Goal: Task Accomplishment & Management: Use online tool/utility

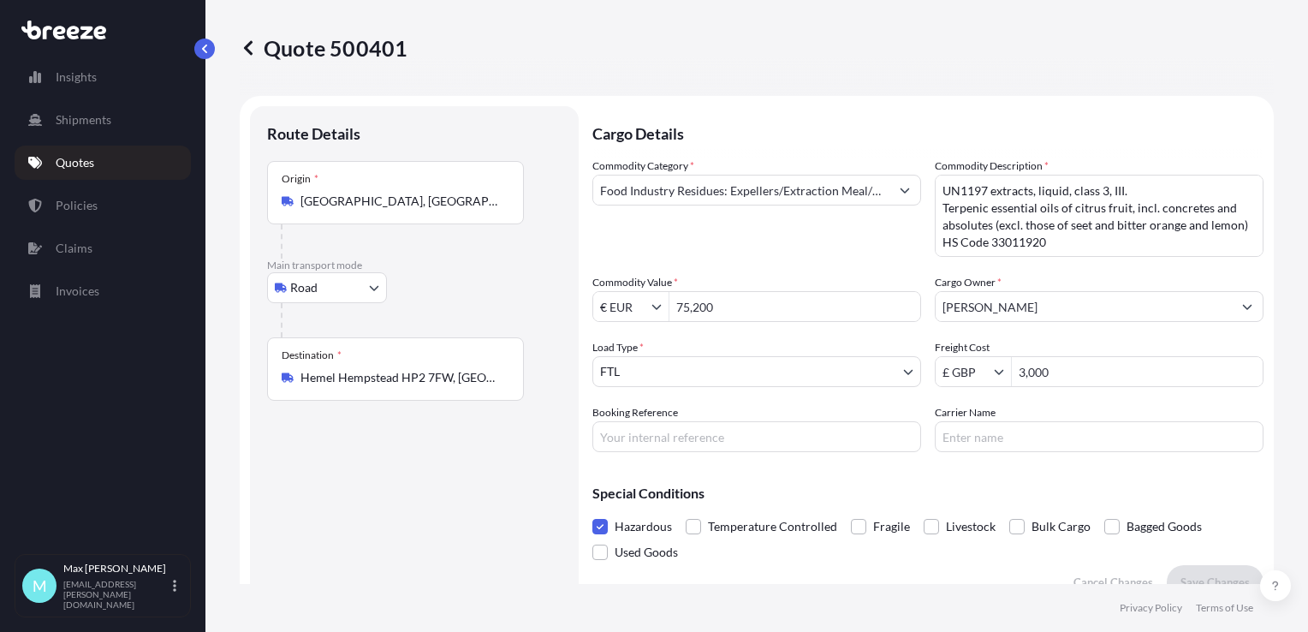
select select "Road"
select select "2"
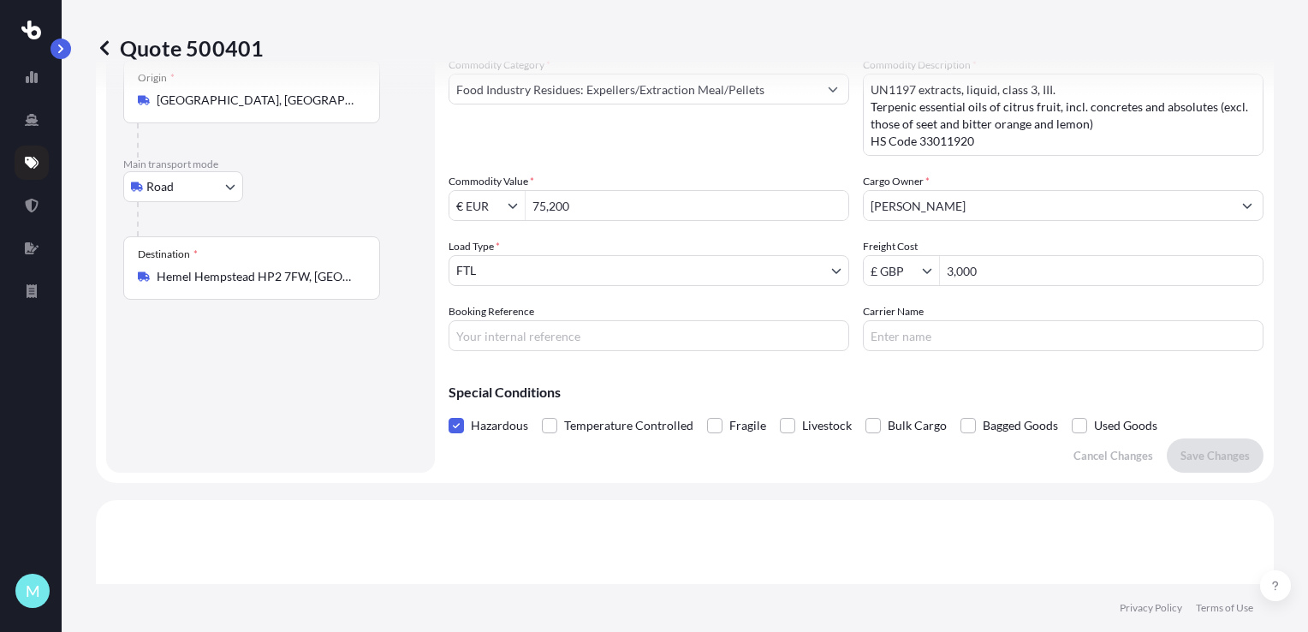
scroll to position [86, 0]
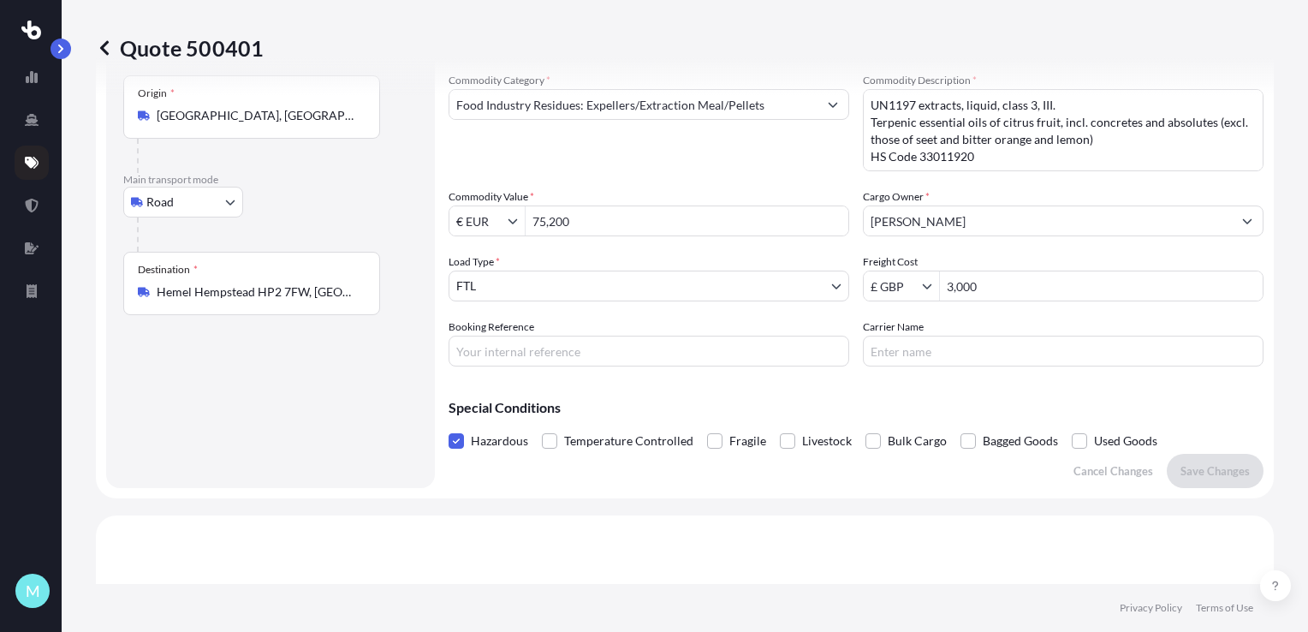
click at [34, 154] on link at bounding box center [32, 163] width 34 height 34
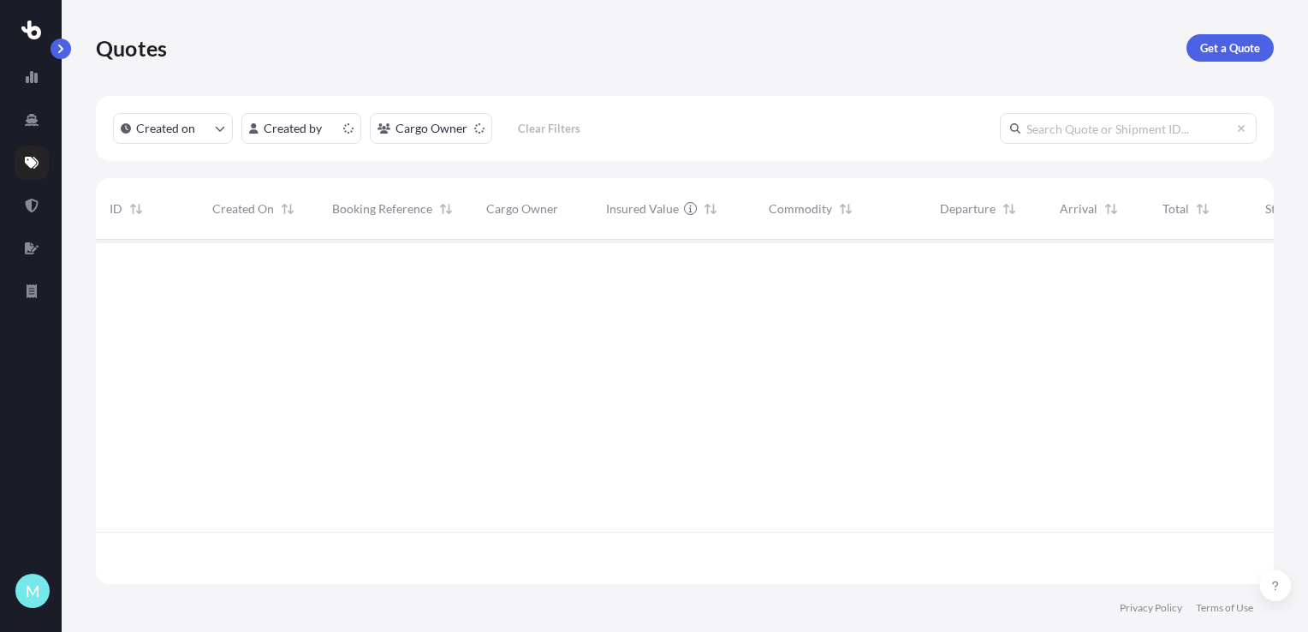
scroll to position [341, 1164]
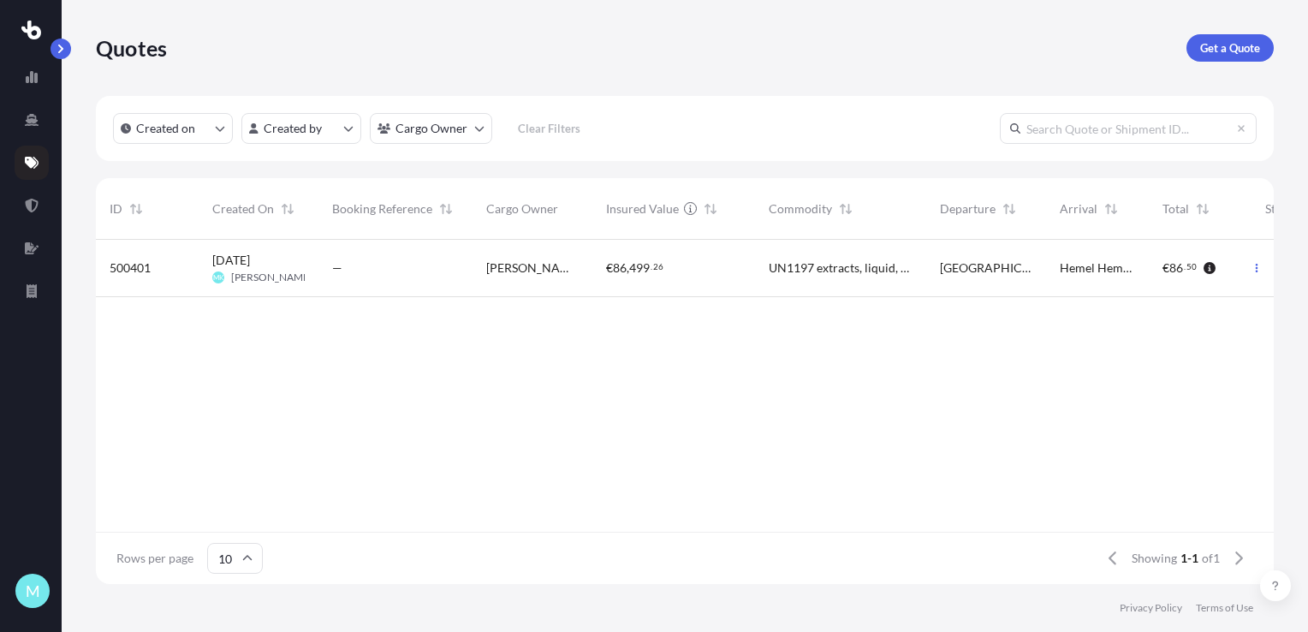
click at [1214, 62] on div "Quotes Get a Quote" at bounding box center [685, 48] width 1178 height 96
click at [1215, 55] on p "Get a Quote" at bounding box center [1230, 47] width 60 height 17
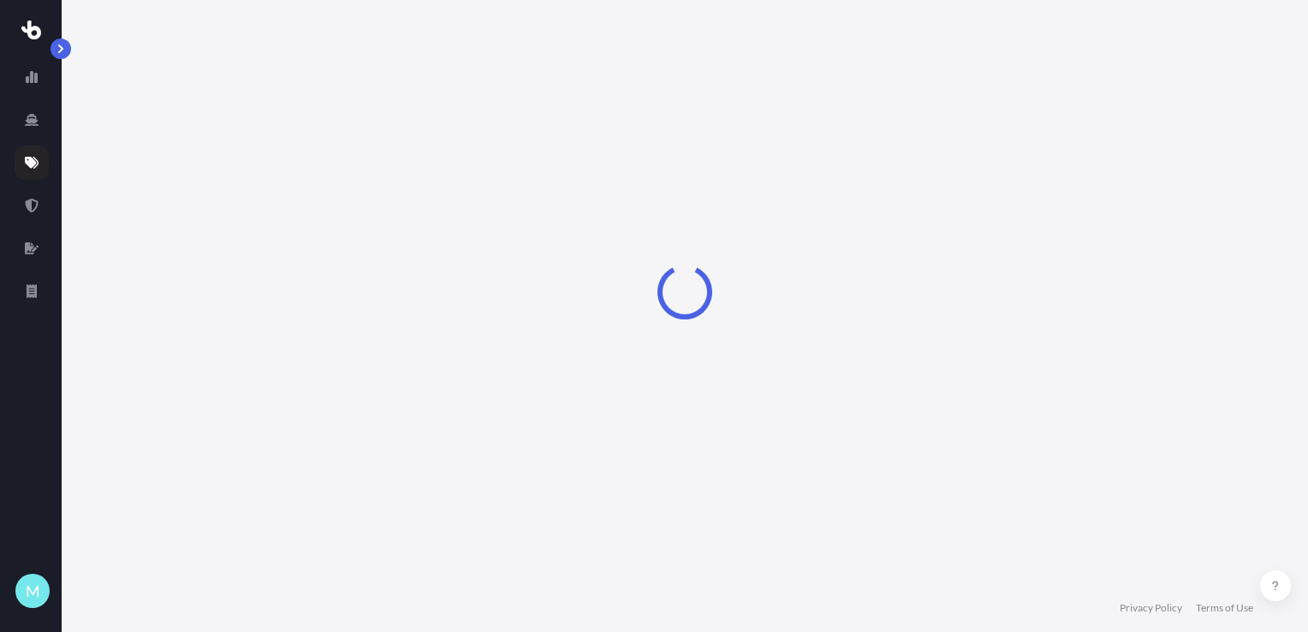
select select "Sea"
select select "1"
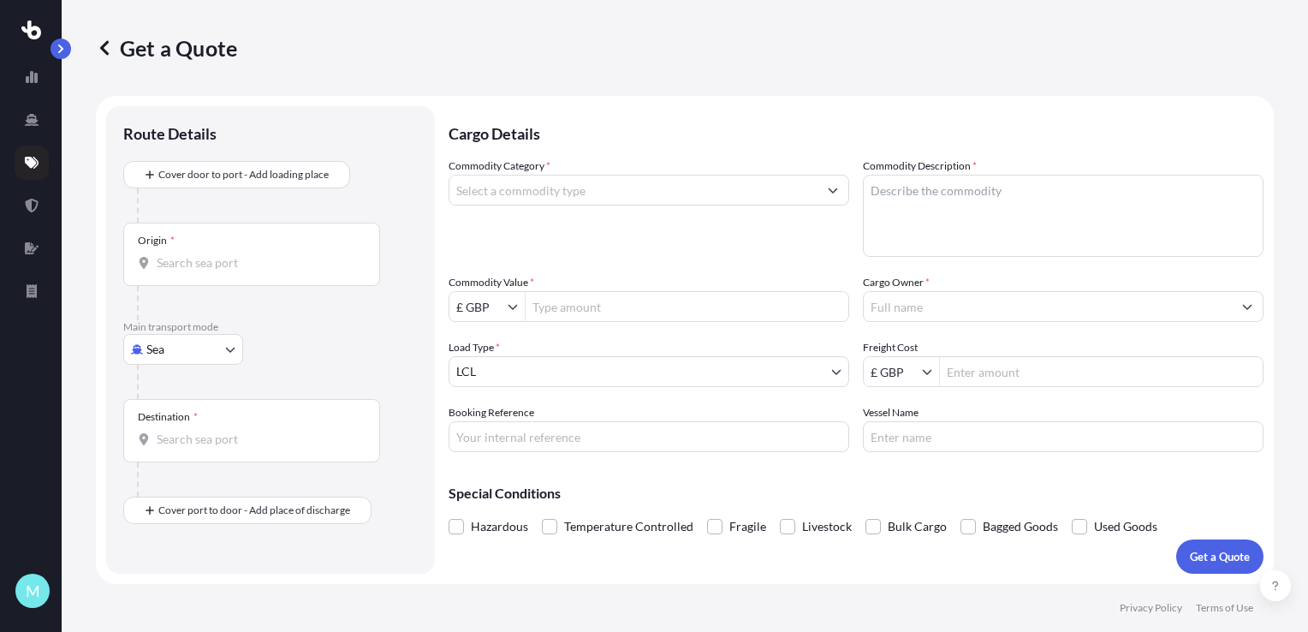
click at [174, 354] on body "M Get a Quote Route Details Cover door to port - Add loading place Place of loa…" at bounding box center [654, 316] width 1308 height 632
click at [172, 457] on span "Road" at bounding box center [169, 454] width 27 height 17
select select "Road"
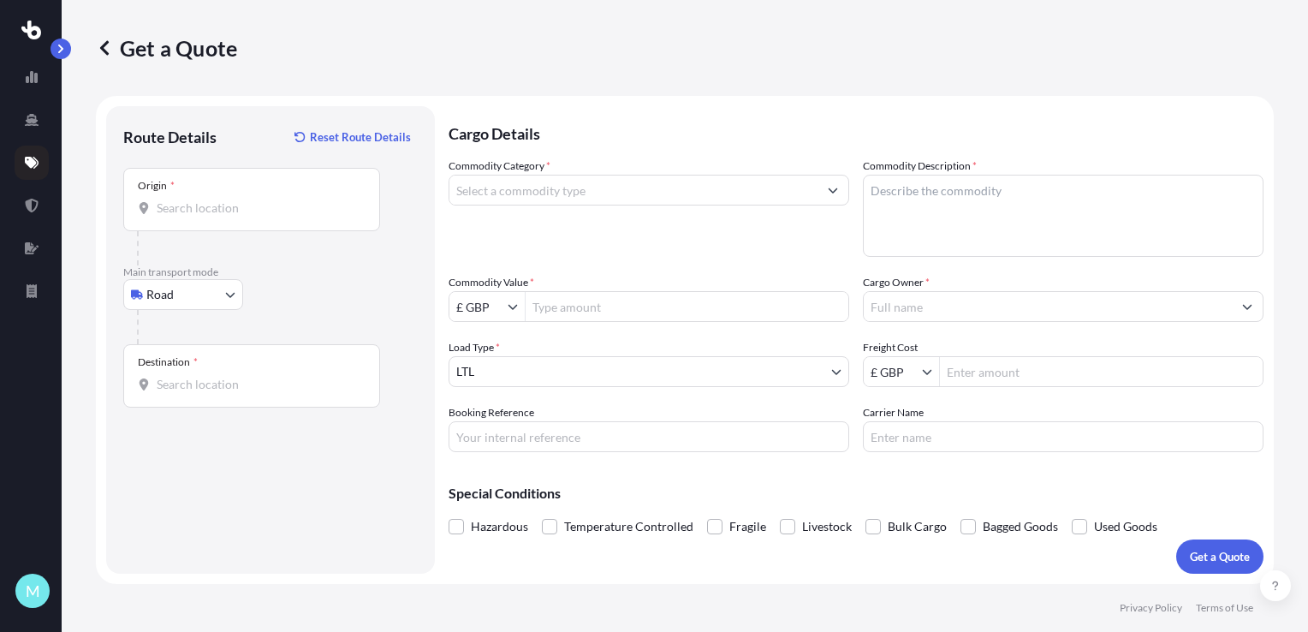
click at [188, 217] on div "Origin *" at bounding box center [251, 199] width 257 height 63
click at [188, 217] on input "Origin *" at bounding box center [258, 207] width 202 height 17
click at [221, 206] on input "Origin * Please select an origin" at bounding box center [258, 207] width 202 height 17
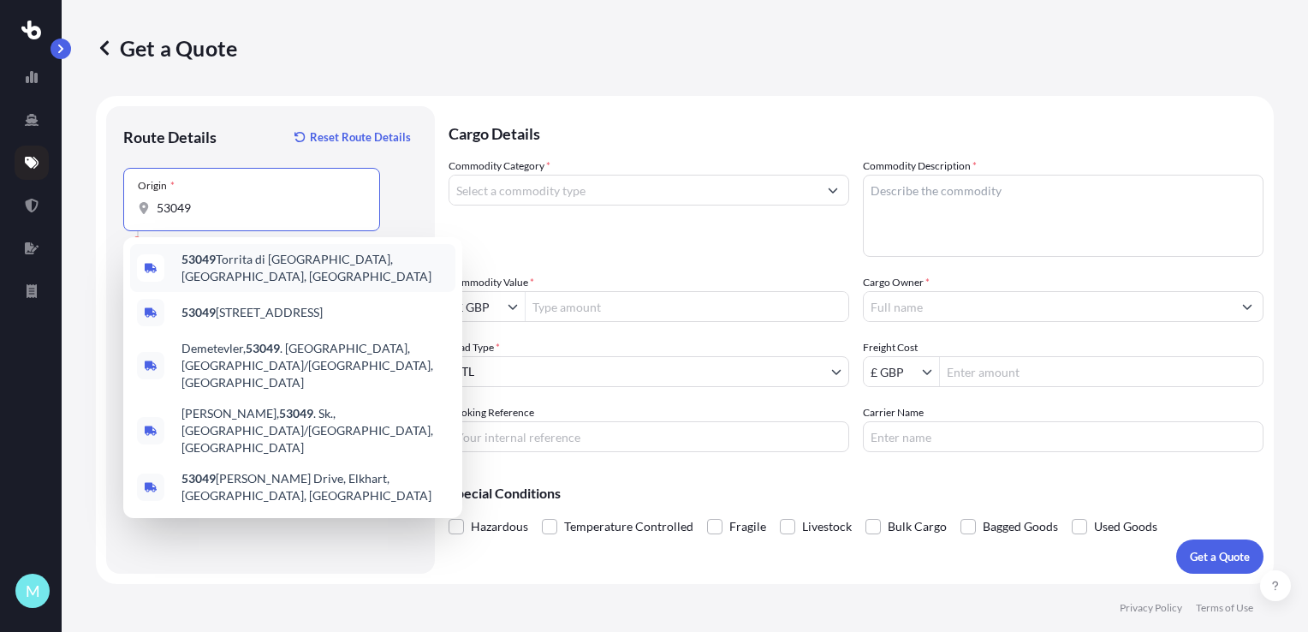
click at [263, 269] on span "53049 Torrita di Siena, Province of Siena, Italy" at bounding box center [315, 268] width 267 height 34
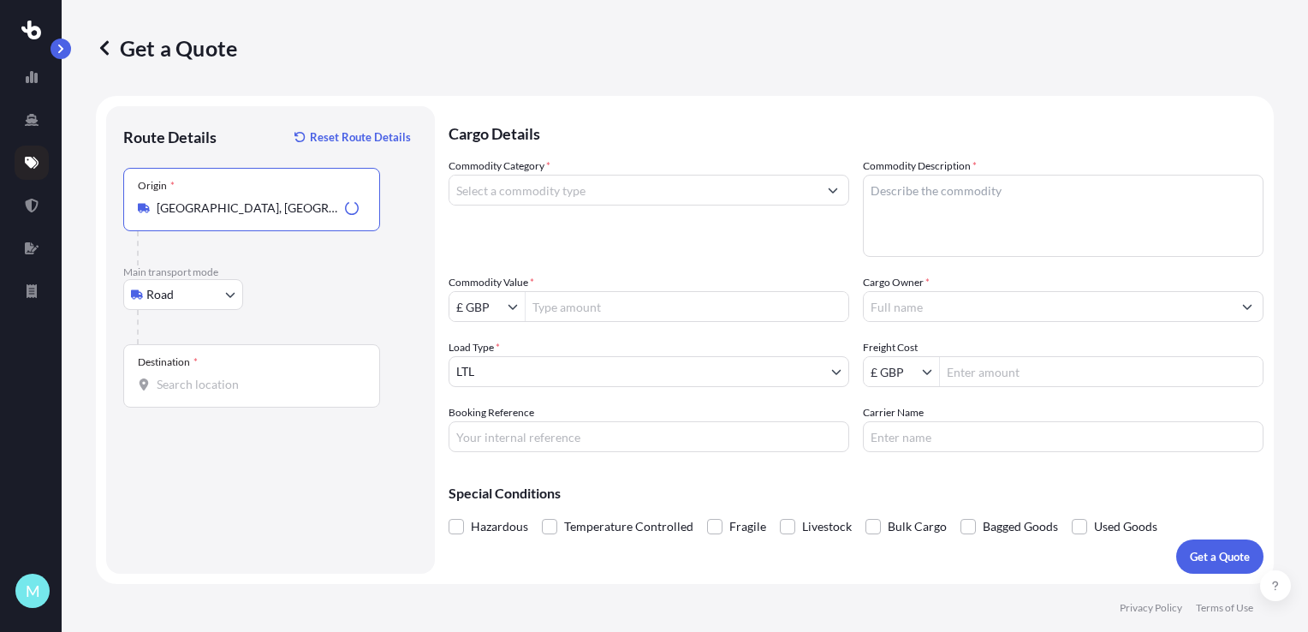
type input "[GEOGRAPHIC_DATA], [GEOGRAPHIC_DATA], [GEOGRAPHIC_DATA]"
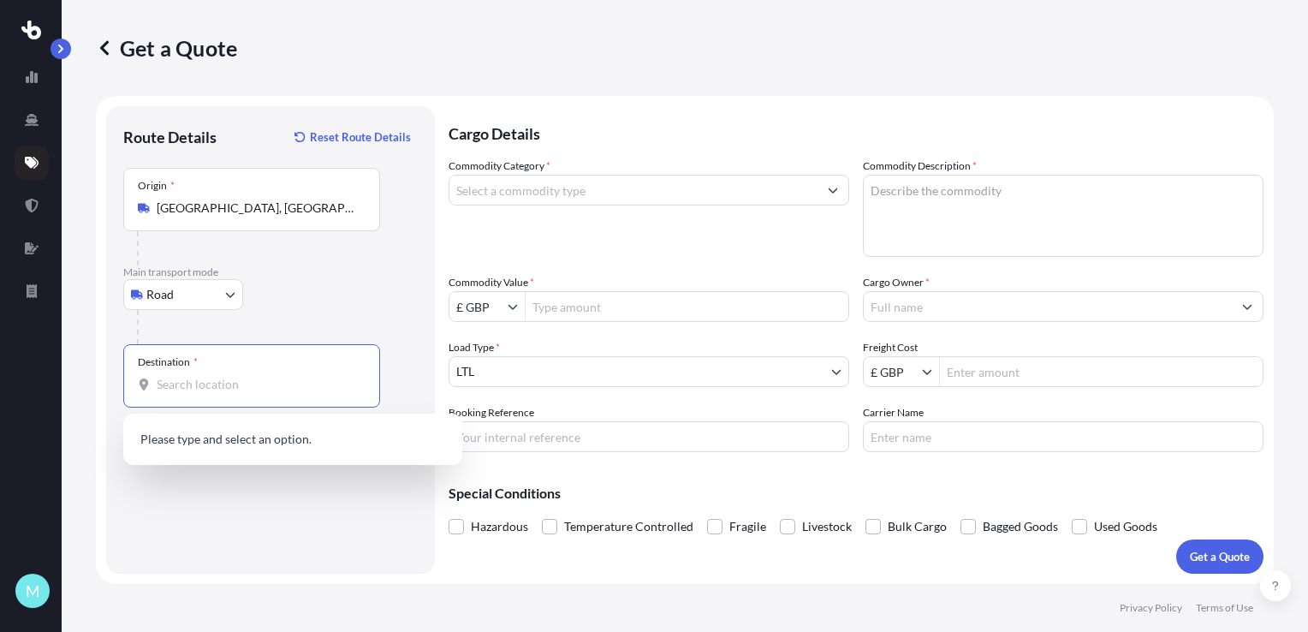
click at [216, 378] on input "Destination *" at bounding box center [258, 384] width 202 height 17
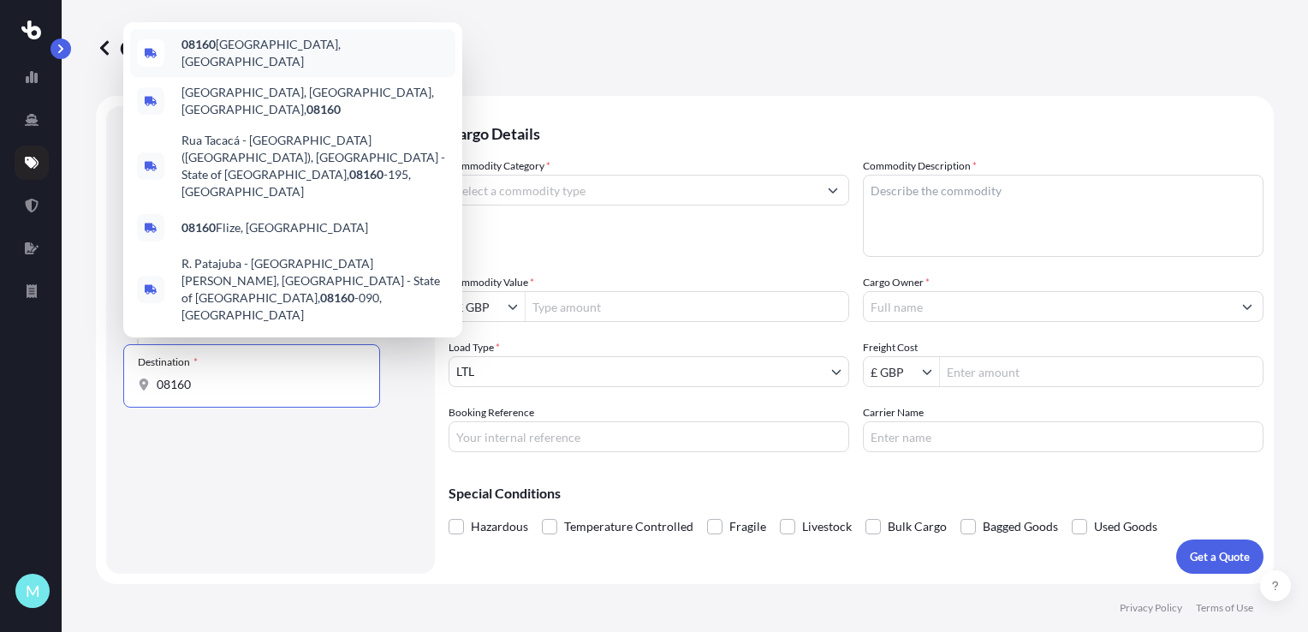
click at [250, 70] on span "08160 Montmeló, Spain" at bounding box center [315, 53] width 267 height 34
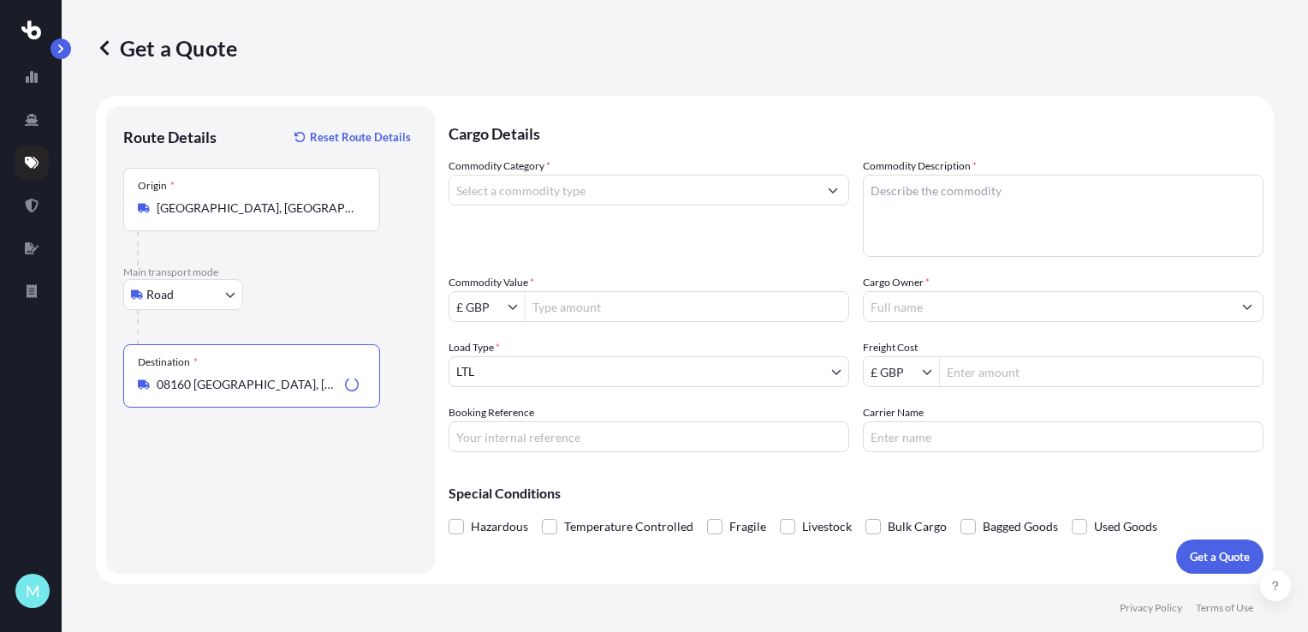
type input "08160 Montmeló, Spain"
click at [511, 187] on input "Commodity Category *" at bounding box center [633, 190] width 368 height 31
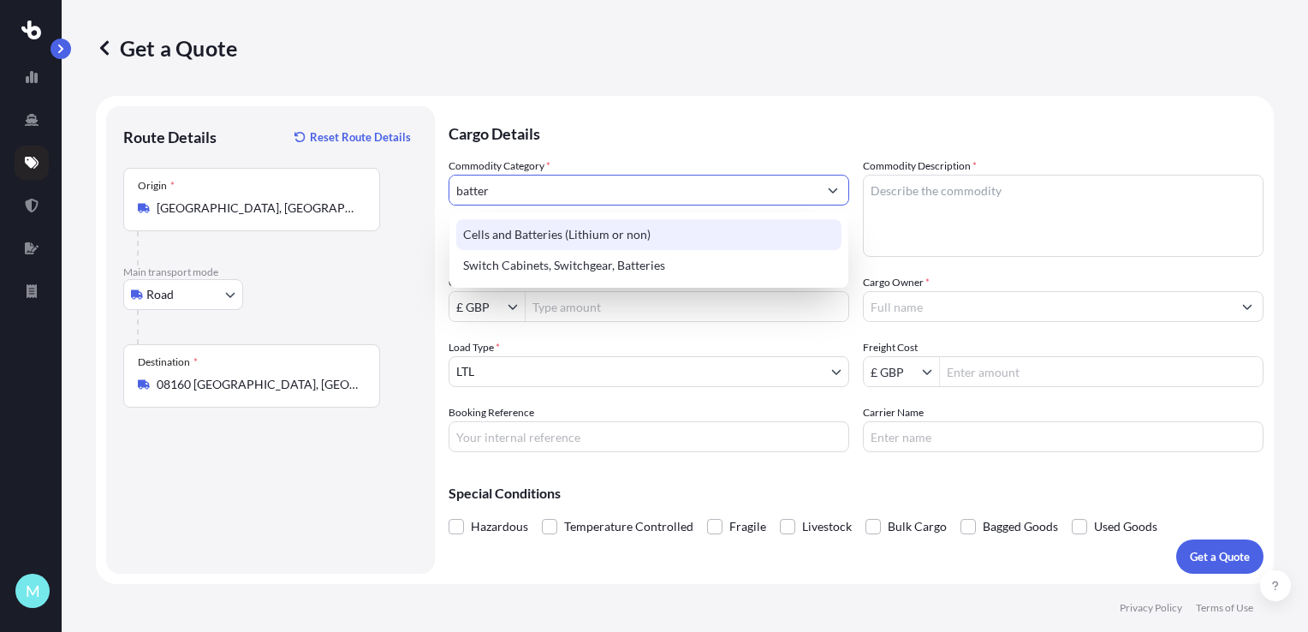
click at [552, 236] on div "Cells and Batteries (Lithium or non)" at bounding box center [648, 234] width 385 height 31
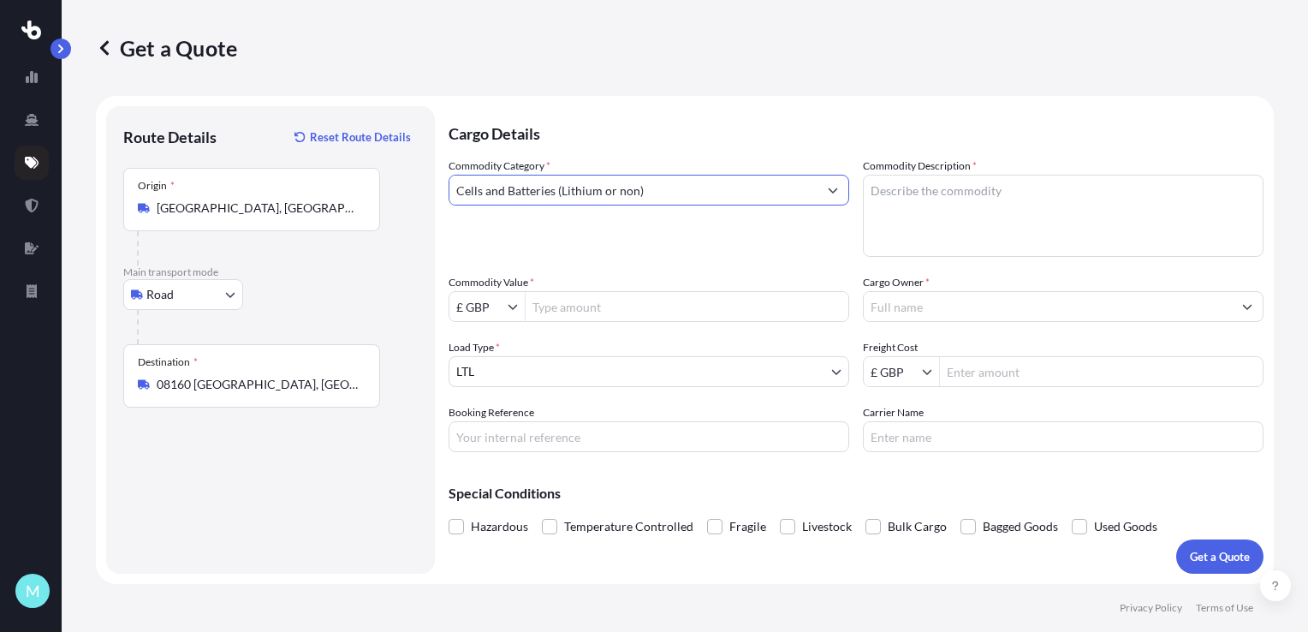
type input "Cells and Batteries (Lithium or non)"
click at [914, 197] on textarea "Commodity Description *" at bounding box center [1063, 216] width 401 height 82
paste textarea "It consists of two pallets, one is a damaged prototype lithium-ion battery tran…"
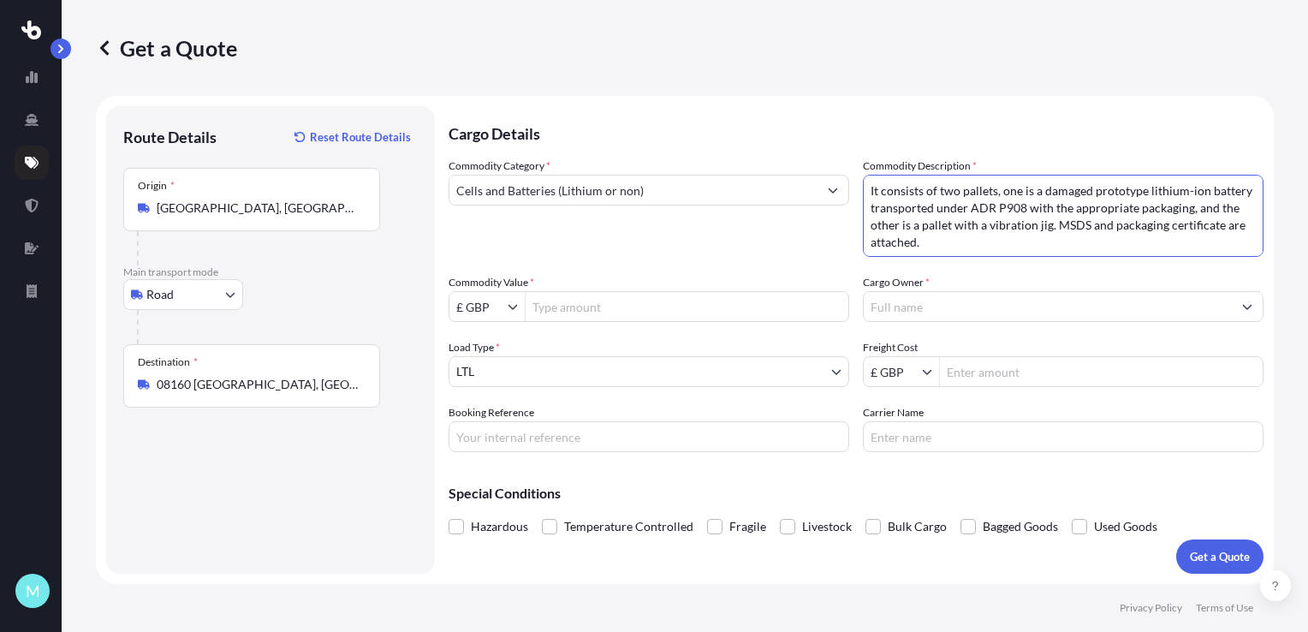
type textarea "It consists of two pallets, one is a damaged prototype lithium-ion battery tran…"
click at [593, 312] on input "Commodity Value *" at bounding box center [687, 306] width 323 height 31
click at [494, 312] on input "£ GBP" at bounding box center [478, 306] width 58 height 31
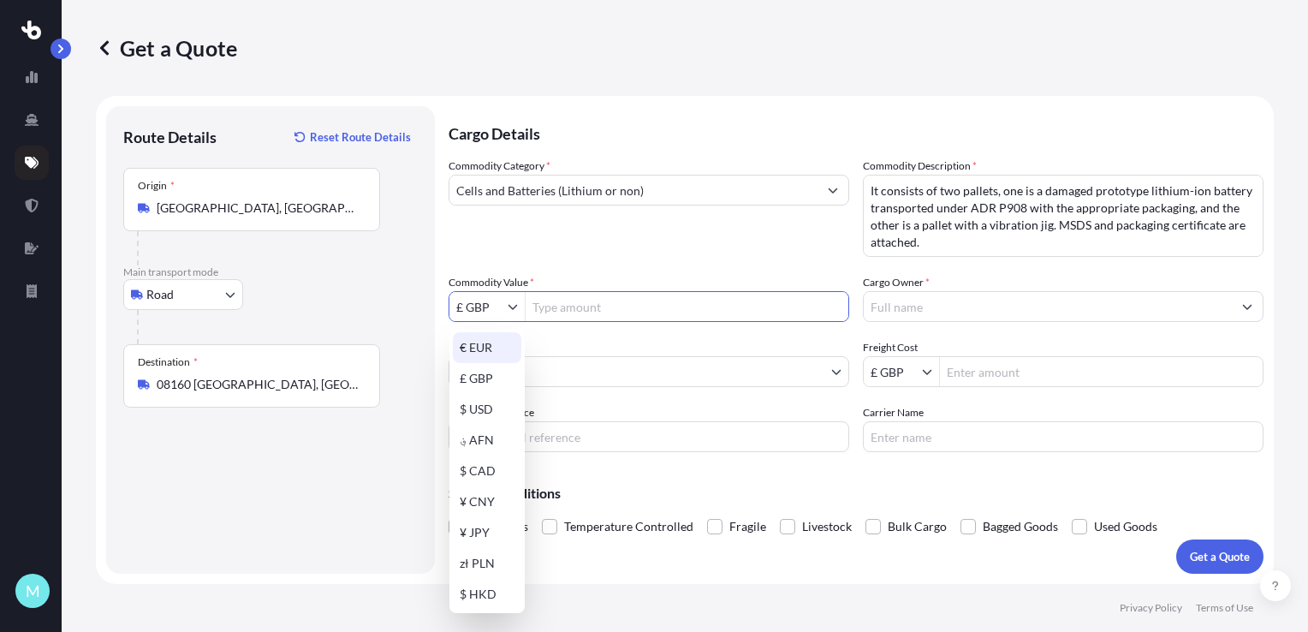
click at [491, 335] on div "€ EUR" at bounding box center [487, 347] width 68 height 31
type input "€ EUR"
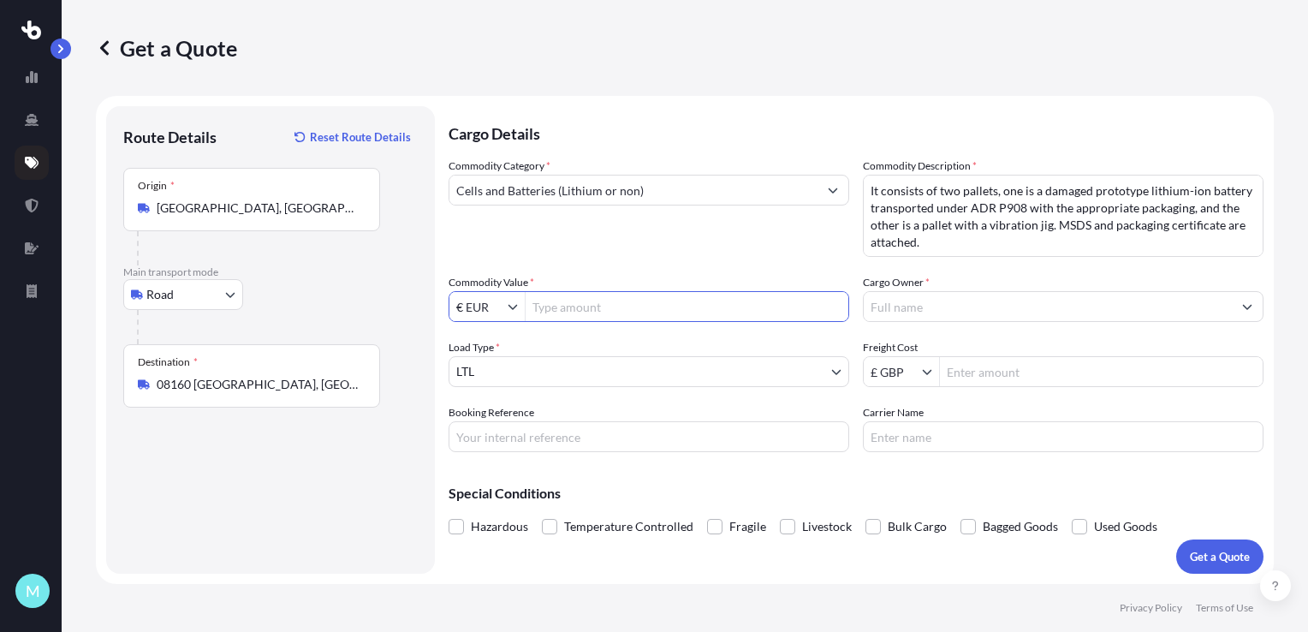
click at [577, 303] on input "Commodity Value *" at bounding box center [687, 306] width 323 height 31
type input "120,000"
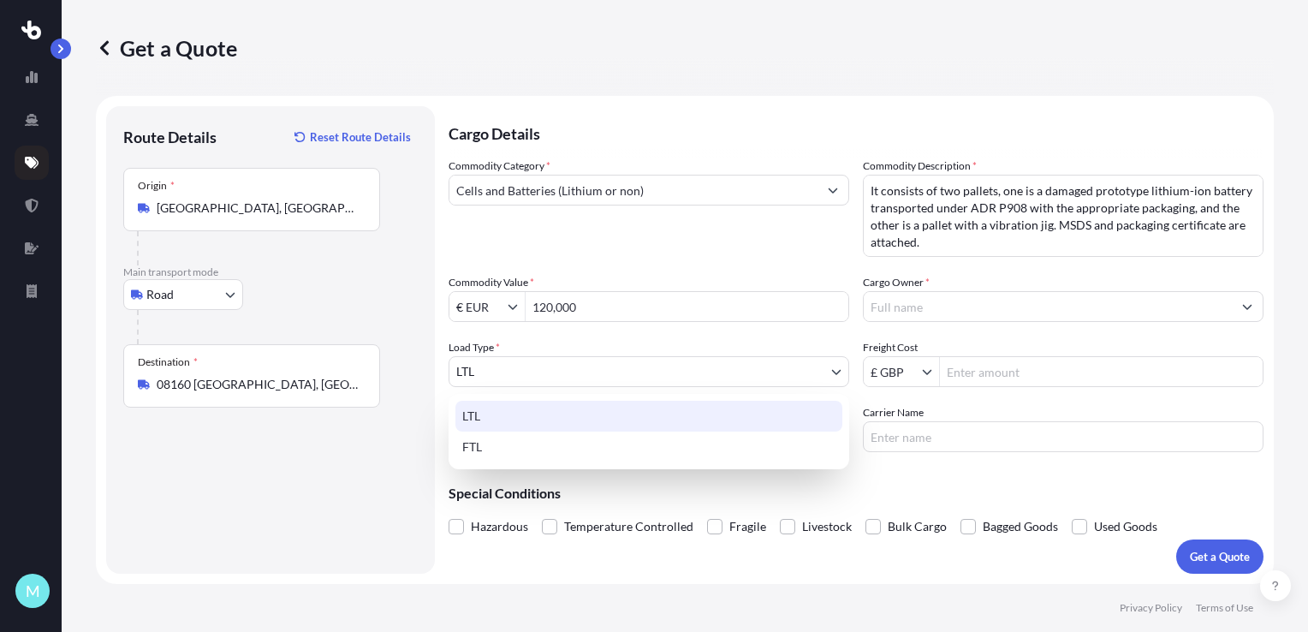
click at [522, 366] on body "120,000 M Get a Quote Route Details Reset Route Details Place of loading Road R…" at bounding box center [654, 316] width 1308 height 632
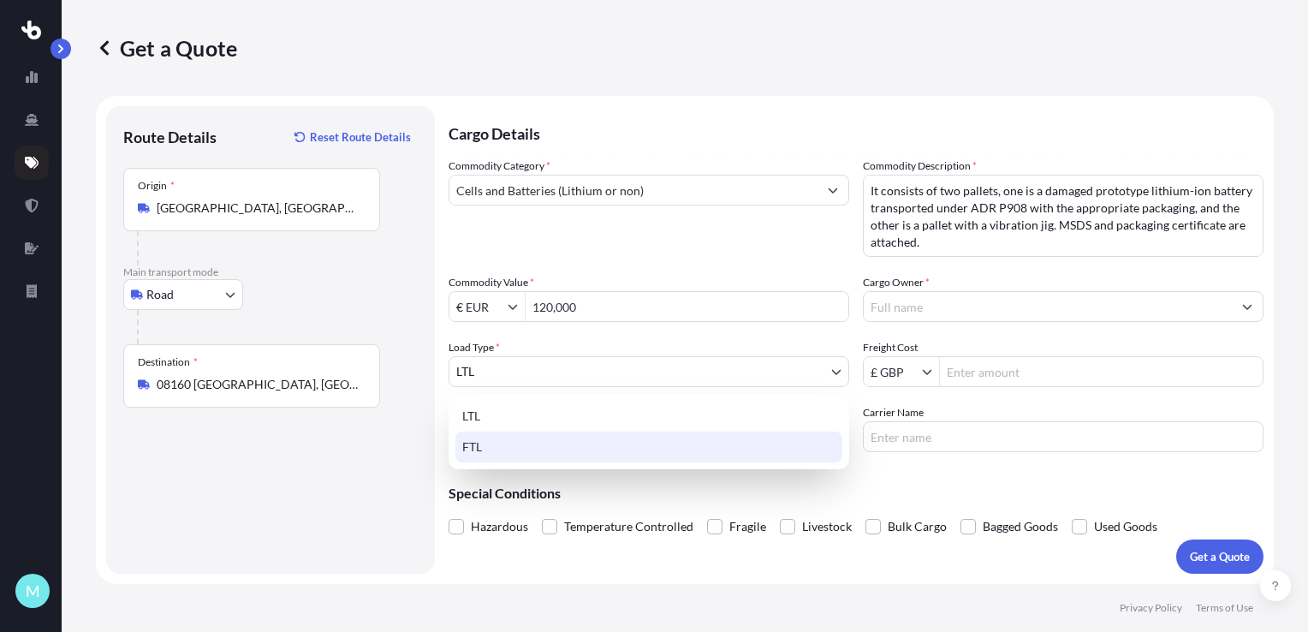
click at [512, 442] on div "FTL" at bounding box center [648, 446] width 387 height 31
select select "2"
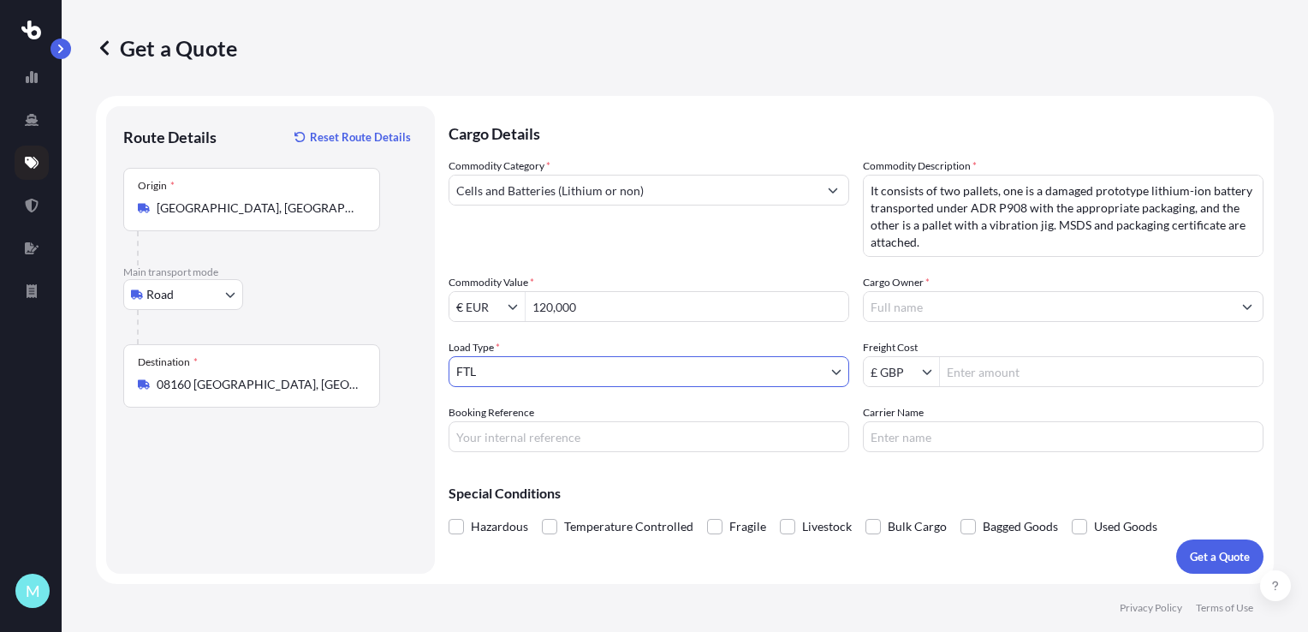
click at [943, 300] on input "Cargo Owner *" at bounding box center [1048, 306] width 368 height 31
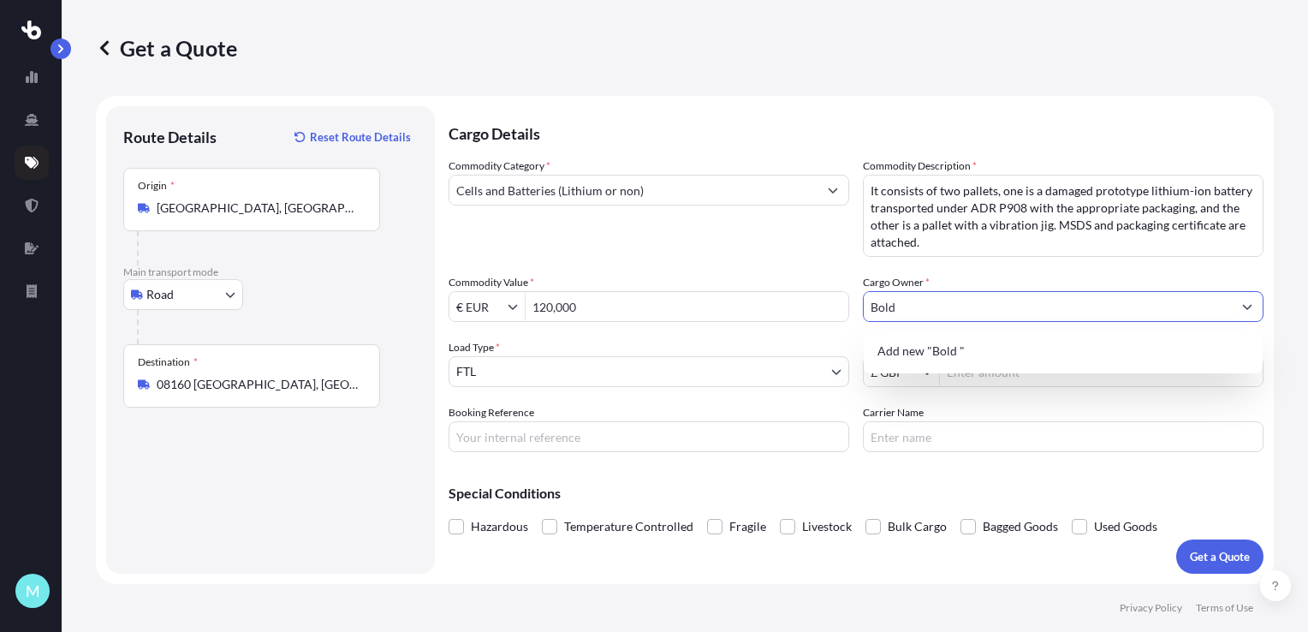
type input "Bold"
click at [532, 407] on label "Booking Reference" at bounding box center [492, 412] width 86 height 17
click at [532, 421] on input "Booking Reference" at bounding box center [649, 436] width 401 height 31
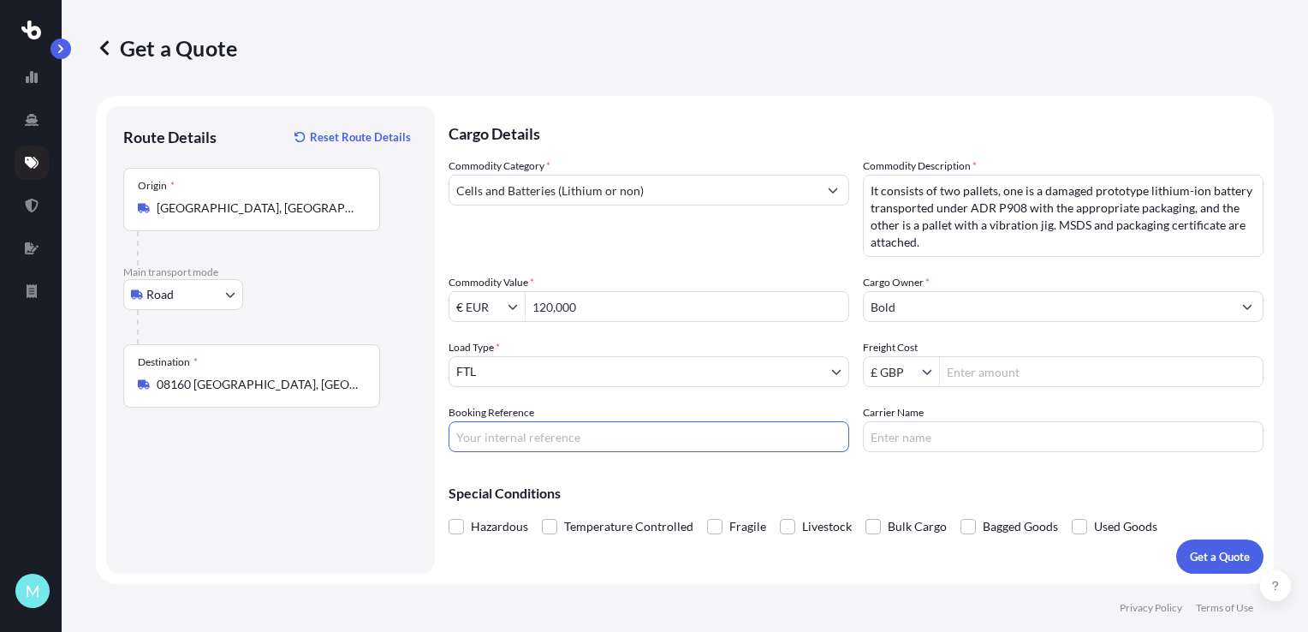
click at [516, 523] on span "Hazardous" at bounding box center [499, 527] width 57 height 26
click at [449, 514] on input "Hazardous" at bounding box center [449, 514] width 0 height 0
click at [1223, 558] on p "Get a Quote" at bounding box center [1220, 556] width 60 height 17
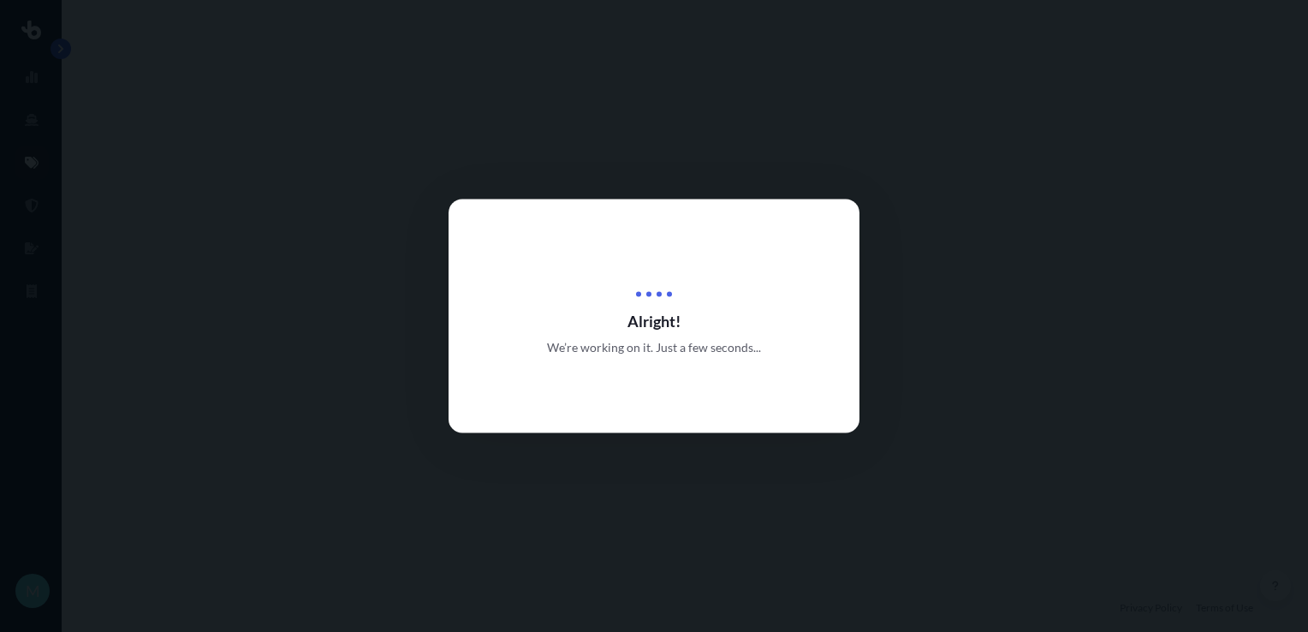
select select "Road"
select select "2"
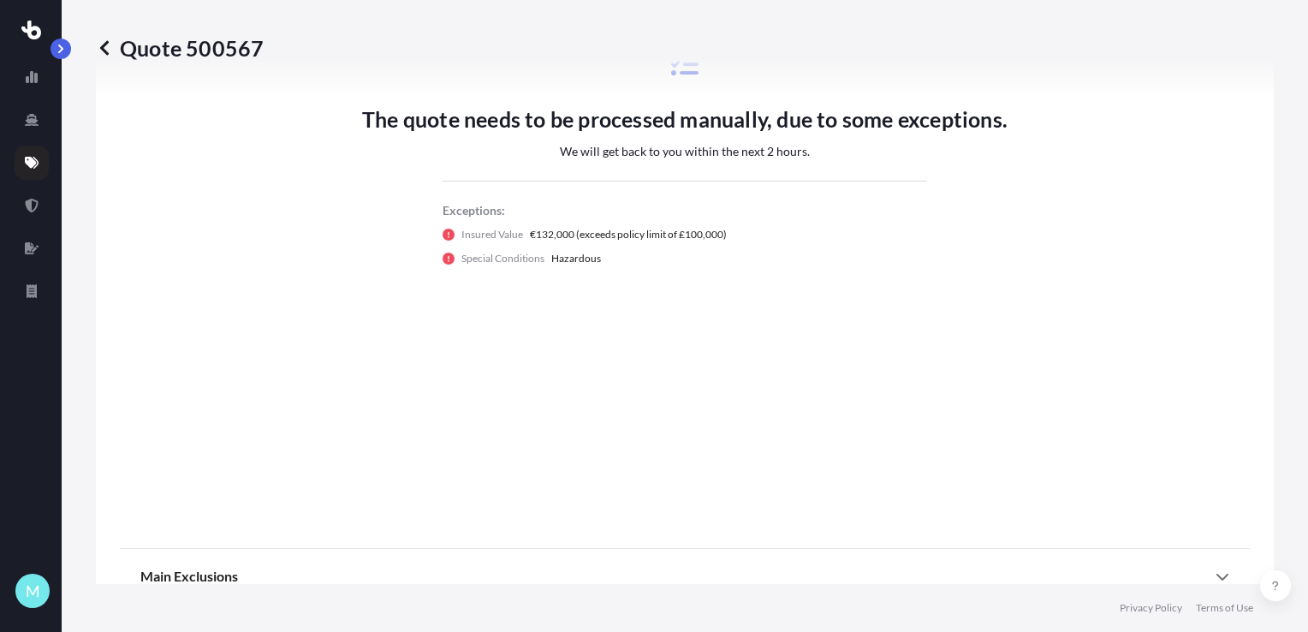
scroll to position [797, 0]
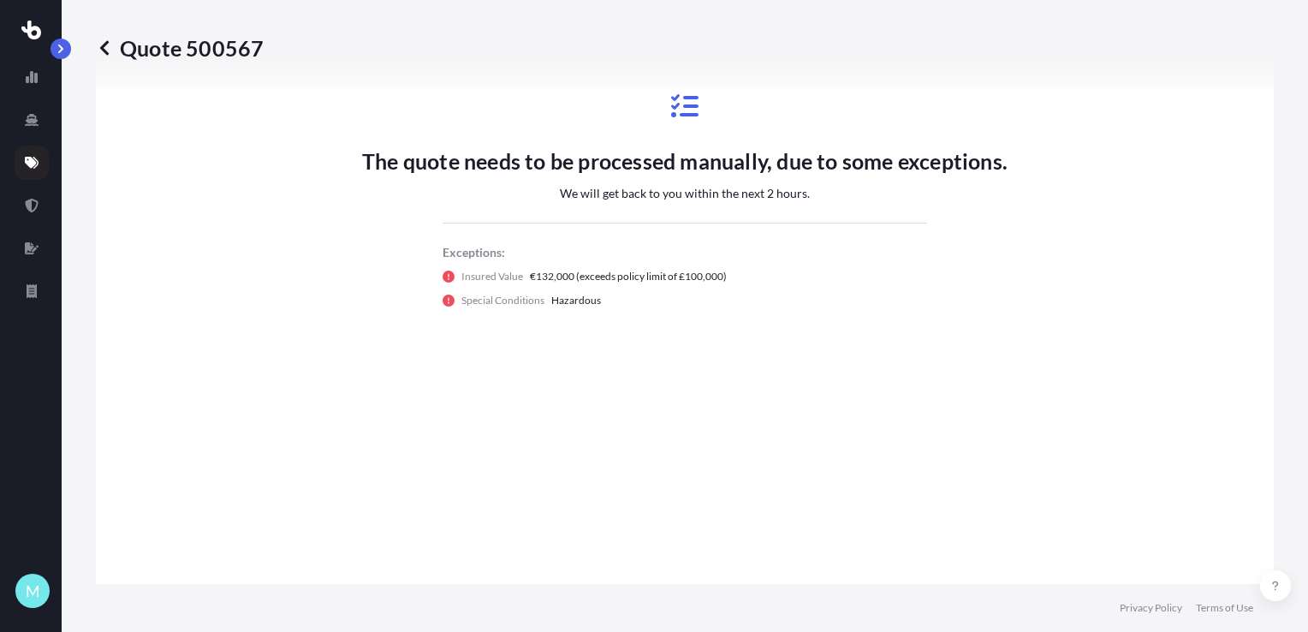
click at [565, 172] on p "The quote needs to be processed manually, due to some exceptions." at bounding box center [685, 160] width 646 height 27
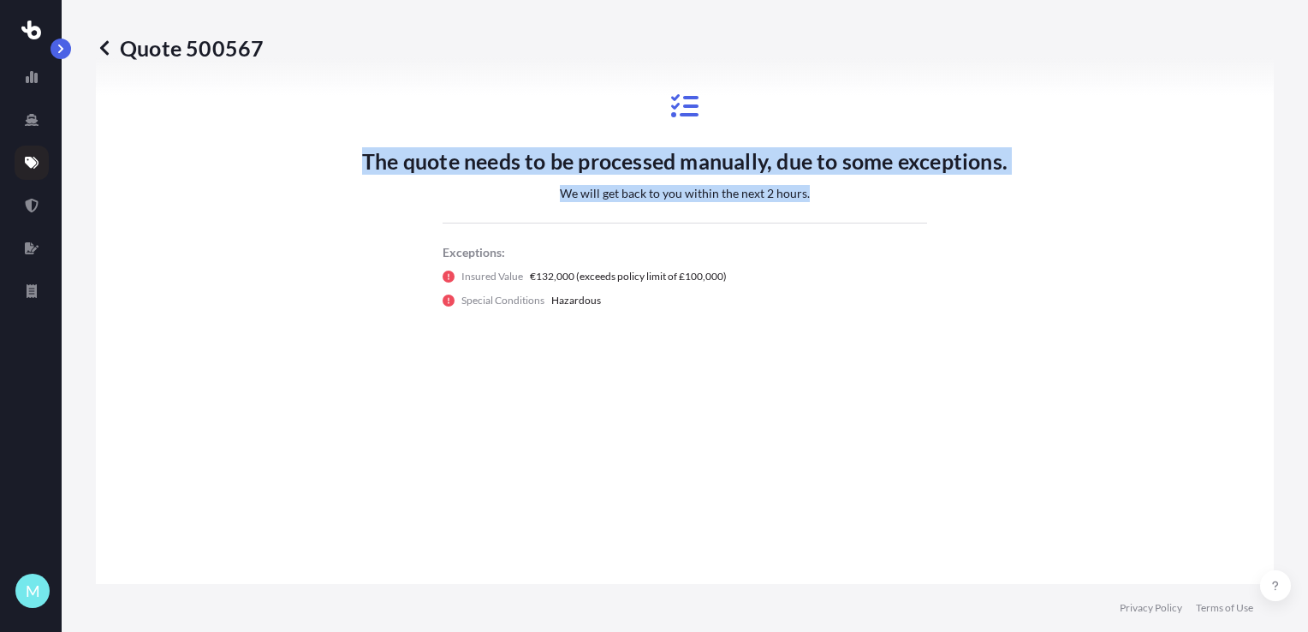
drag, startPoint x: 565, startPoint y: 172, endPoint x: 574, endPoint y: 185, distance: 15.9
click at [574, 185] on div "The quote needs to be processed manually, due to some exceptions. We will get b…" at bounding box center [685, 200] width 646 height 257
drag, startPoint x: 574, startPoint y: 185, endPoint x: 493, endPoint y: 198, distance: 82.3
click at [493, 198] on div "The quote needs to be processed manually, due to some exceptions. We will get b…" at bounding box center [685, 200] width 646 height 257
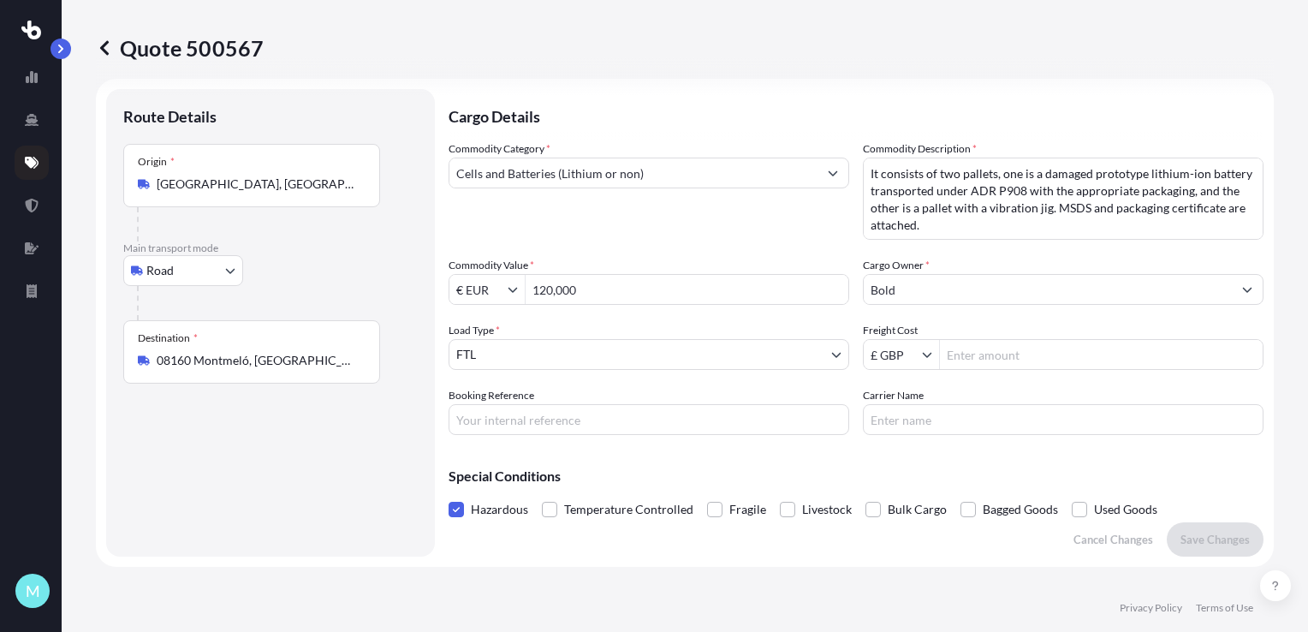
scroll to position [0, 0]
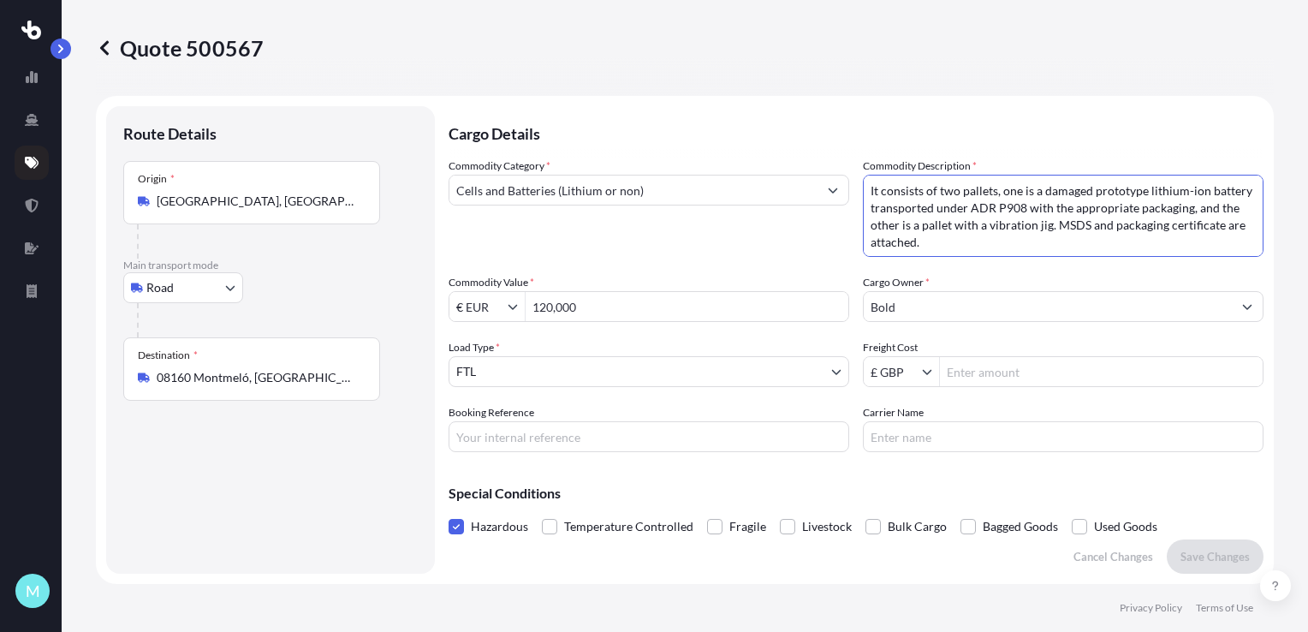
click at [1064, 240] on textarea "It consists of two pallets, one is a damaged prototype lithium-ion battery tran…" at bounding box center [1063, 216] width 401 height 82
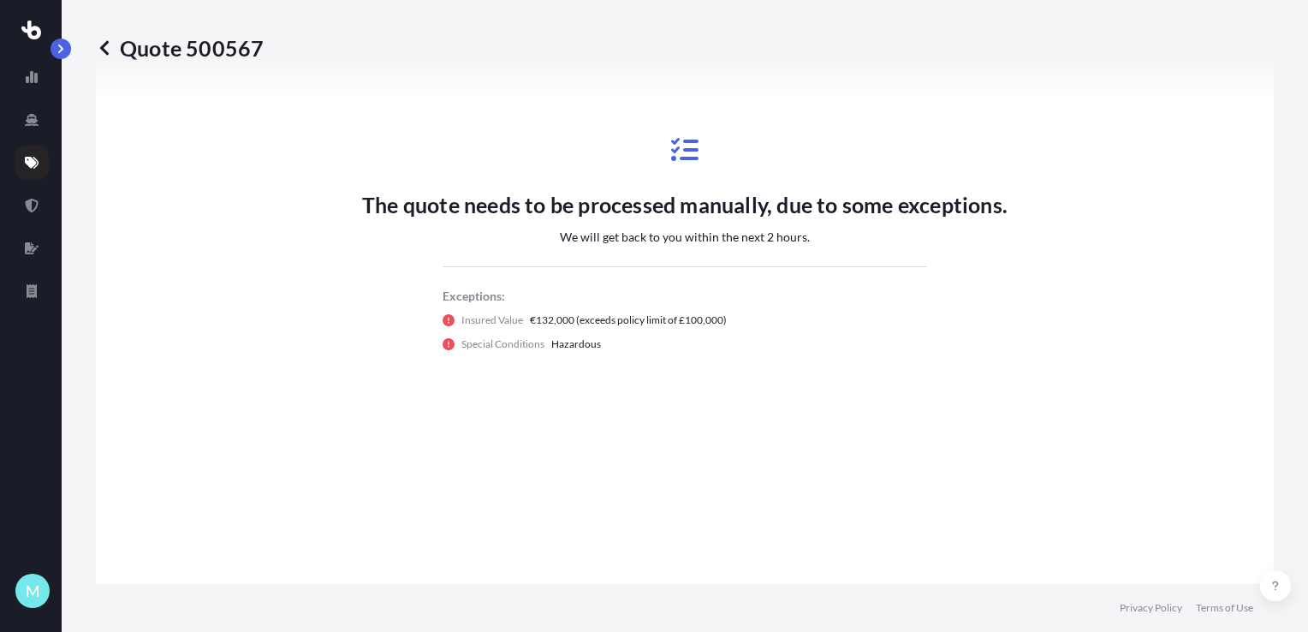
scroll to position [883, 0]
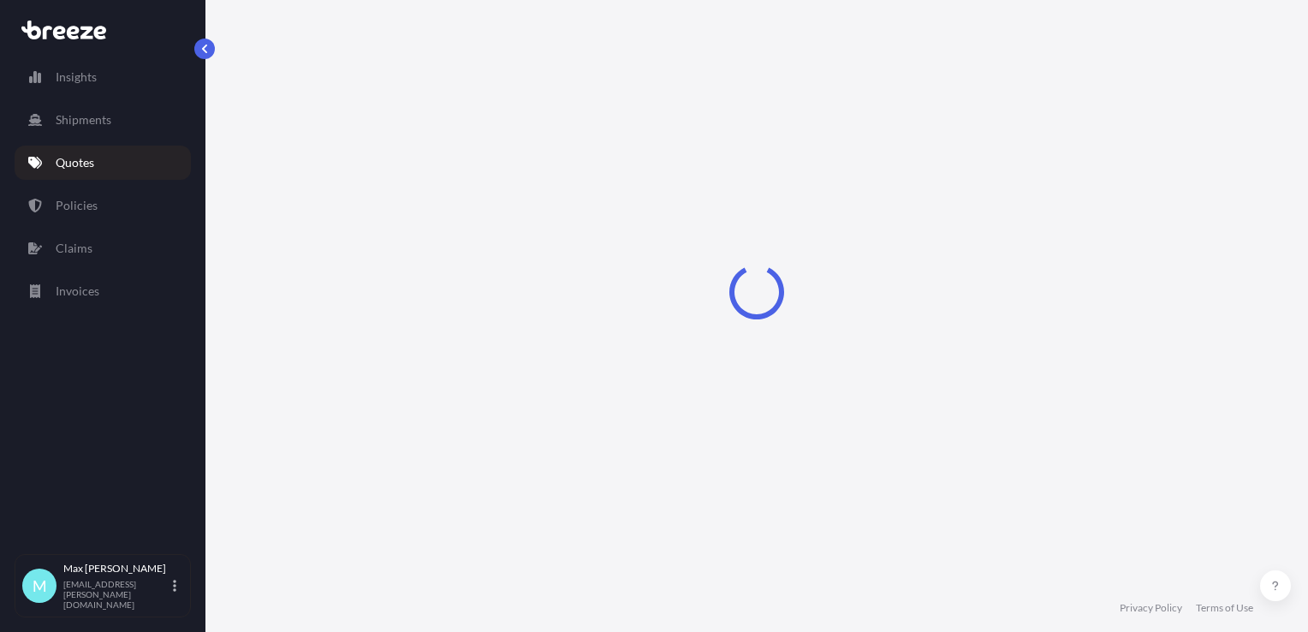
select select "Road"
select select "2"
select select "Road"
select select "2"
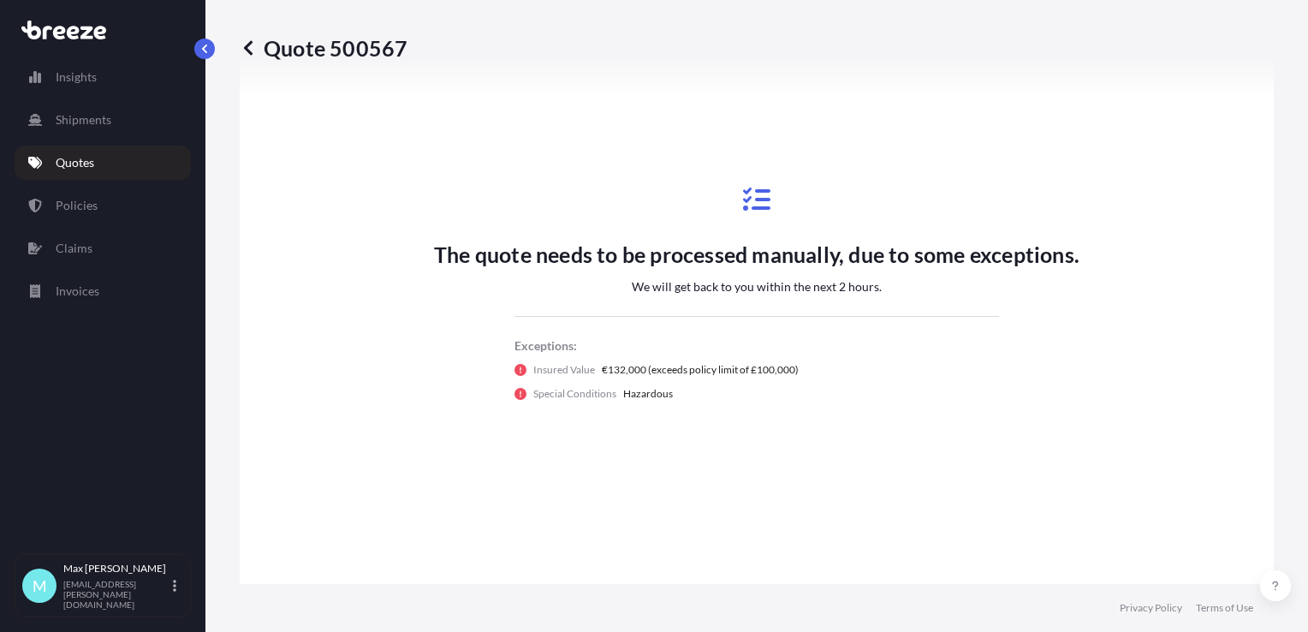
scroll to position [763, 0]
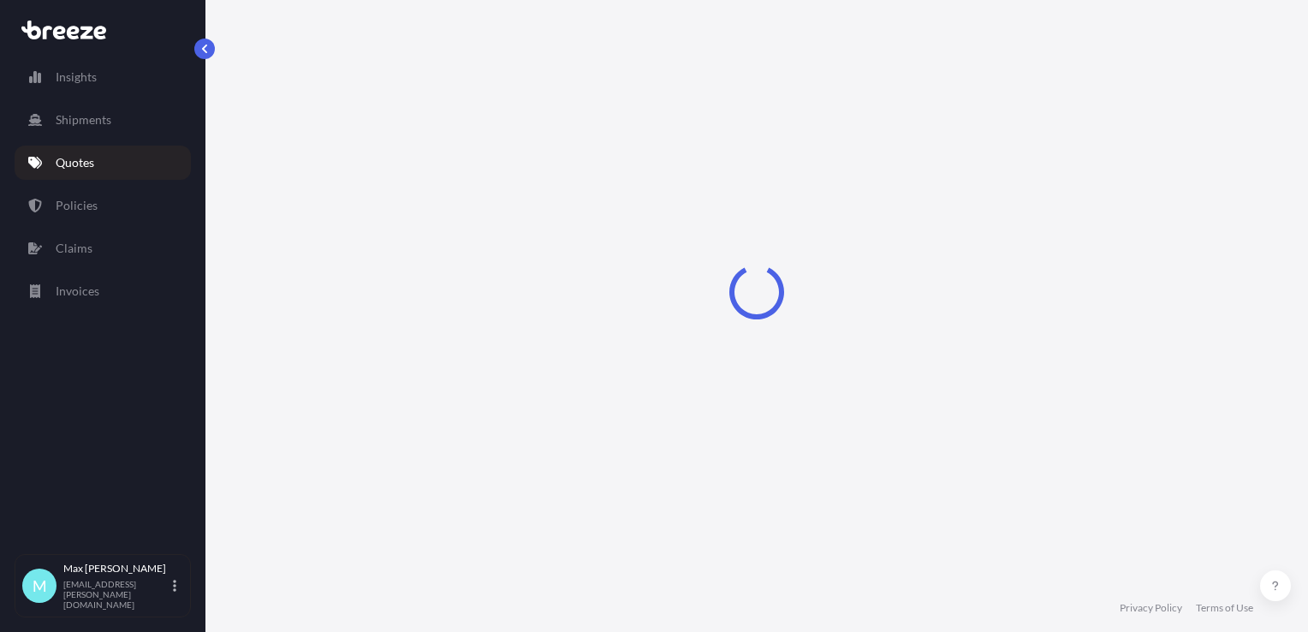
select select "Road"
select select "2"
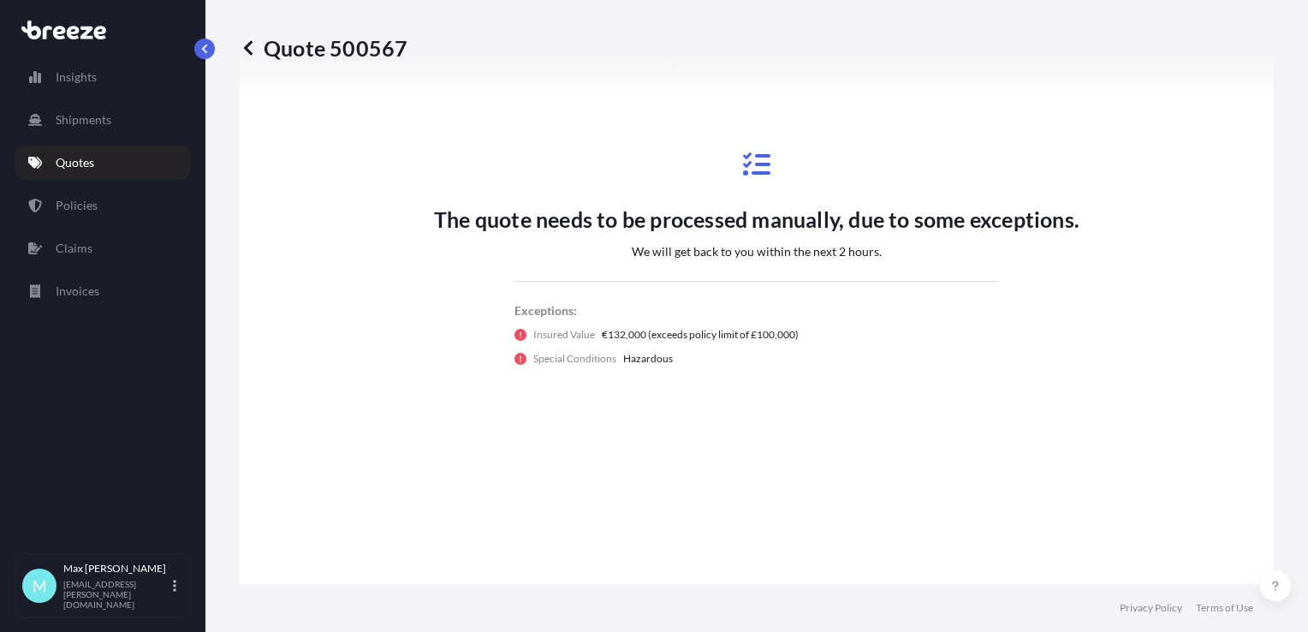
scroll to position [677, 0]
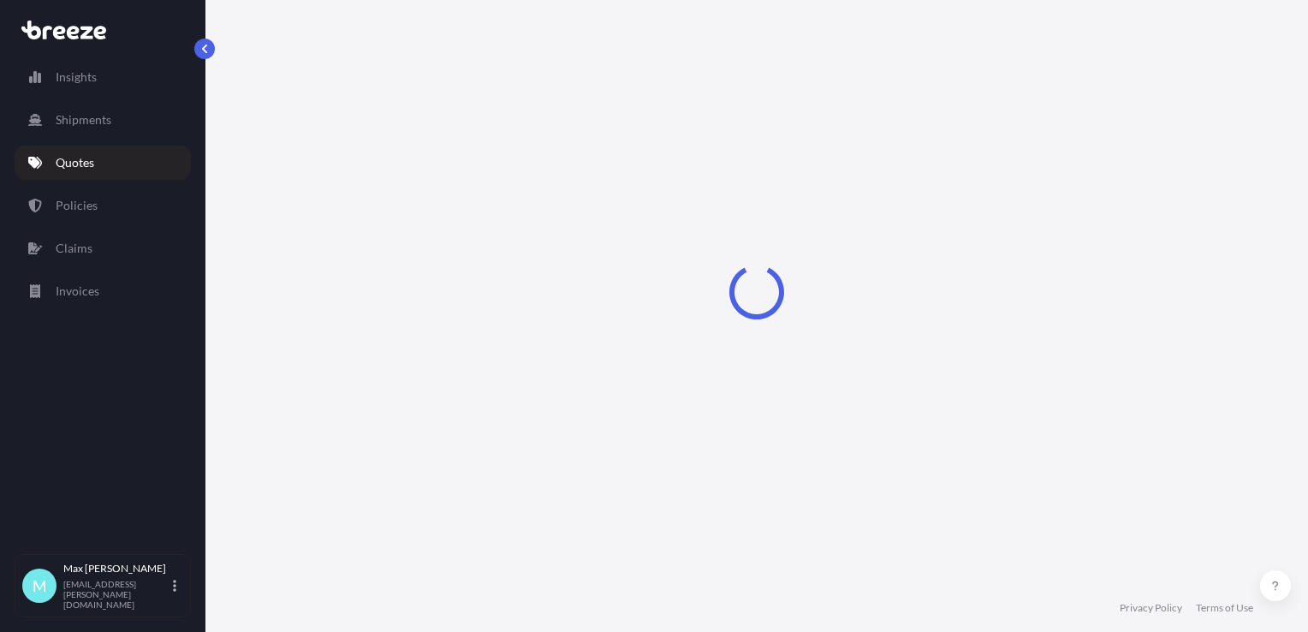
select select "Road"
select select "2"
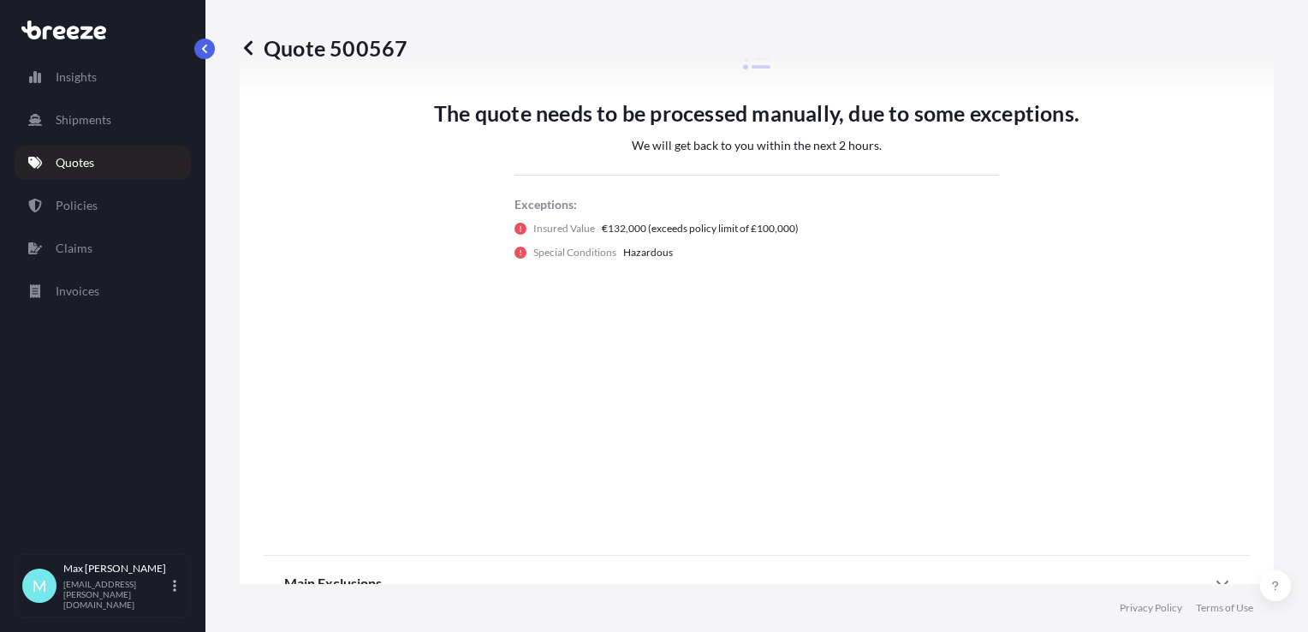
scroll to position [712, 0]
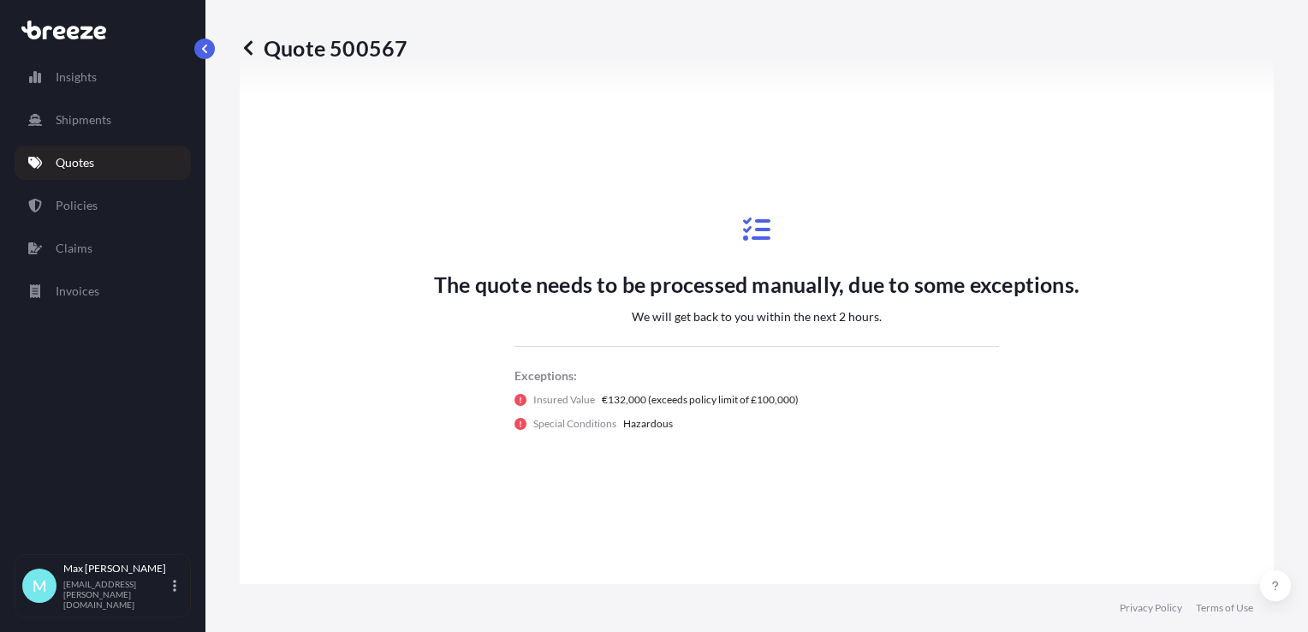
click at [666, 271] on p "The quote needs to be processed manually, due to some exceptions." at bounding box center [757, 284] width 646 height 27
drag, startPoint x: 666, startPoint y: 271, endPoint x: 670, endPoint y: 286, distance: 15.2
click at [670, 286] on p "The quote needs to be processed manually, due to some exceptions." at bounding box center [757, 284] width 646 height 27
click at [654, 297] on div "The quote needs to be processed manually, due to some exceptions. We will get b…" at bounding box center [757, 323] width 646 height 257
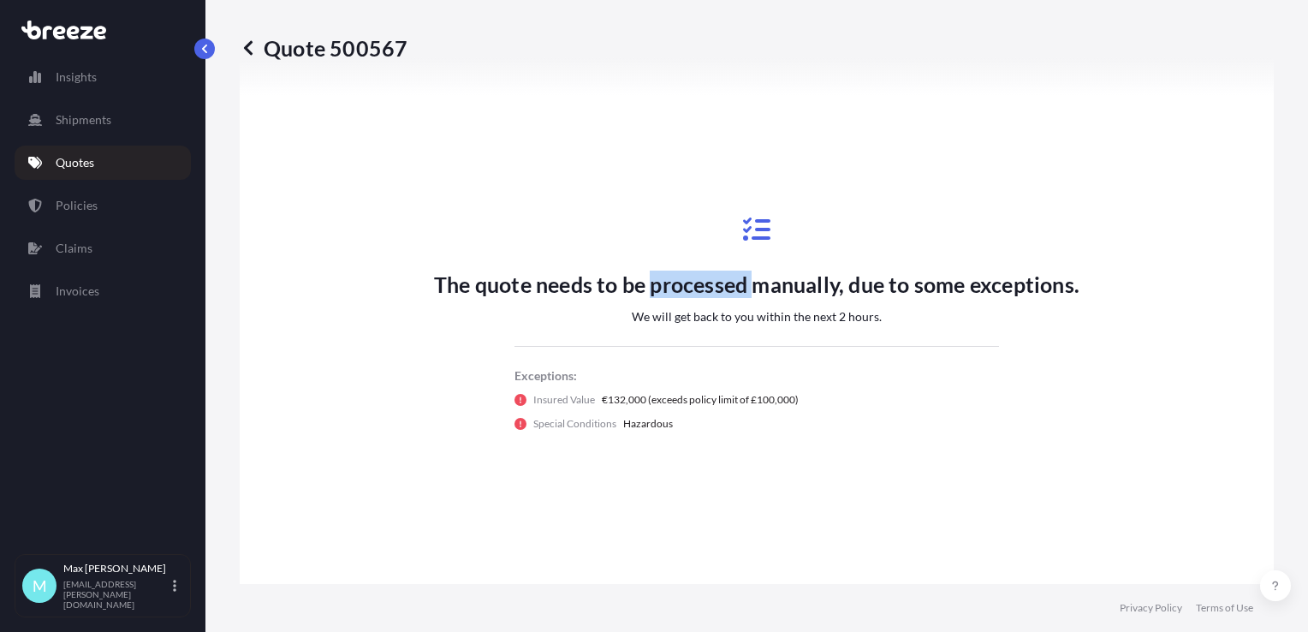
click at [654, 297] on div "The quote needs to be processed manually, due to some exceptions. We will get b…" at bounding box center [757, 323] width 646 height 257
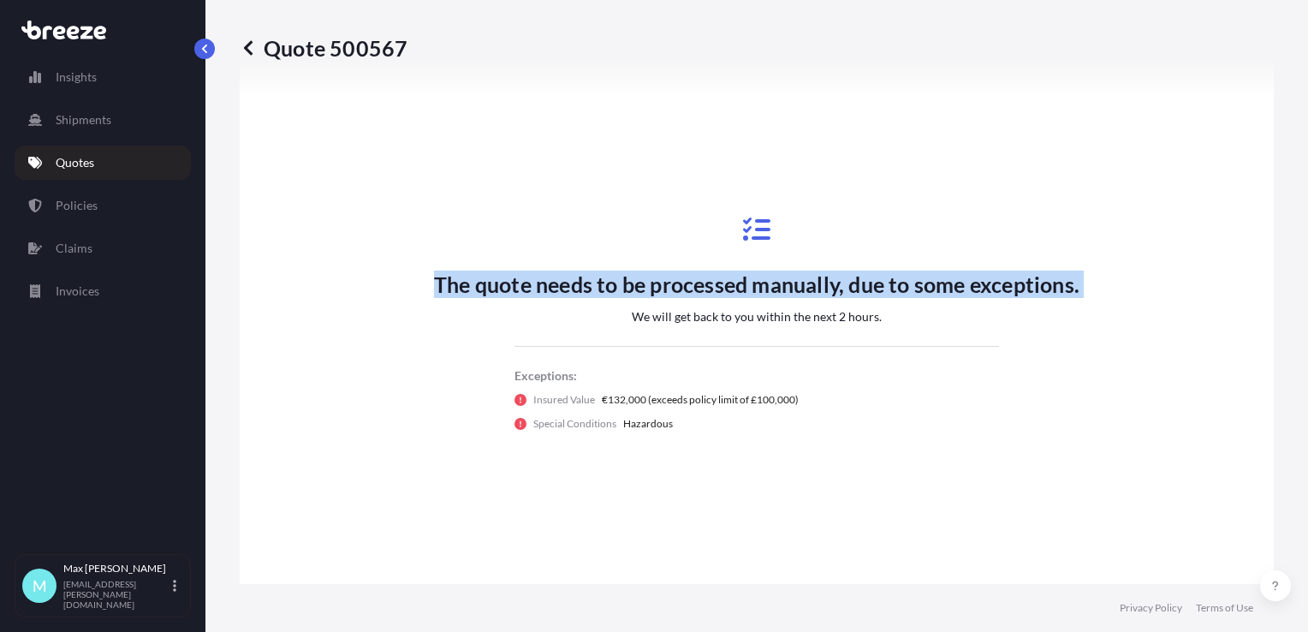
click at [654, 297] on div "The quote needs to be processed manually, due to some exceptions. We will get b…" at bounding box center [757, 323] width 646 height 257
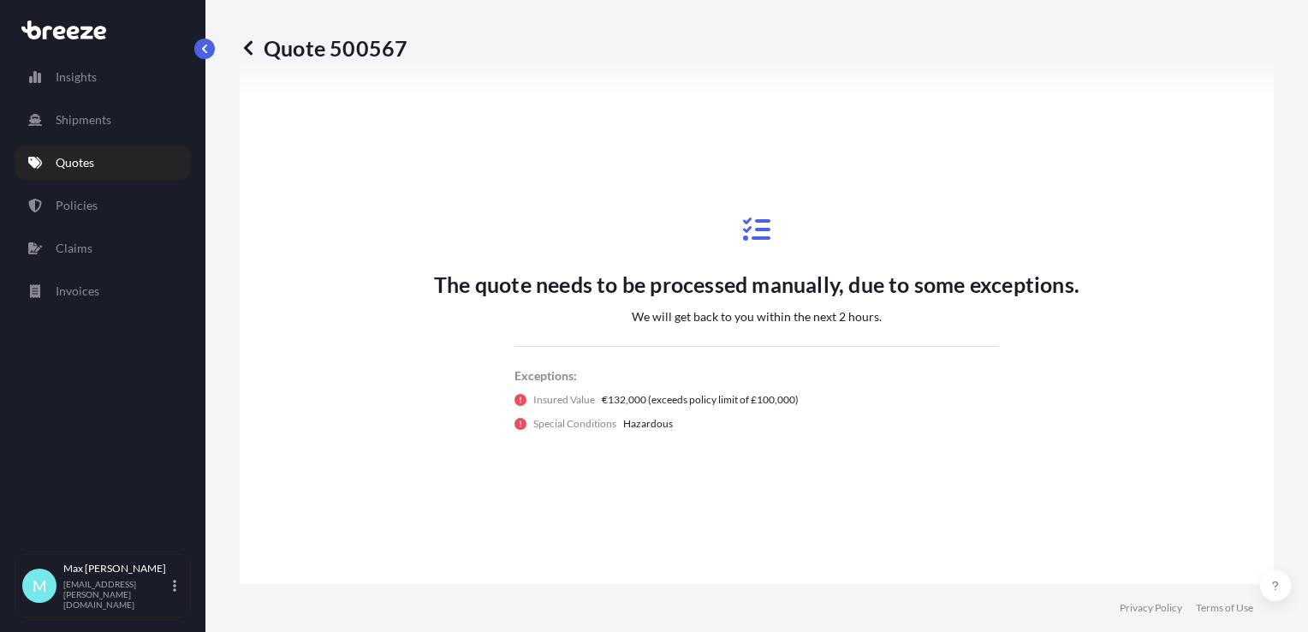
drag, startPoint x: 654, startPoint y: 297, endPoint x: 673, endPoint y: 324, distance: 33.2
click at [673, 324] on div "The quote needs to be processed manually, due to some exceptions. We will get b…" at bounding box center [757, 323] width 646 height 257
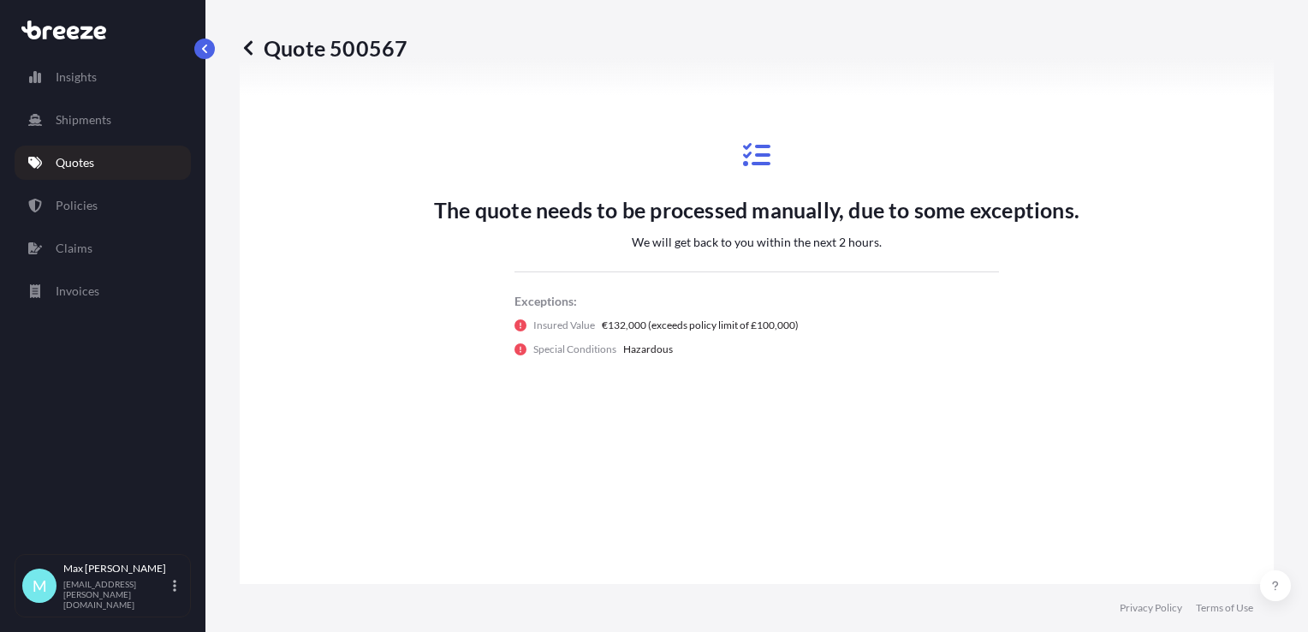
scroll to position [798, 0]
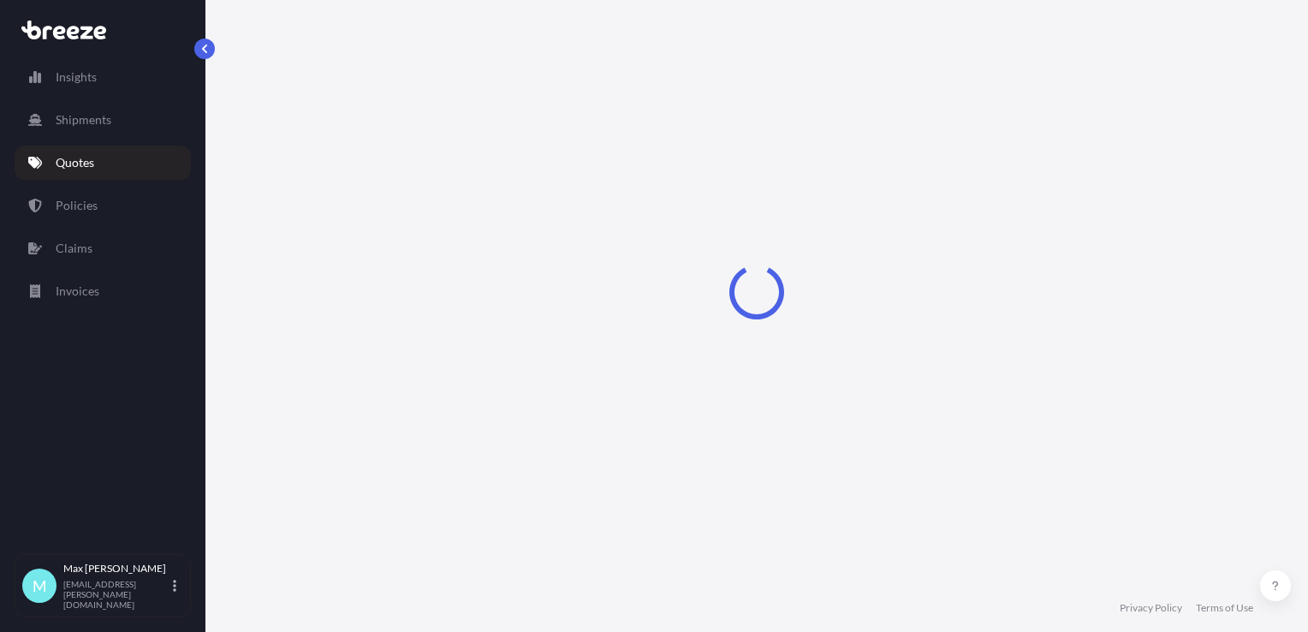
select select "Road"
select select "2"
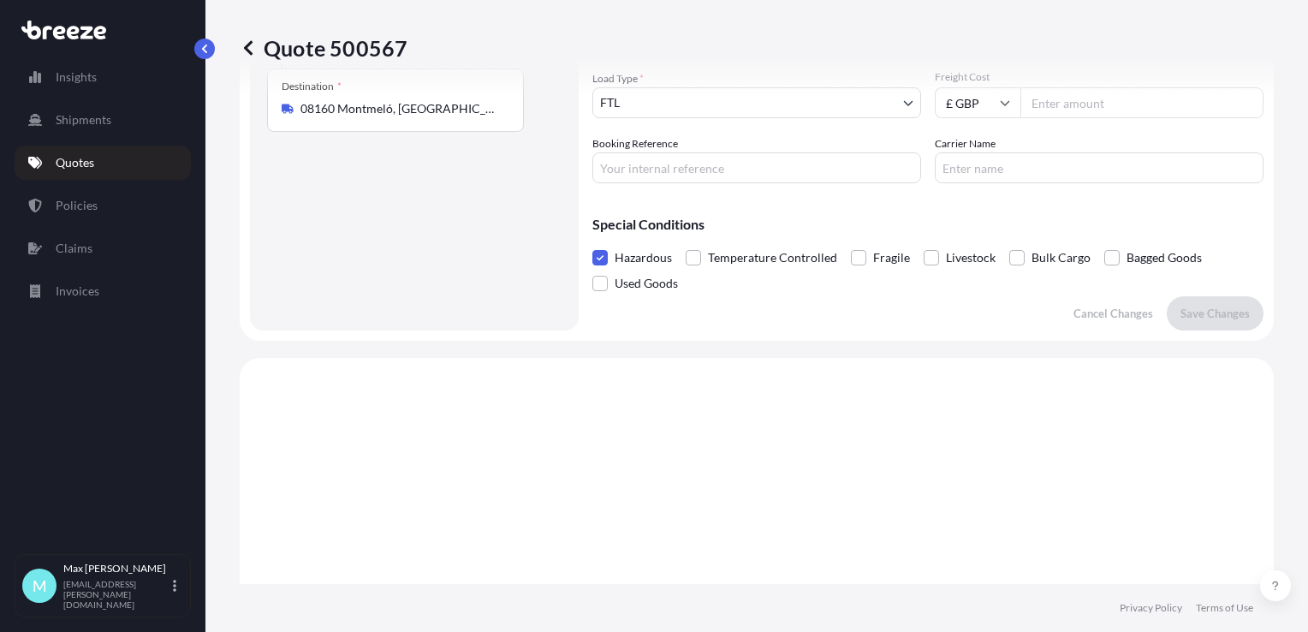
scroll to position [541, 0]
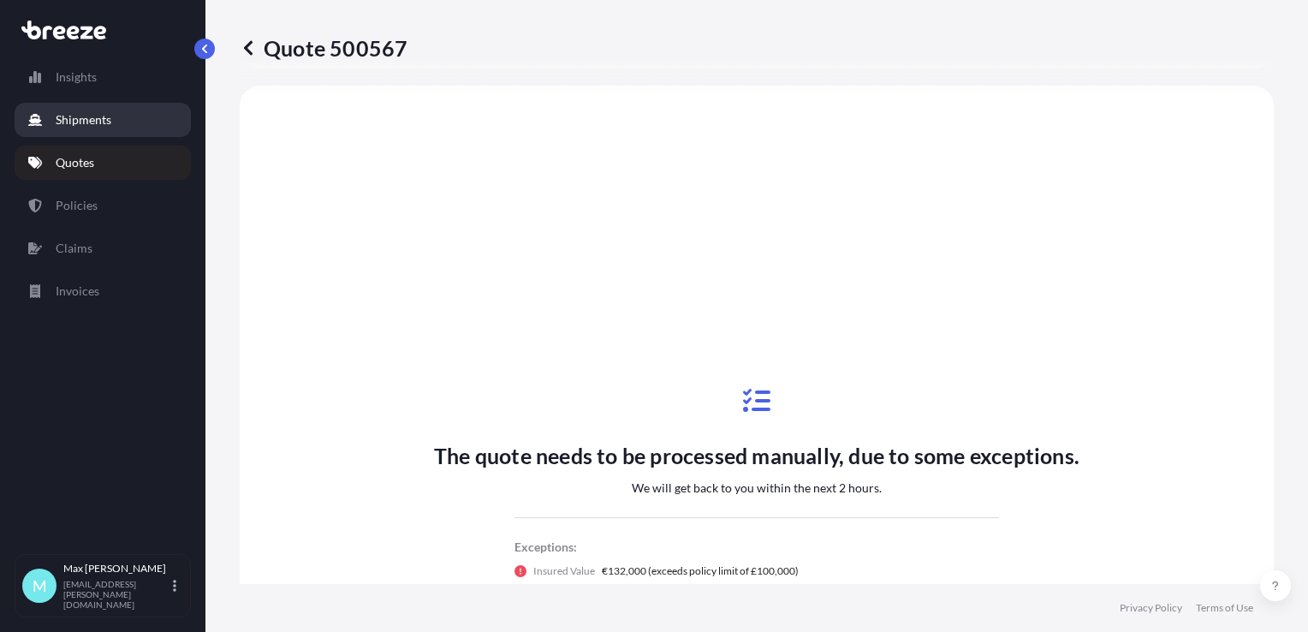
click at [76, 131] on link "Shipments" at bounding box center [103, 120] width 176 height 34
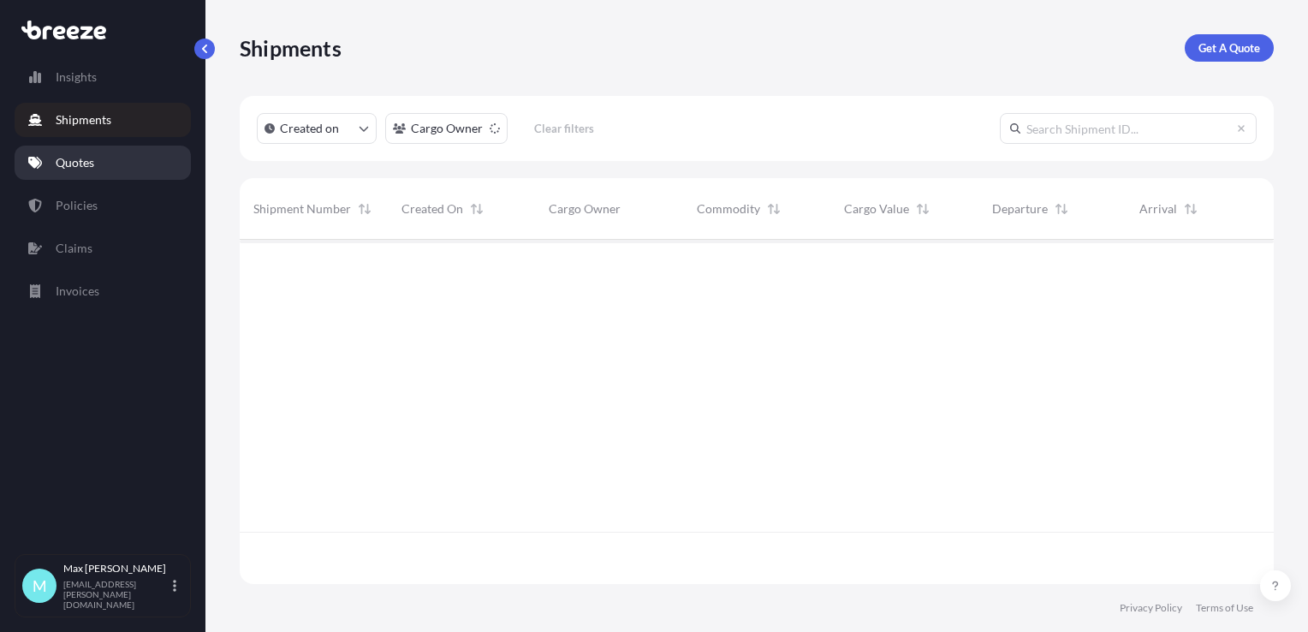
scroll to position [393, 1021]
click at [88, 164] on p "Quotes" at bounding box center [75, 162] width 39 height 17
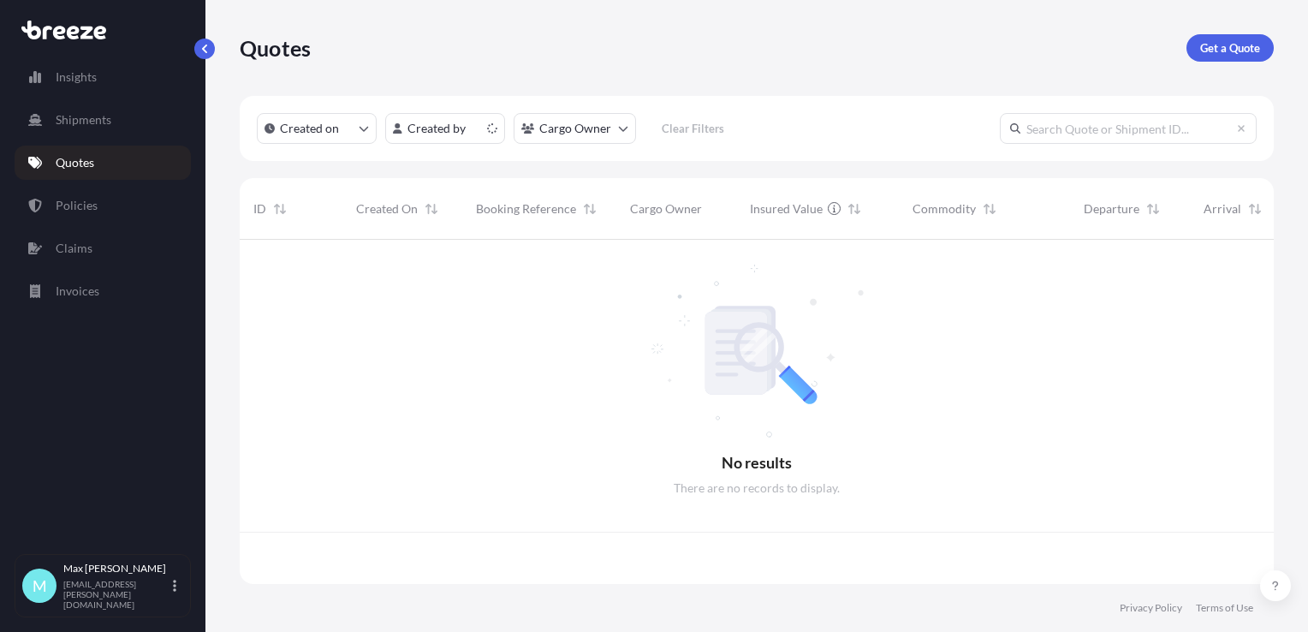
scroll to position [341, 1021]
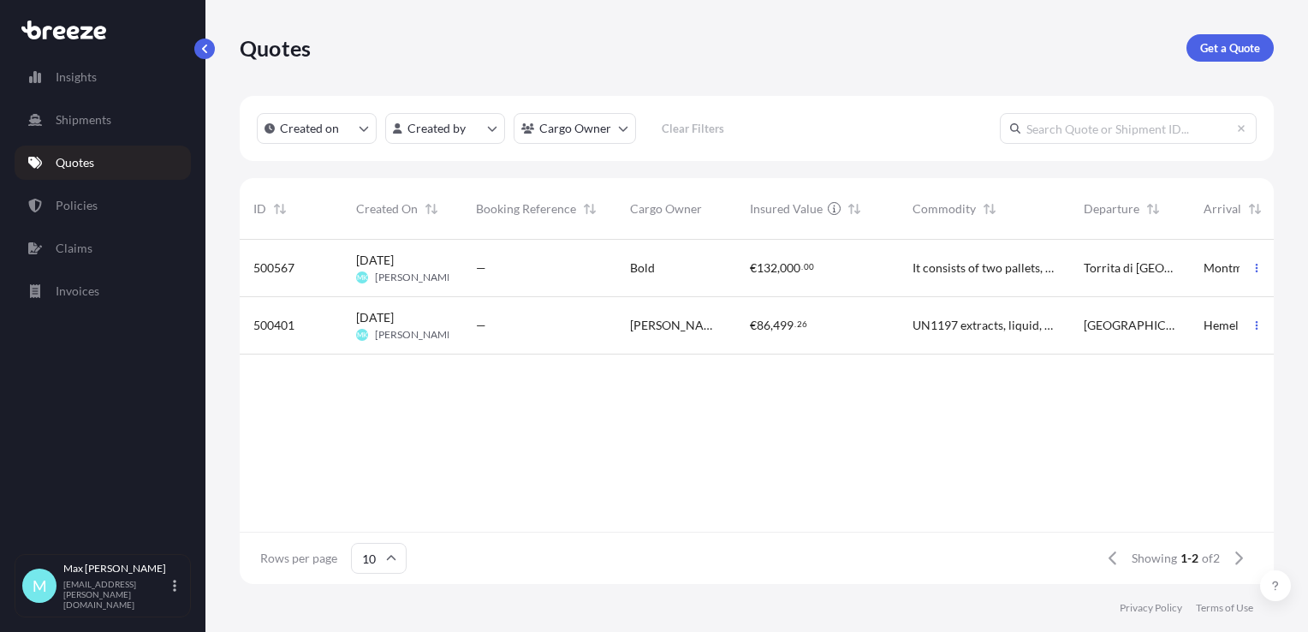
click at [553, 262] on div "—" at bounding box center [539, 267] width 127 height 17
select select "Road"
select select "2"
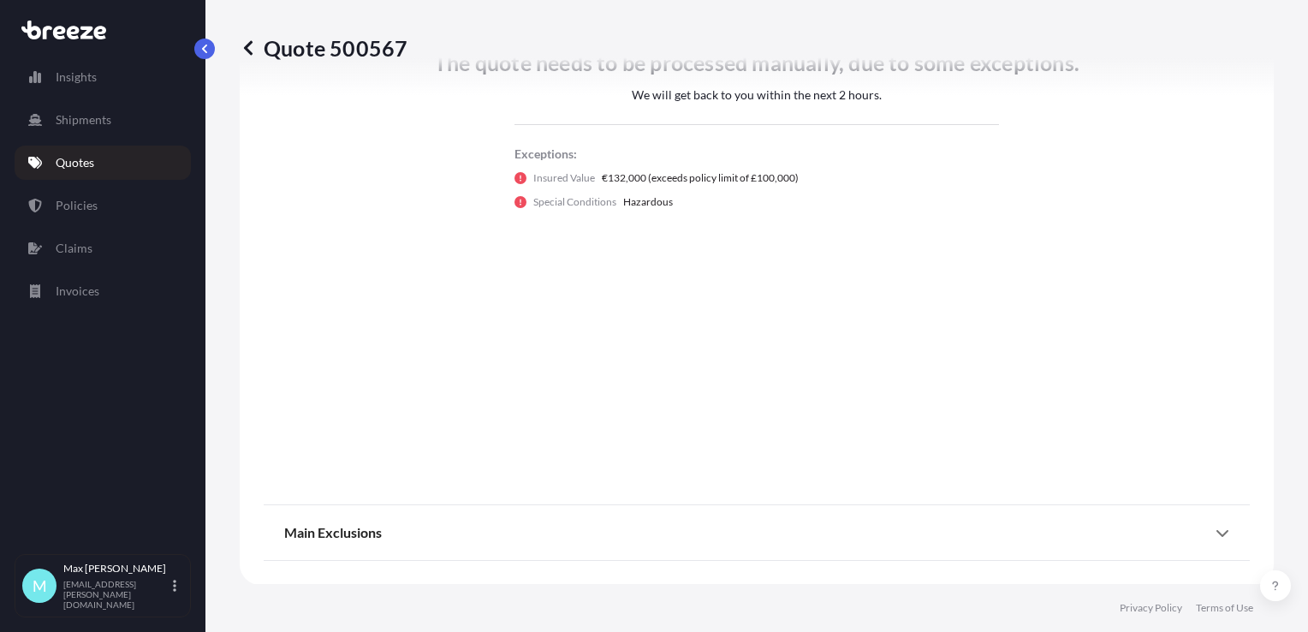
scroll to position [763, 0]
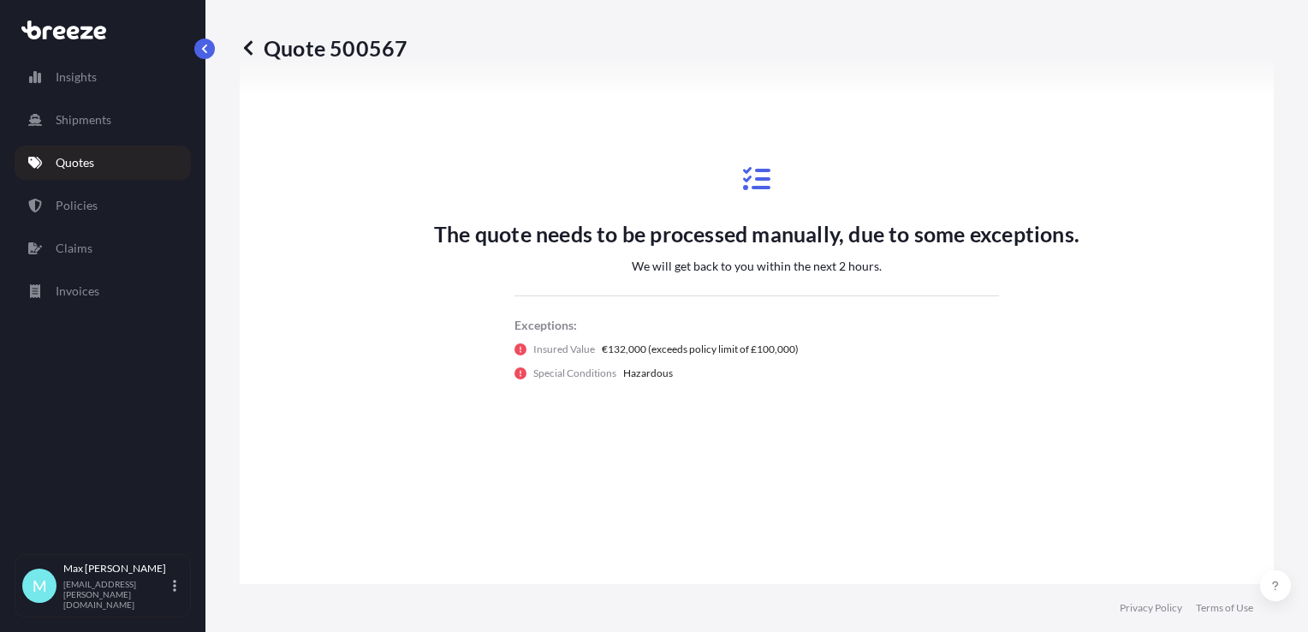
click at [527, 245] on p "The quote needs to be processed manually, due to some exceptions." at bounding box center [757, 233] width 646 height 27
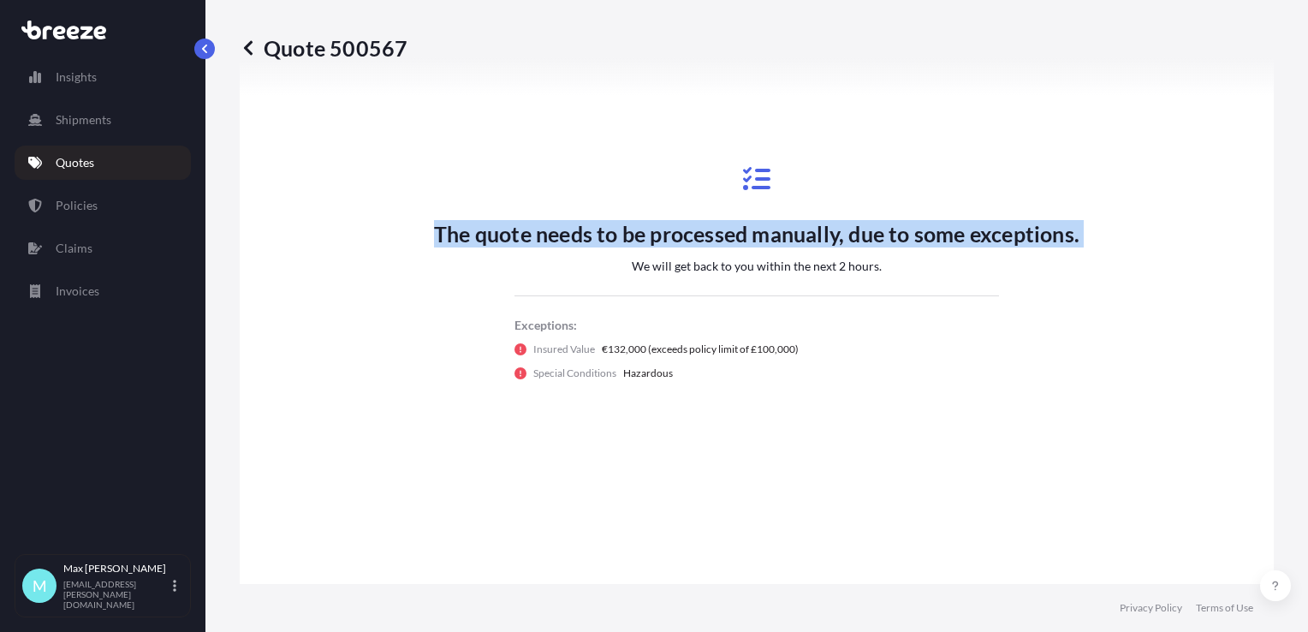
click at [527, 245] on p "The quote needs to be processed manually, due to some exceptions." at bounding box center [757, 233] width 646 height 27
drag, startPoint x: 527, startPoint y: 245, endPoint x: 476, endPoint y: 256, distance: 52.6
click at [476, 256] on div "The quote needs to be processed manually, due to some exceptions. We will get b…" at bounding box center [757, 273] width 646 height 257
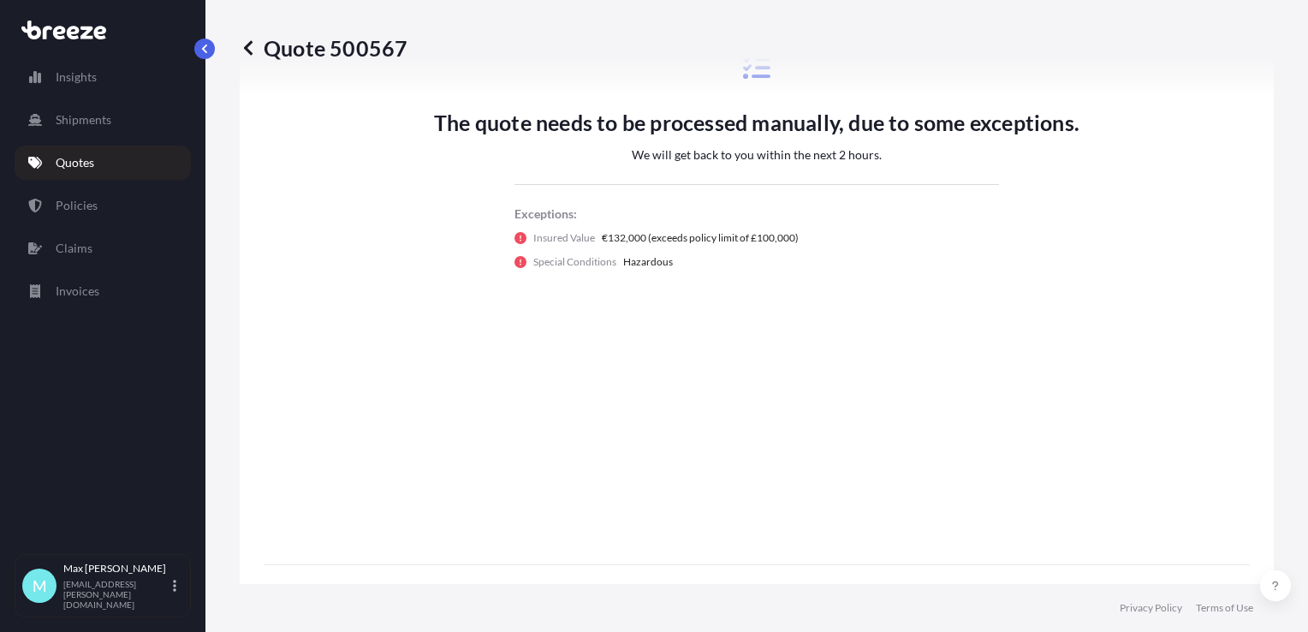
scroll to position [848, 0]
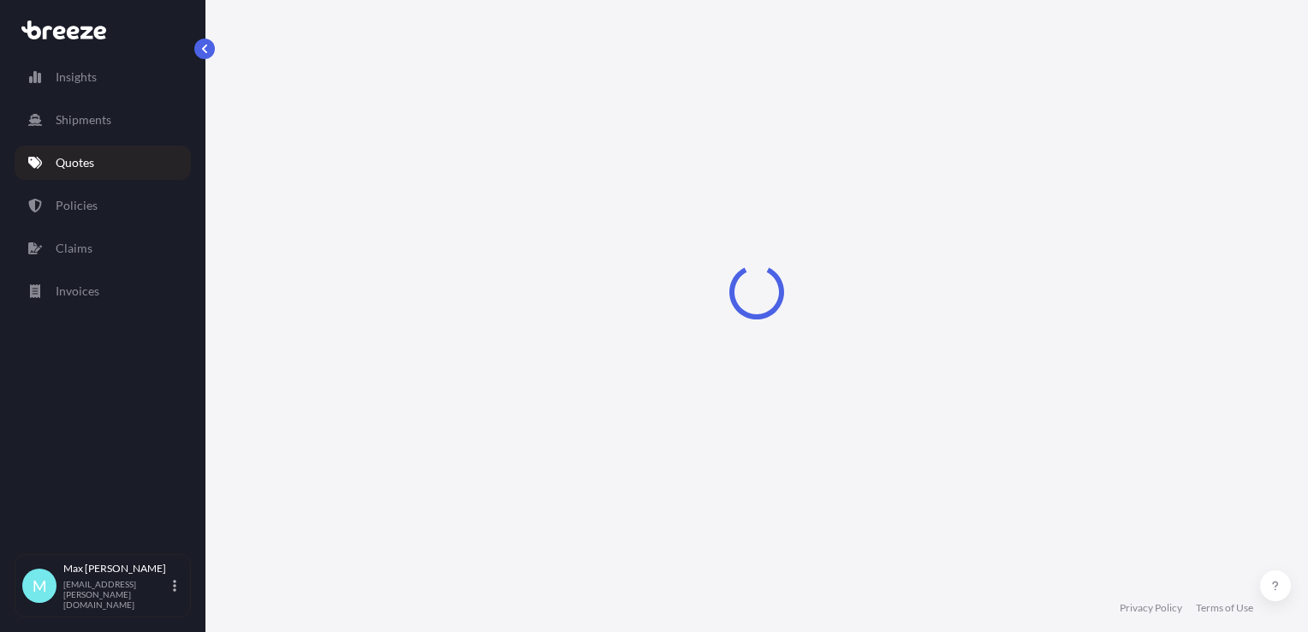
select select "Road"
select select "2"
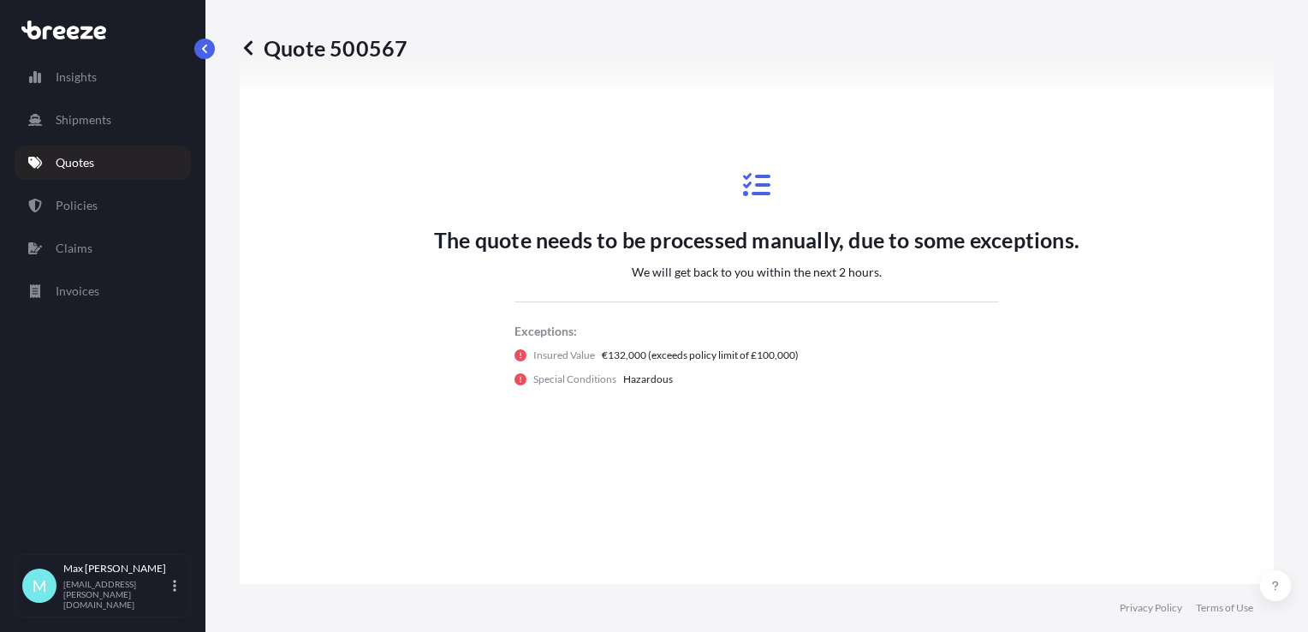
scroll to position [771, 0]
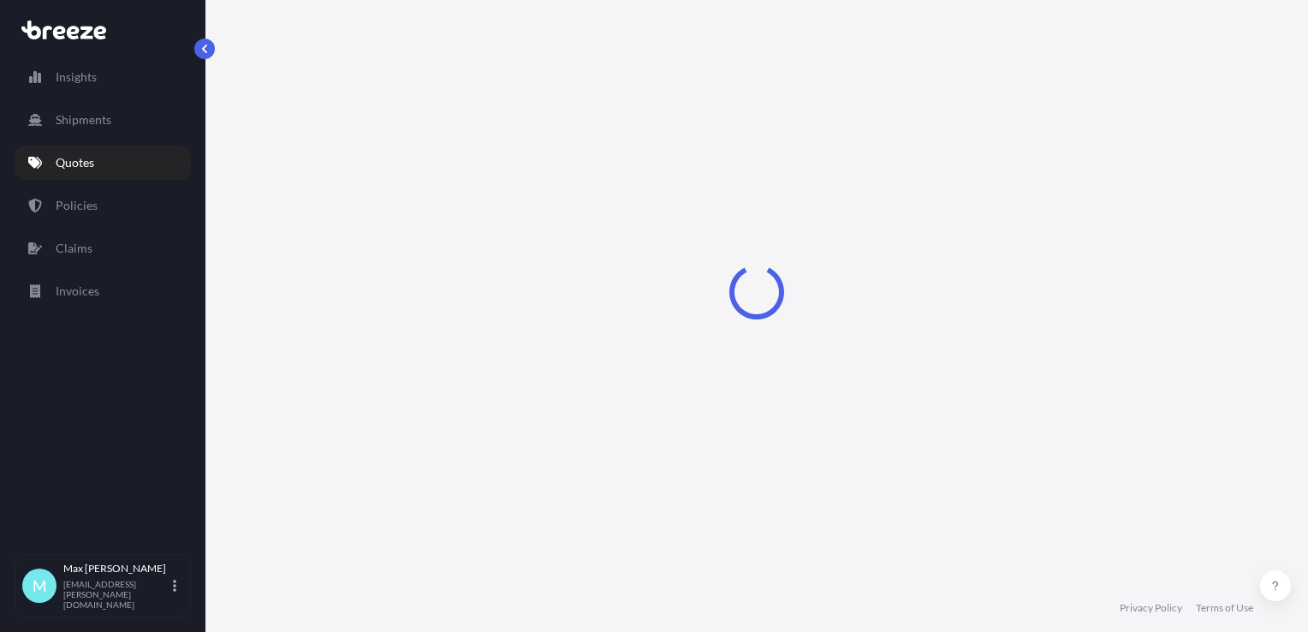
select select "Road"
select select "2"
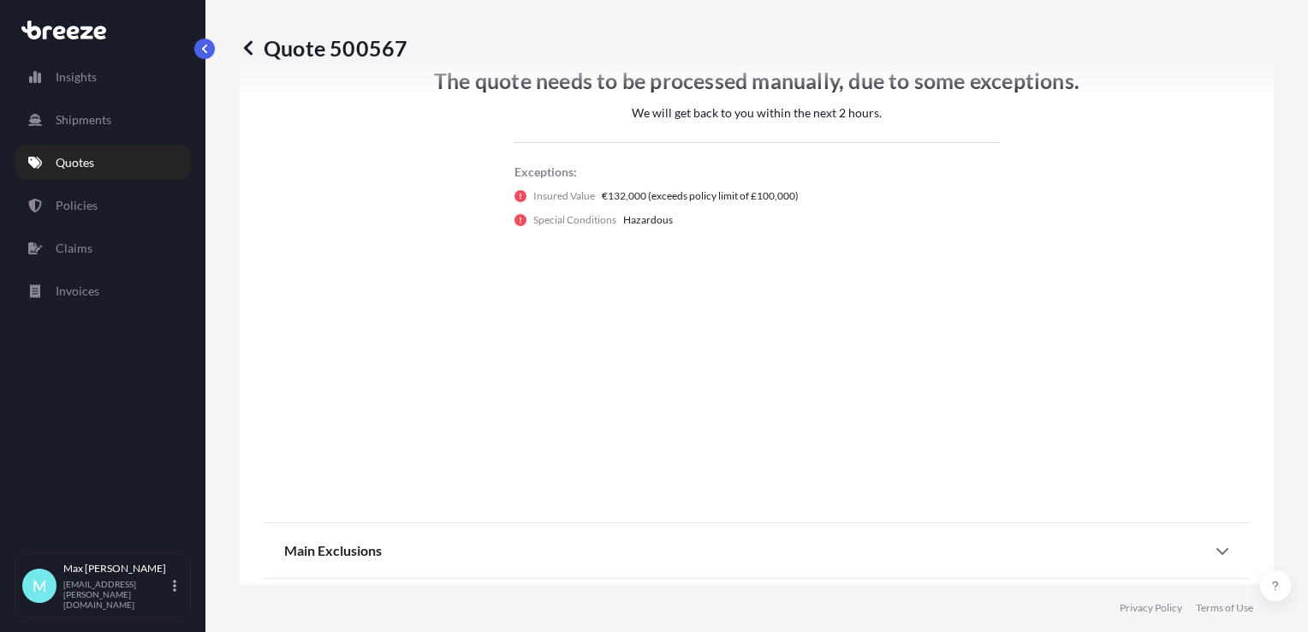
scroll to position [934, 0]
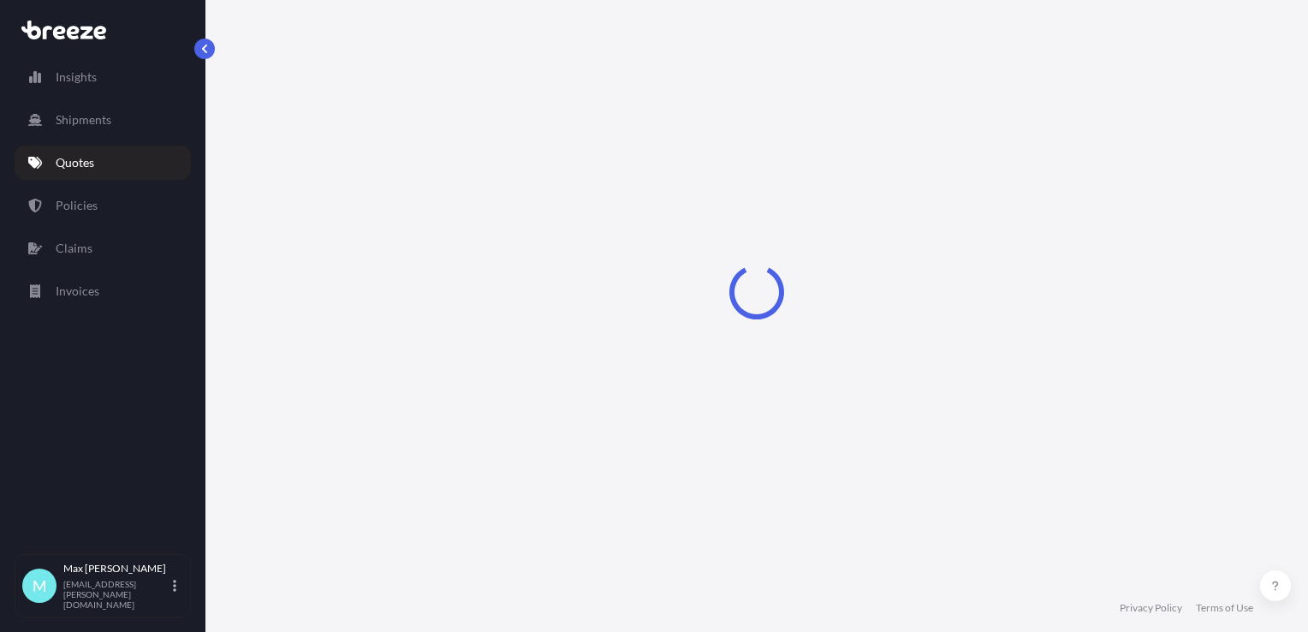
select select "Road"
select select "2"
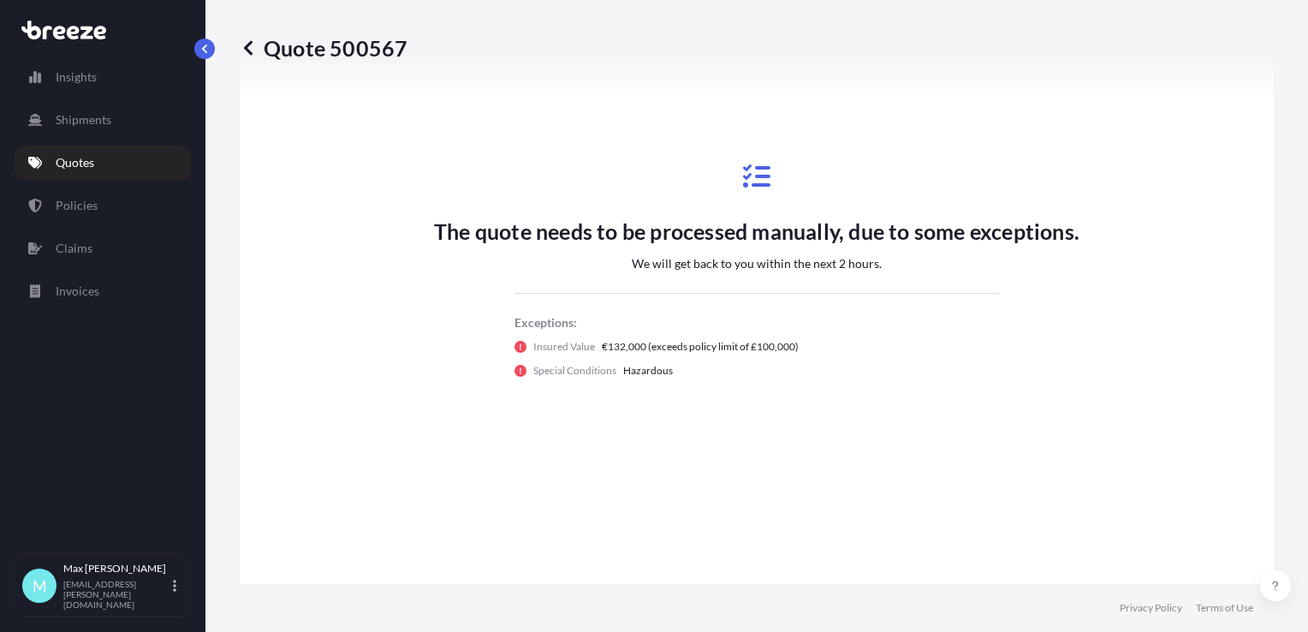
scroll to position [763, 0]
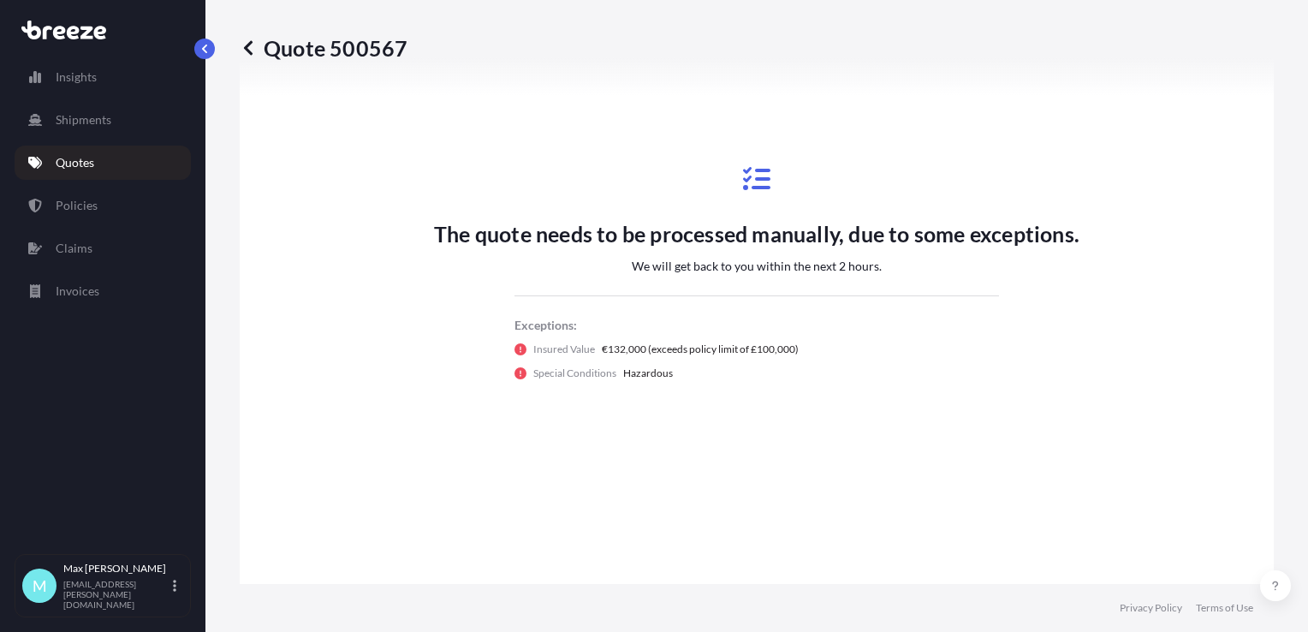
drag, startPoint x: 1211, startPoint y: 263, endPoint x: 931, endPoint y: 167, distance: 295.9
click at [1211, 263] on div "The quote needs to be processed manually, due to some exceptions. We will get b…" at bounding box center [757, 273] width 986 height 771
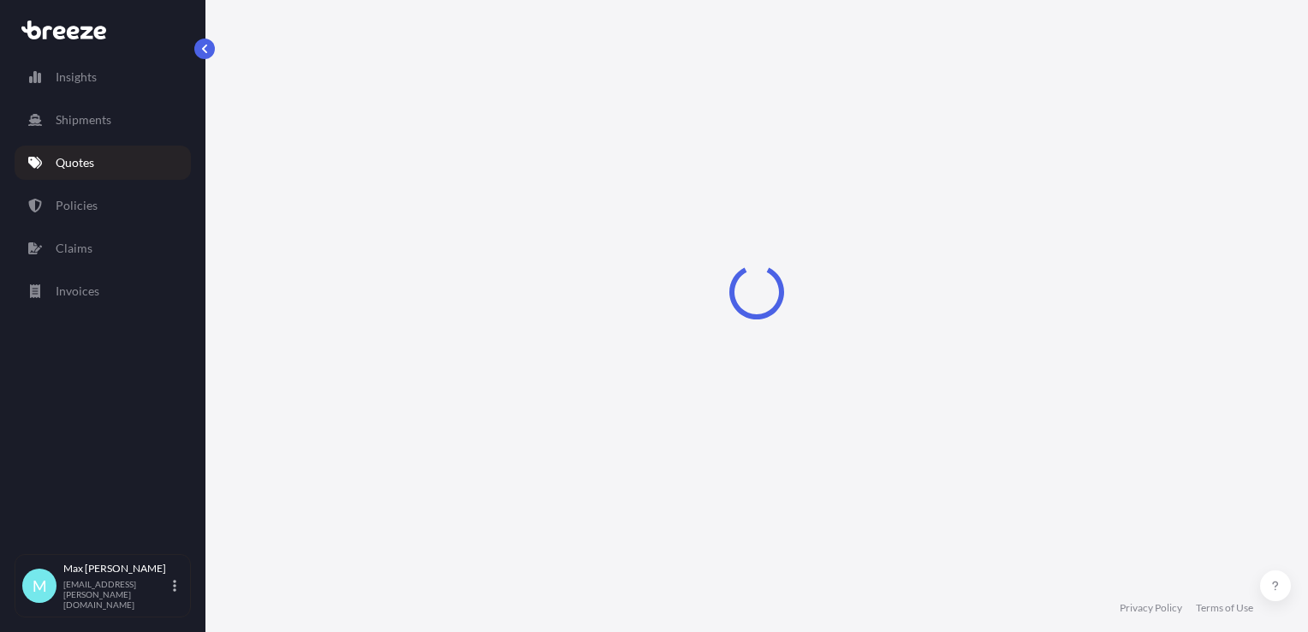
select select "Road"
select select "2"
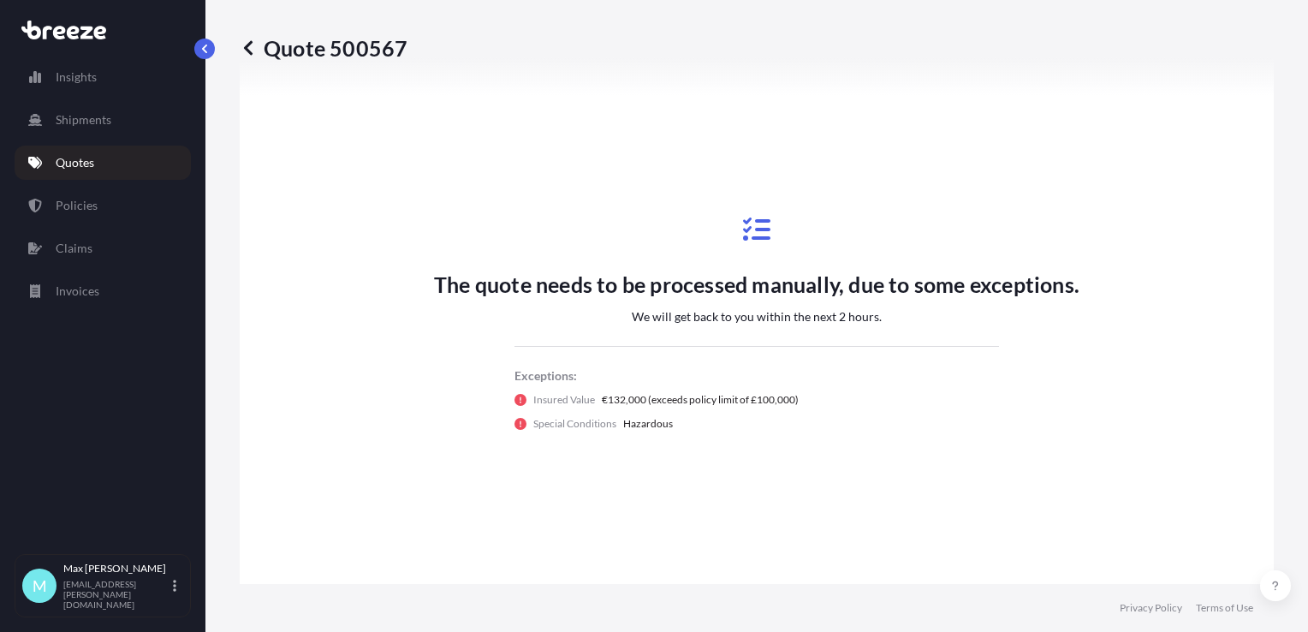
scroll to position [712, 0]
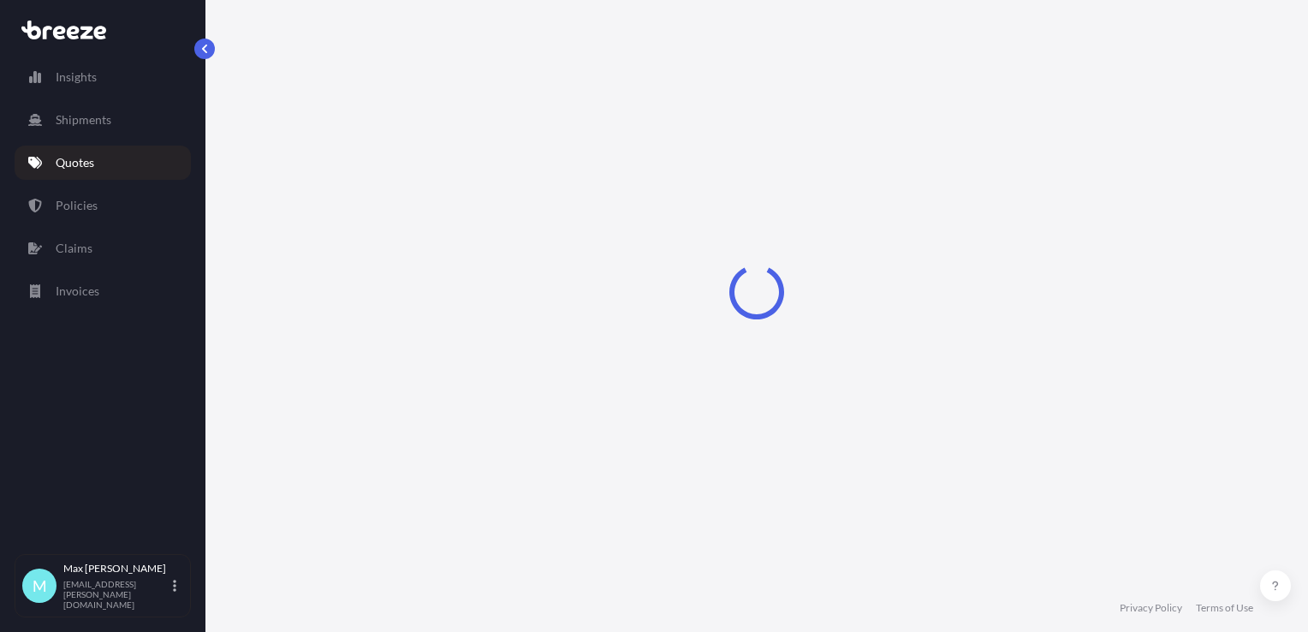
select select "Road"
select select "2"
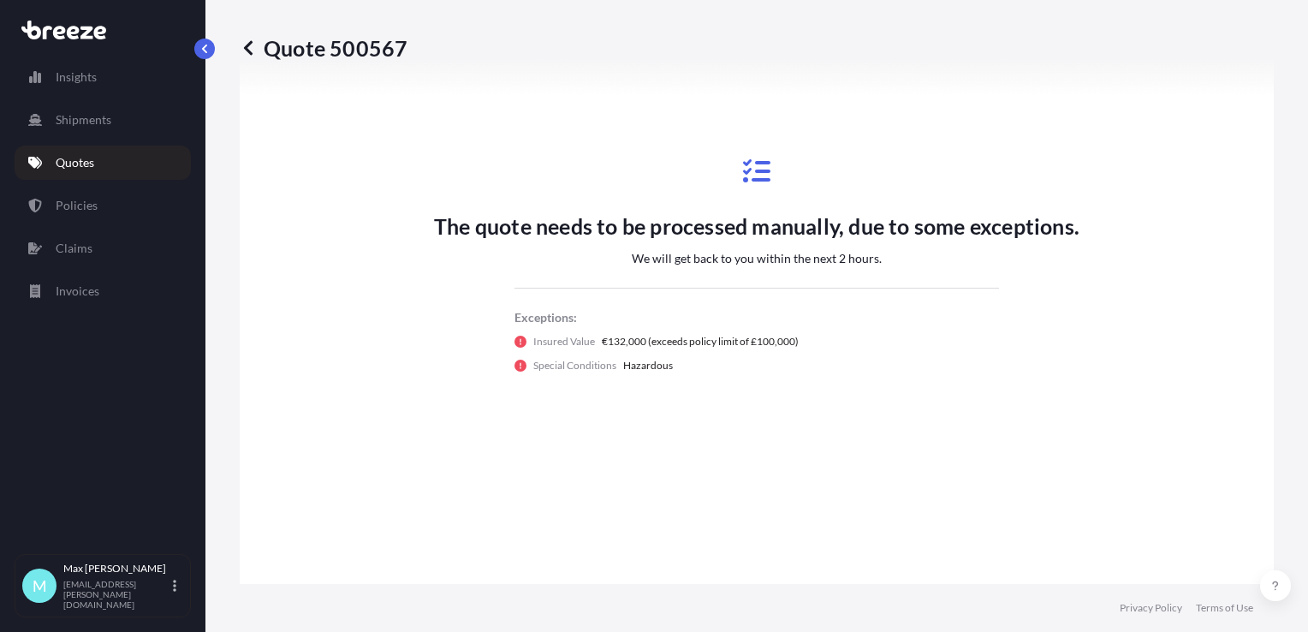
scroll to position [771, 0]
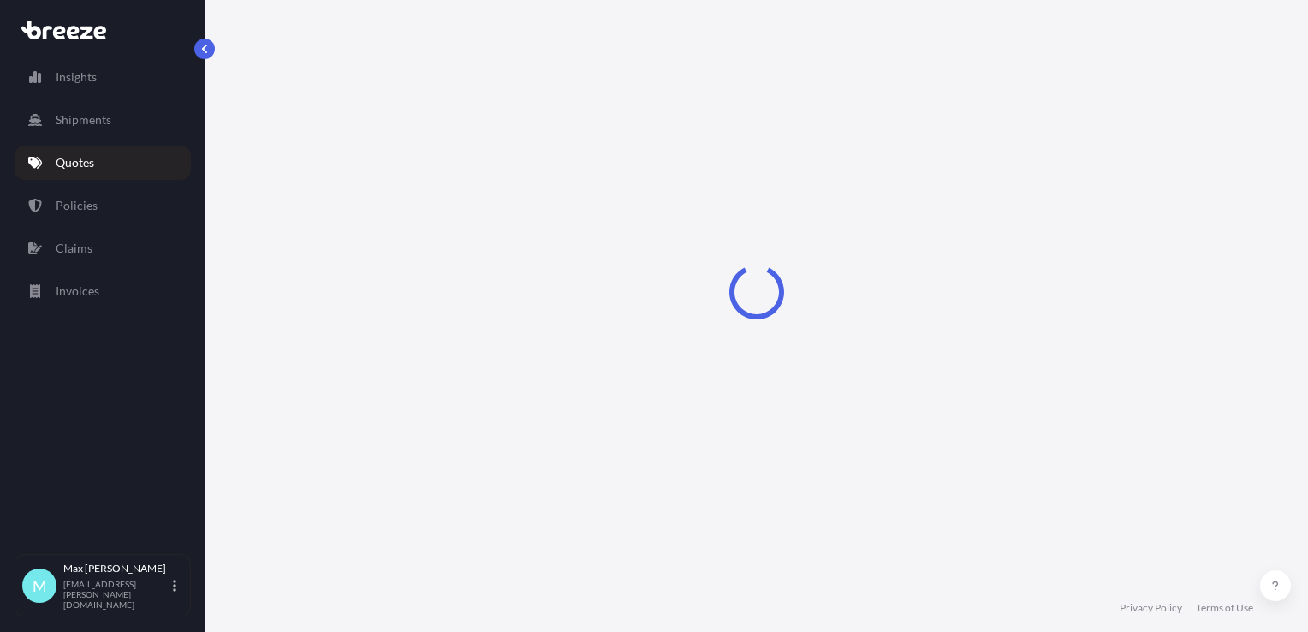
select select "Road"
select select "2"
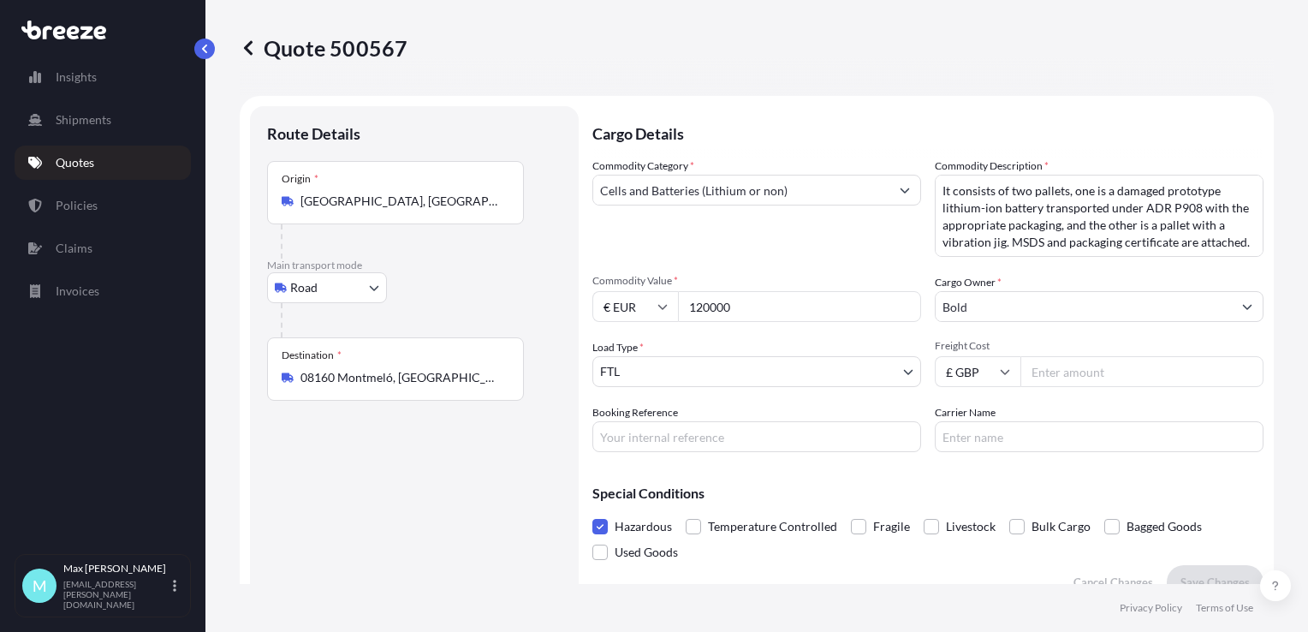
click at [384, 61] on p "Quote 500567" at bounding box center [324, 47] width 168 height 27
click at [366, 46] on p "Quote 500567" at bounding box center [324, 47] width 168 height 27
copy p "Quote 500567"
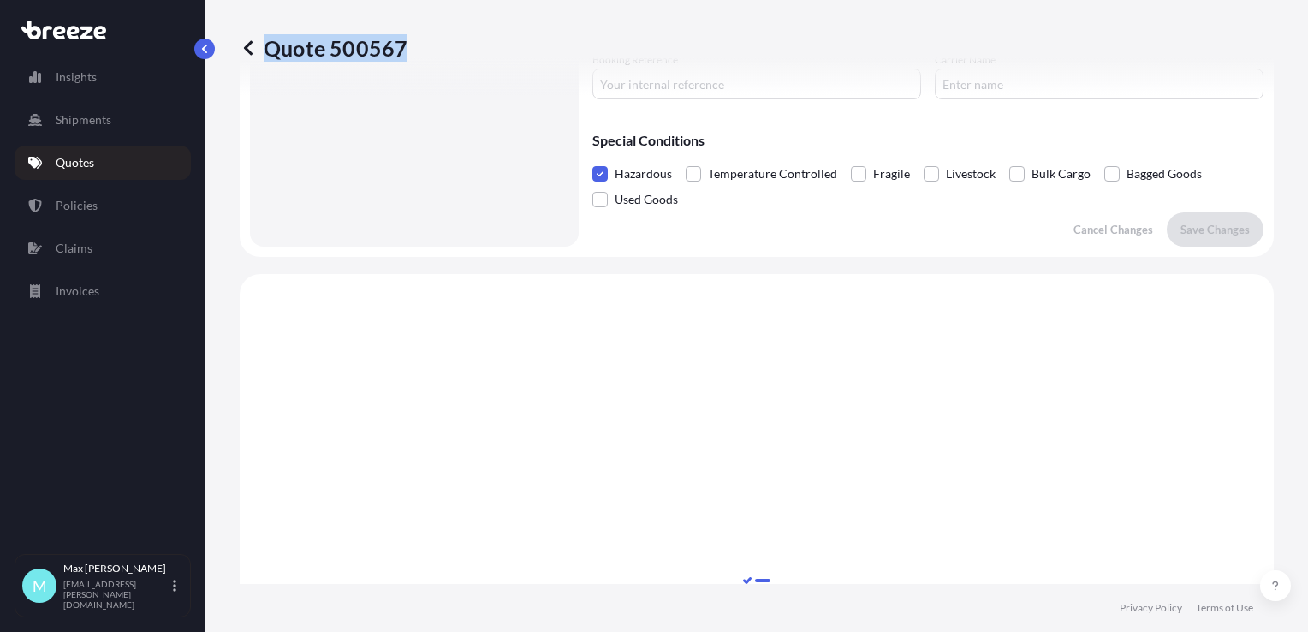
scroll to position [599, 0]
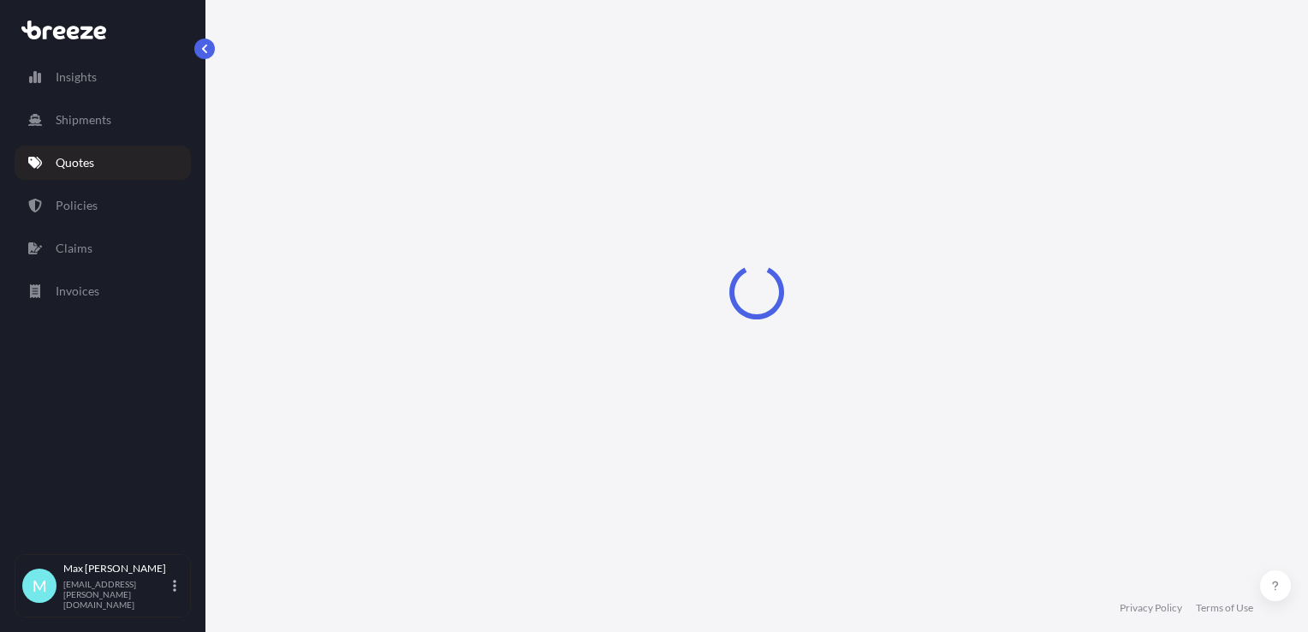
select select "Road"
select select "2"
select select "Road"
select select "2"
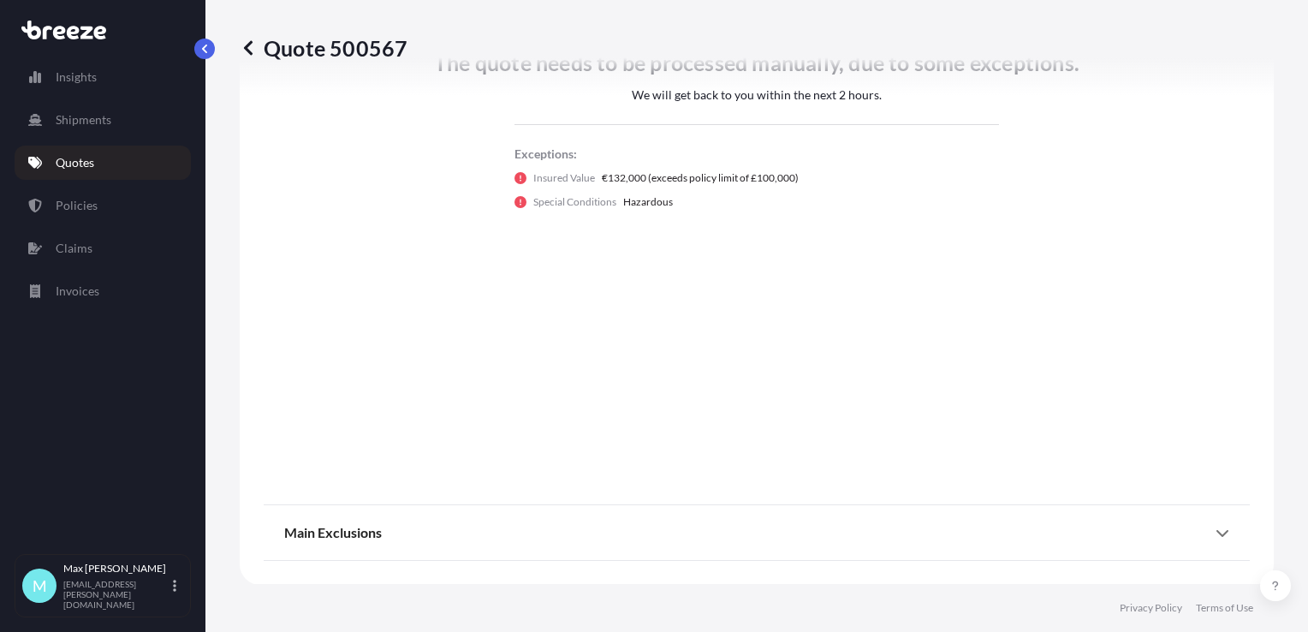
scroll to position [763, 0]
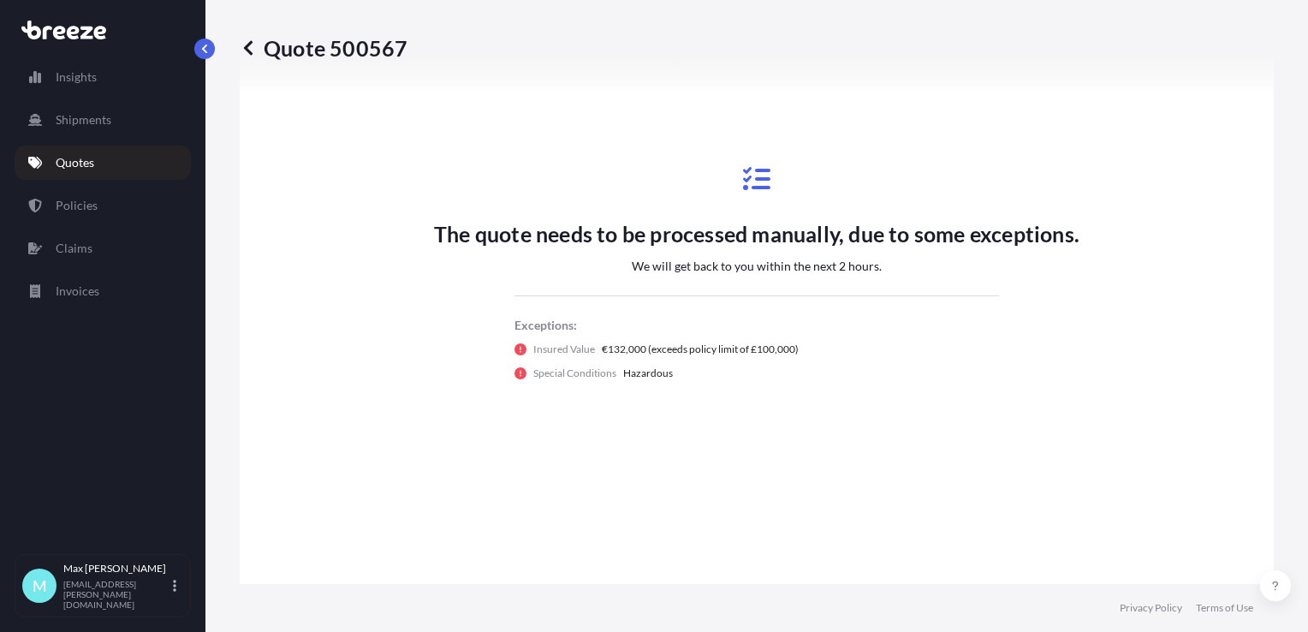
click at [370, 57] on p "Quote 500567" at bounding box center [324, 47] width 168 height 27
copy p "500567"
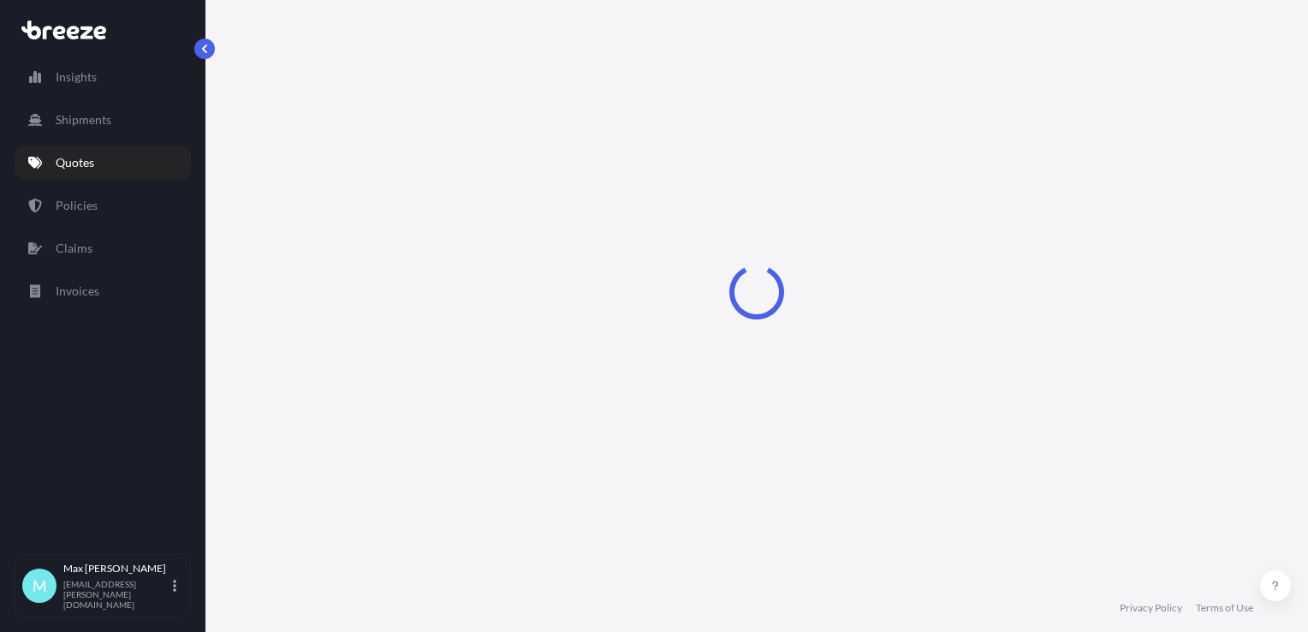
select select "Road"
select select "2"
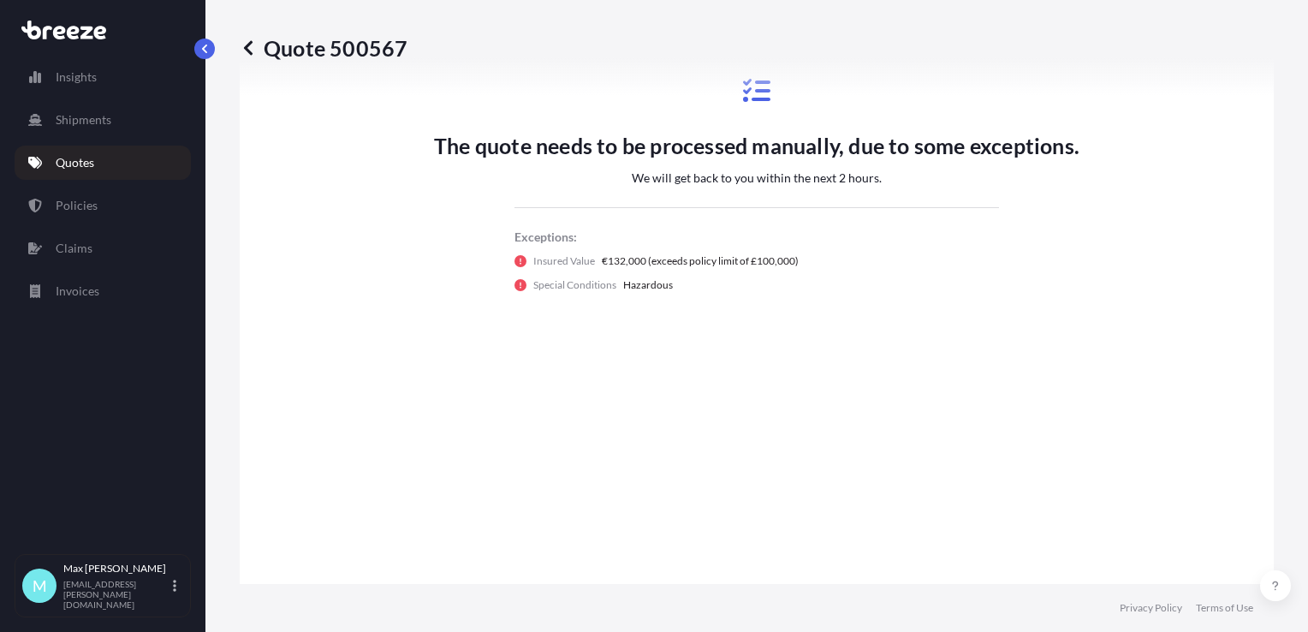
scroll to position [884, 0]
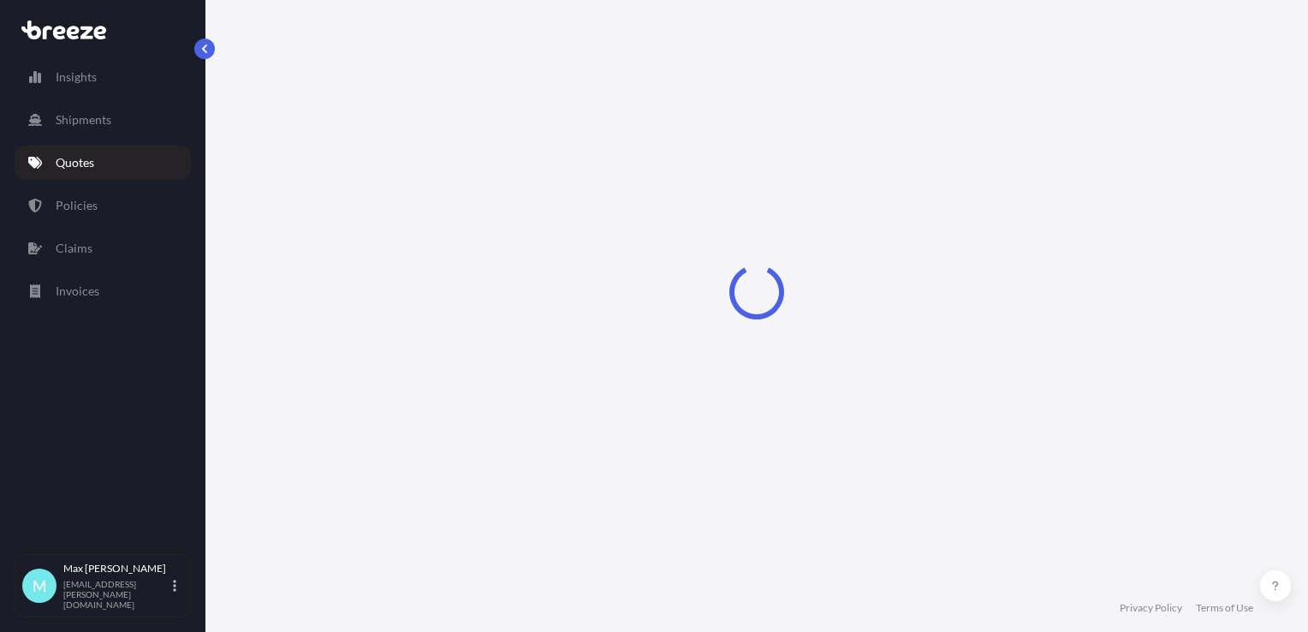
select select "Road"
select select "2"
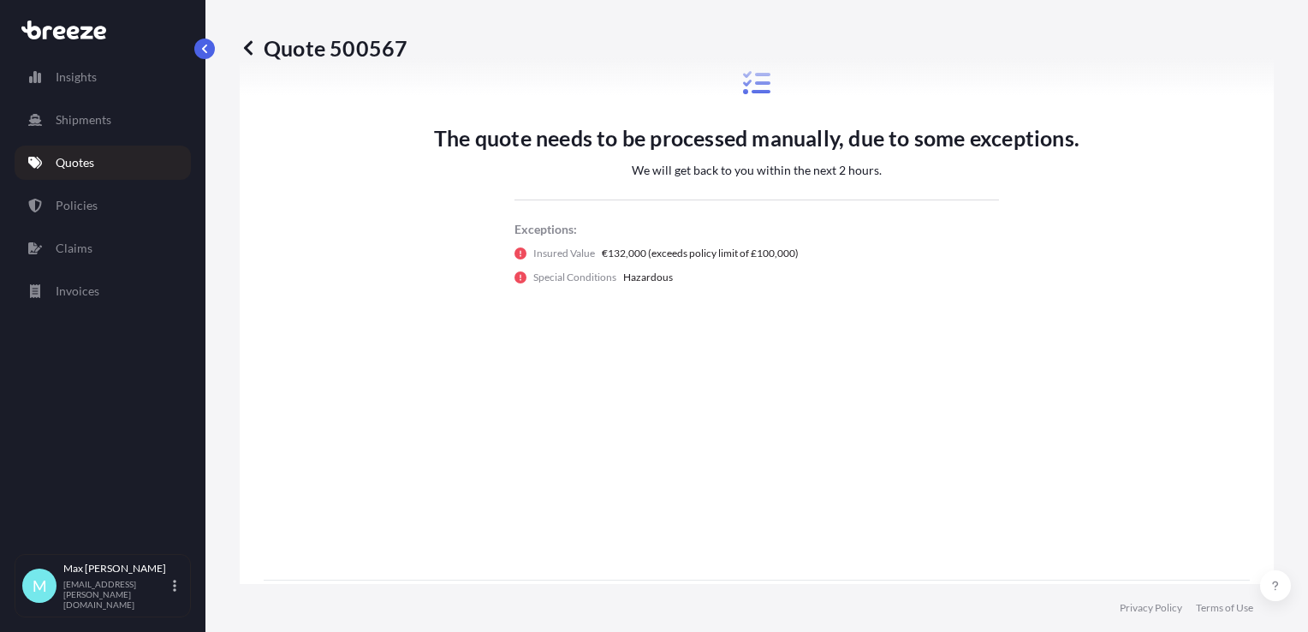
scroll to position [884, 0]
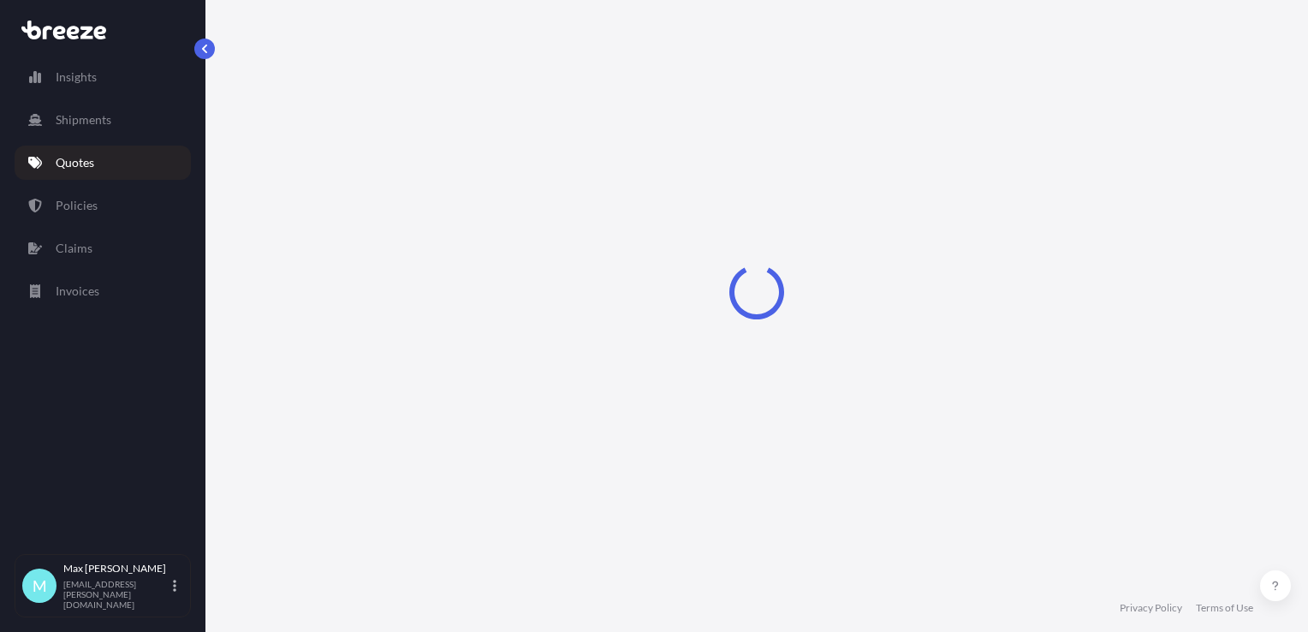
select select "Road"
select select "2"
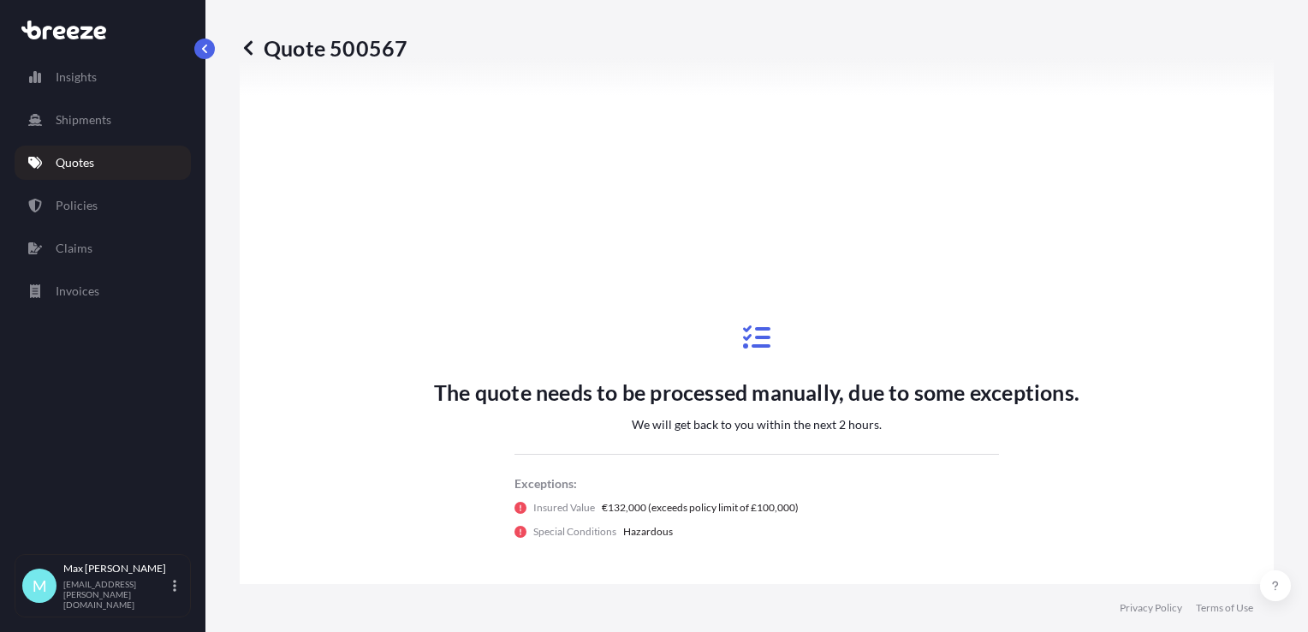
scroll to position [712, 0]
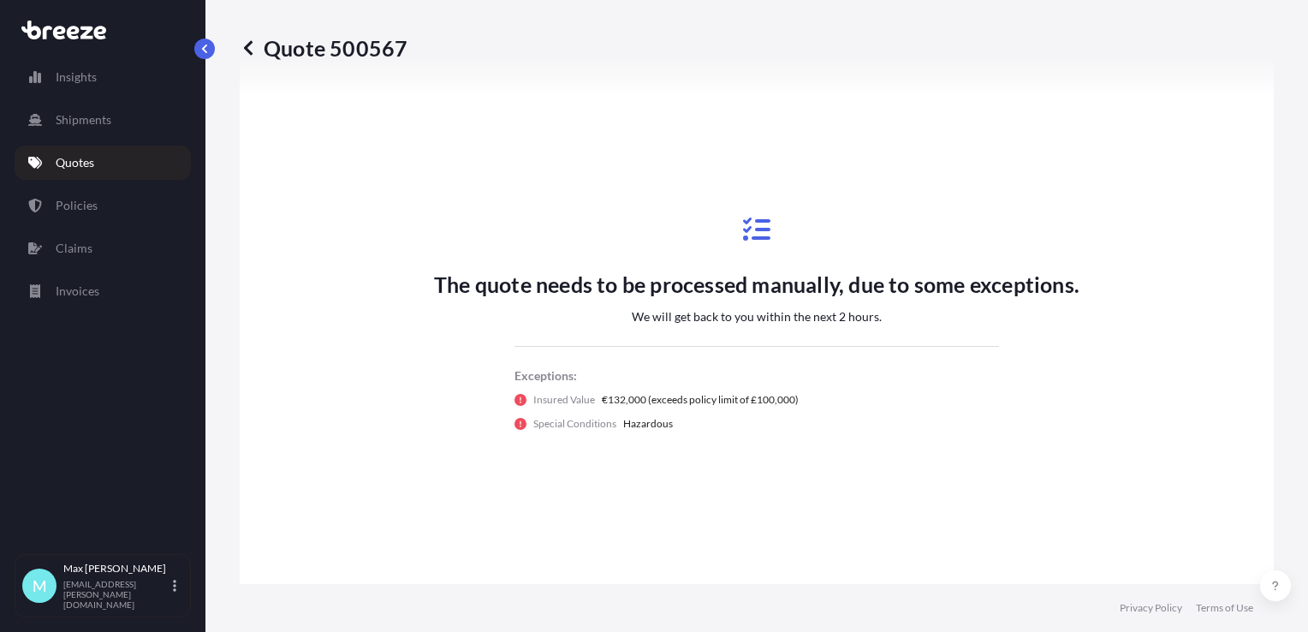
drag, startPoint x: 1116, startPoint y: 173, endPoint x: 1034, endPoint y: 142, distance: 87.8
click at [1116, 173] on div "The quote needs to be processed manually, due to some exceptions. We will get b…" at bounding box center [757, 323] width 986 height 771
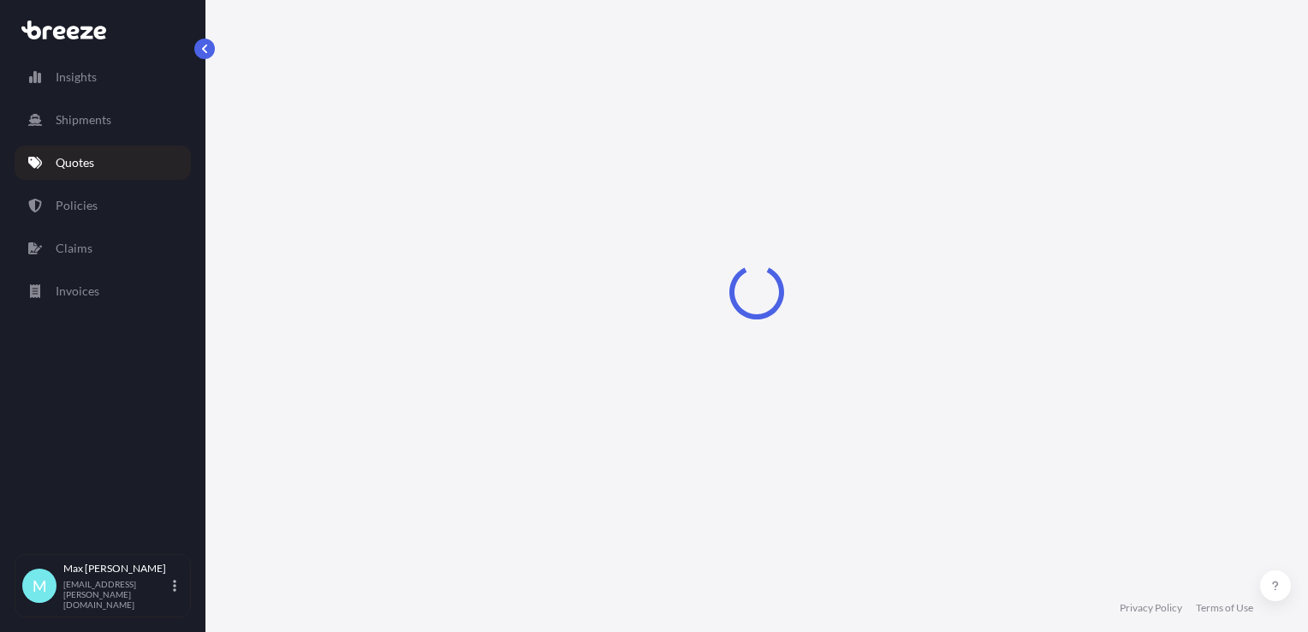
select select "Road"
select select "2"
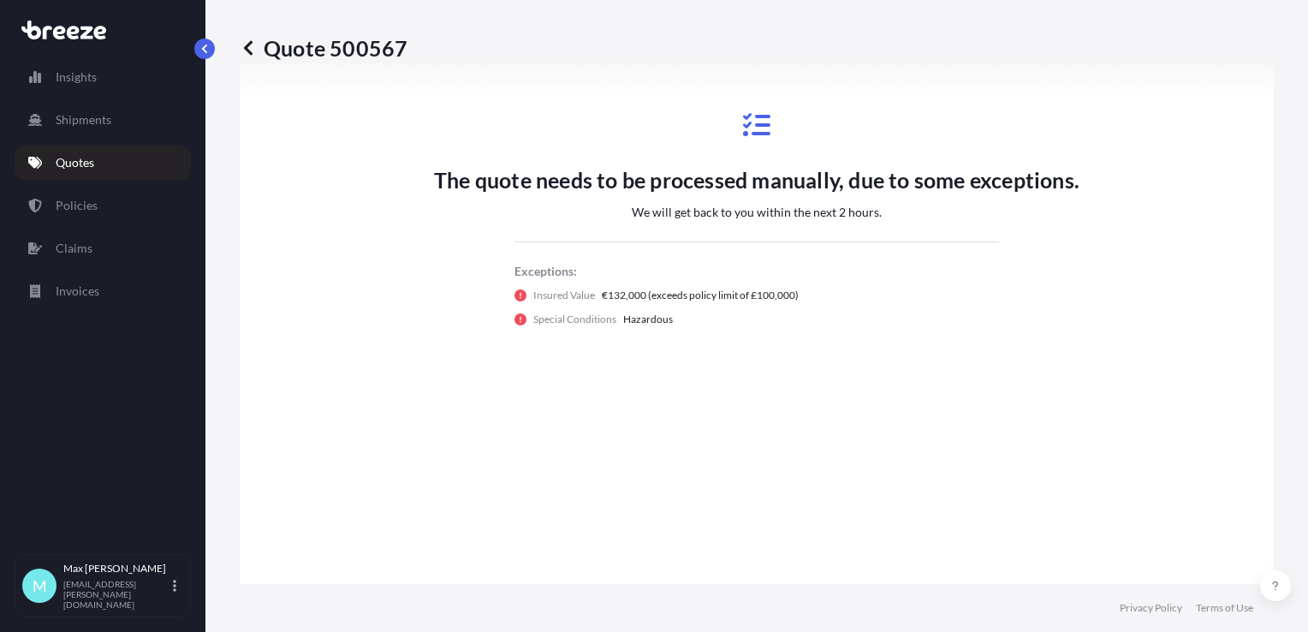
scroll to position [884, 0]
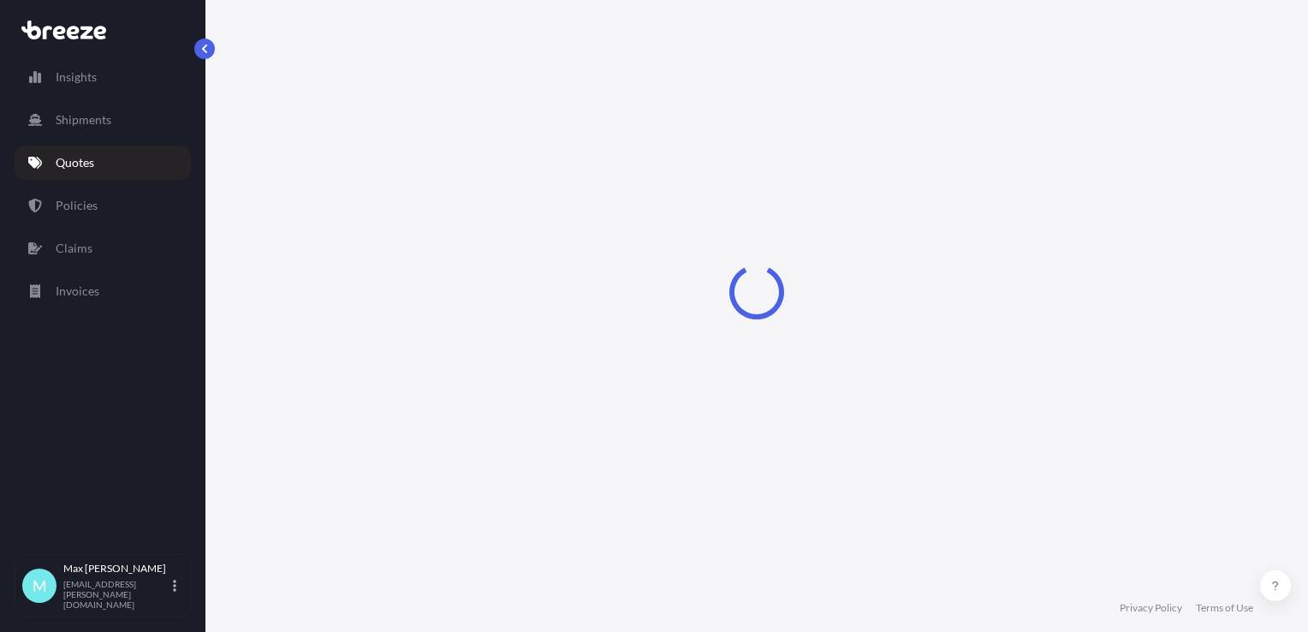
select select "Road"
select select "2"
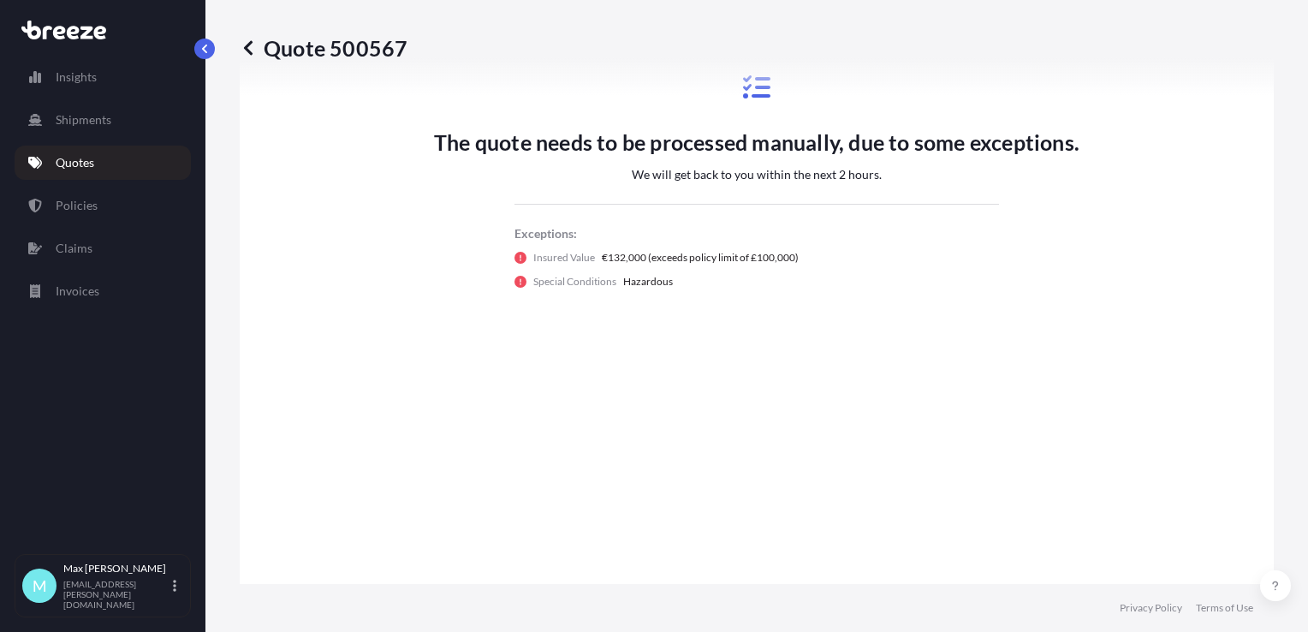
scroll to position [677, 0]
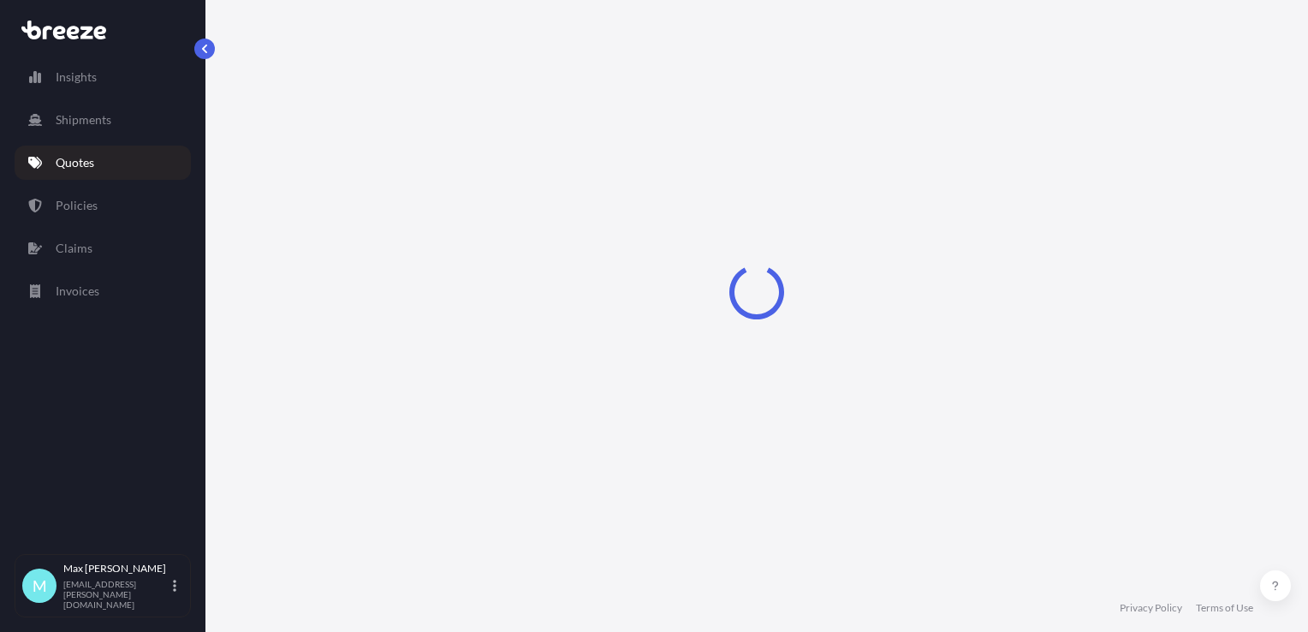
select select "Road"
select select "2"
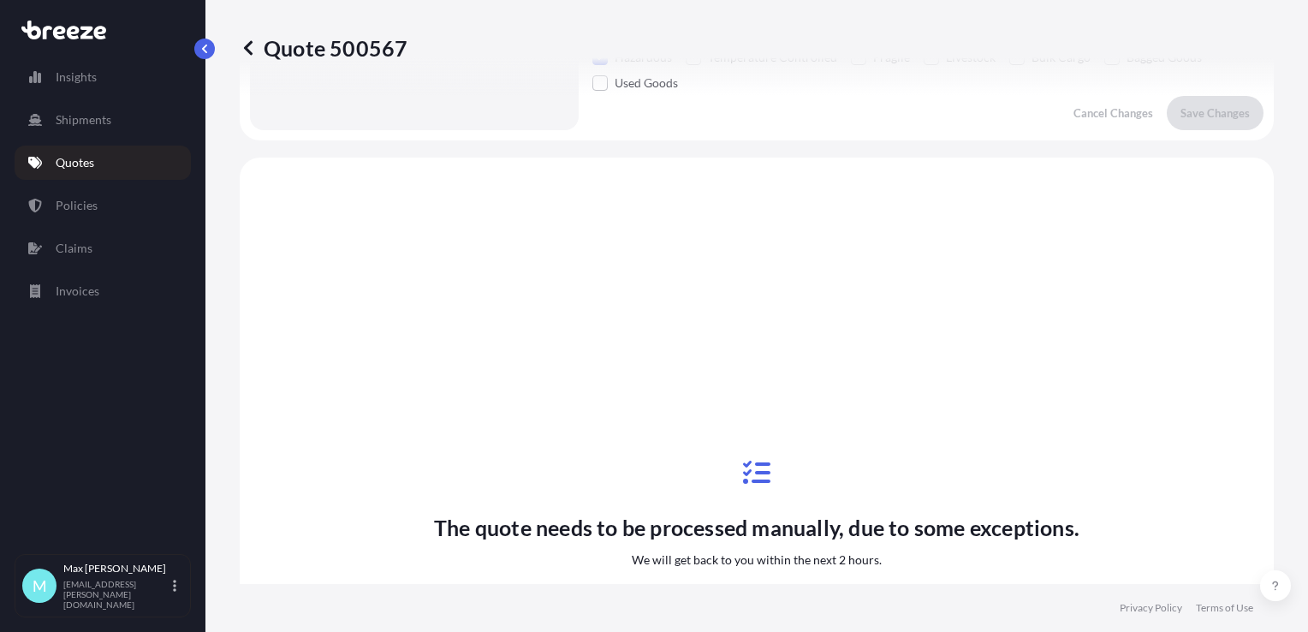
scroll to position [541, 0]
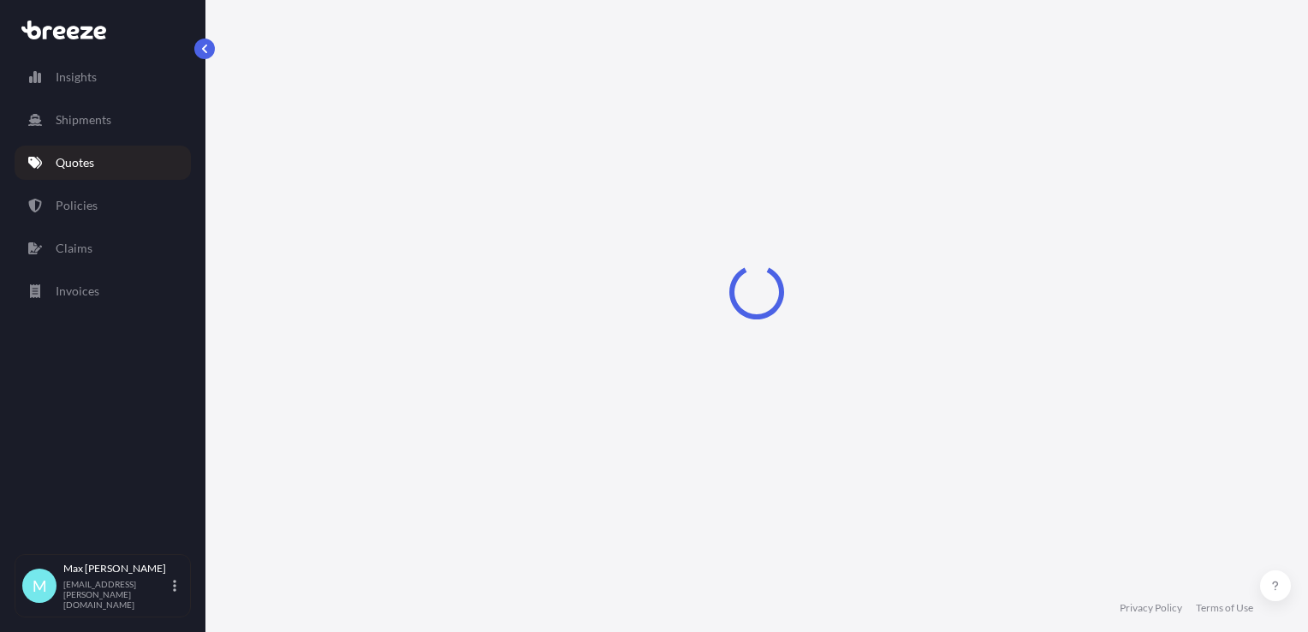
select select "Road"
select select "2"
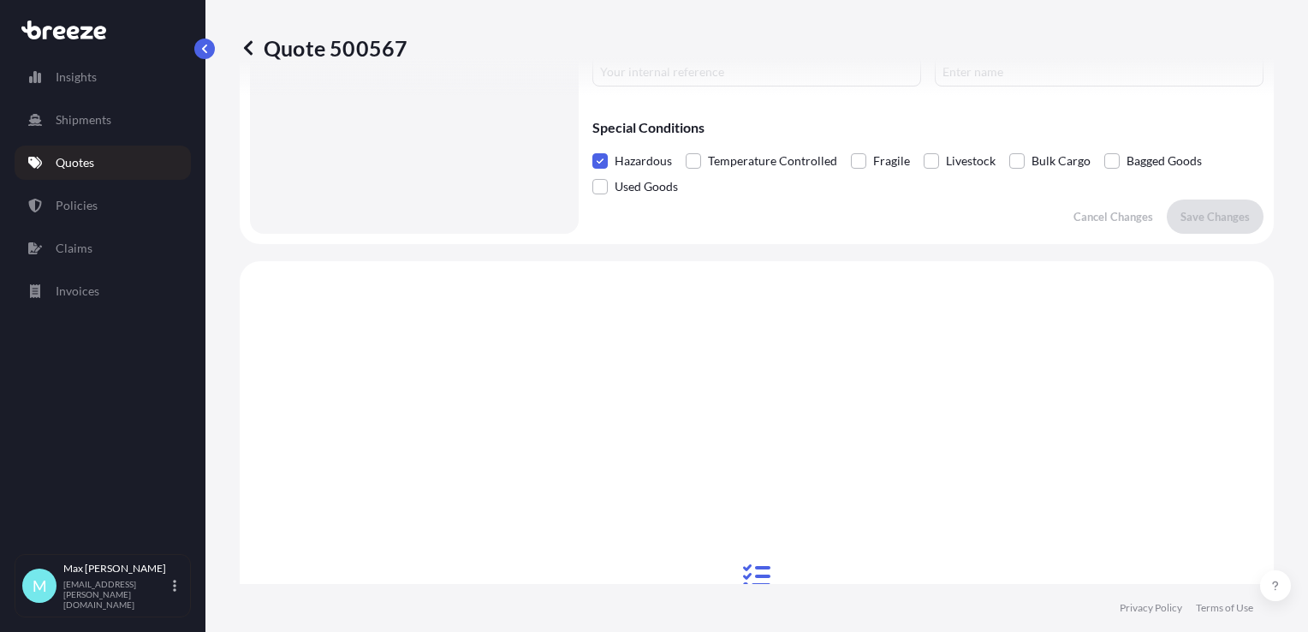
scroll to position [541, 0]
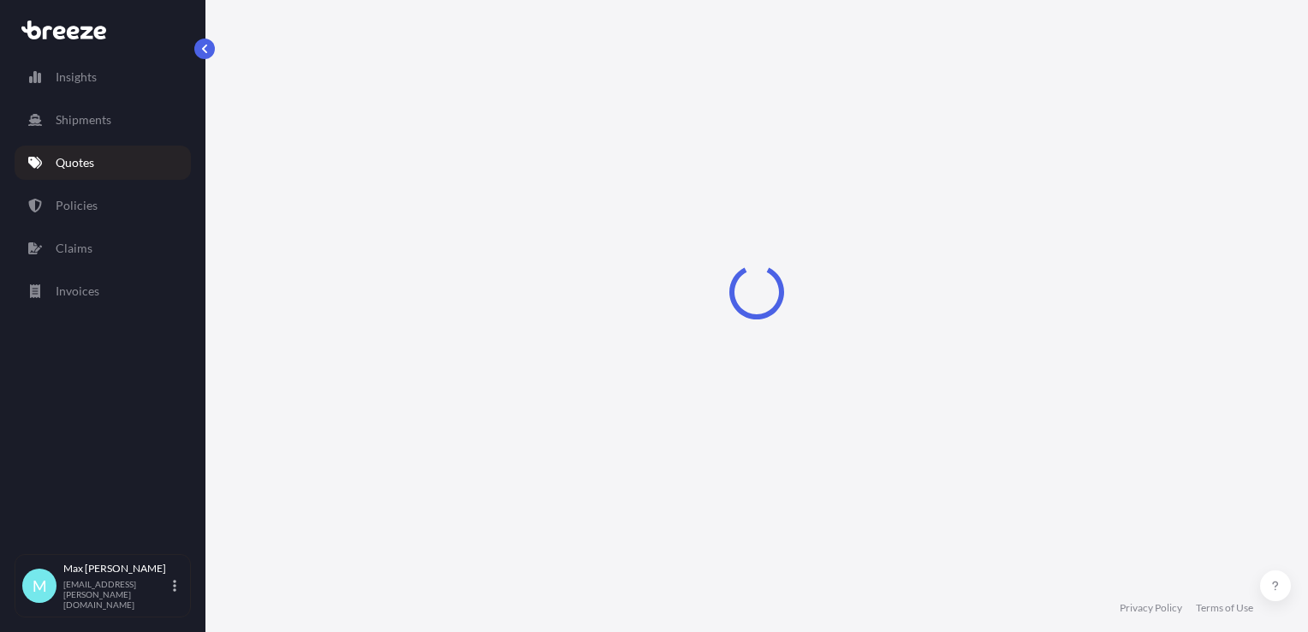
select select "Road"
select select "2"
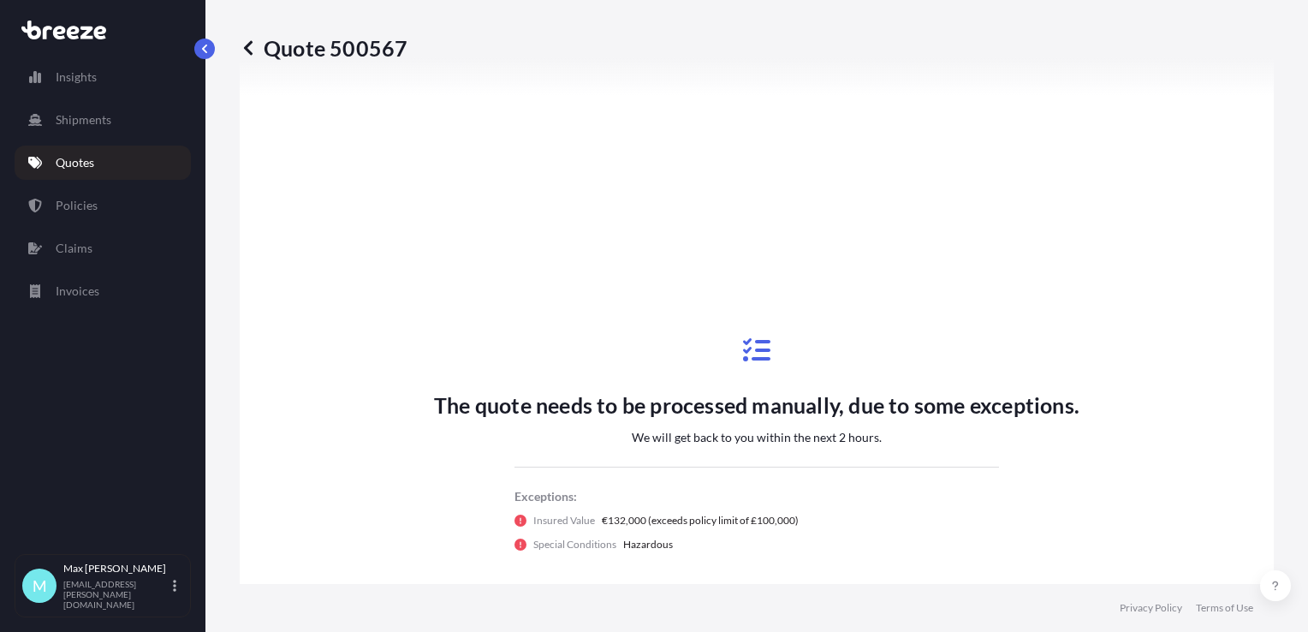
scroll to position [592, 0]
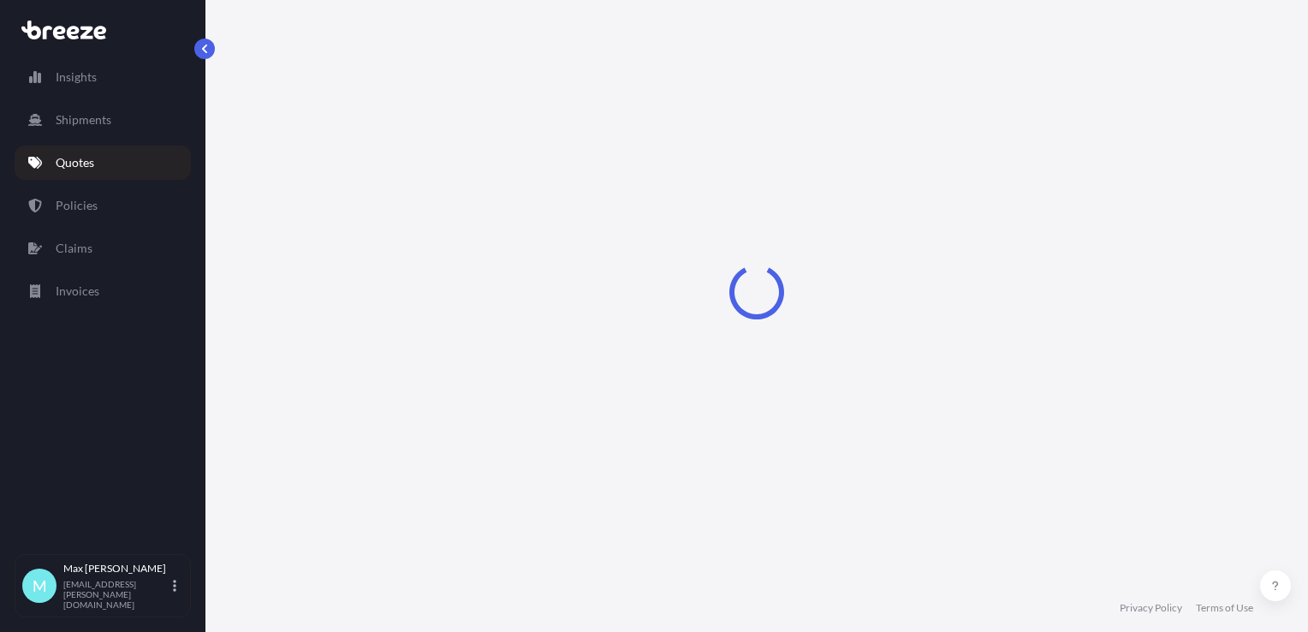
select select "Road"
select select "2"
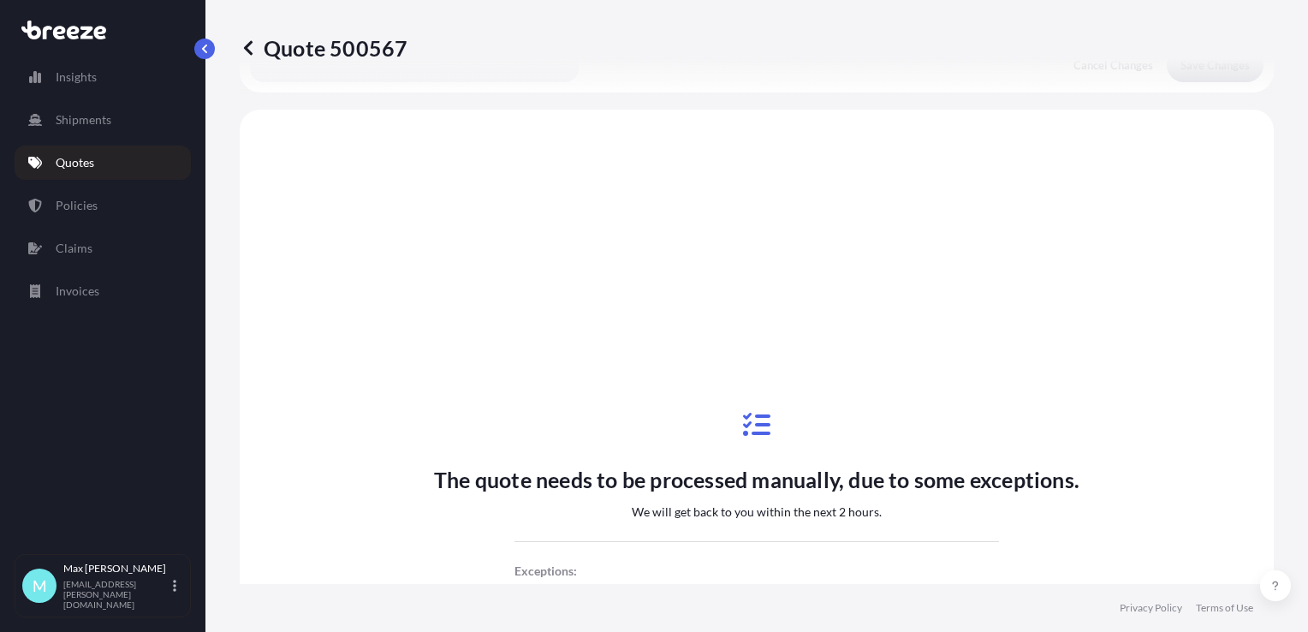
scroll to position [541, 0]
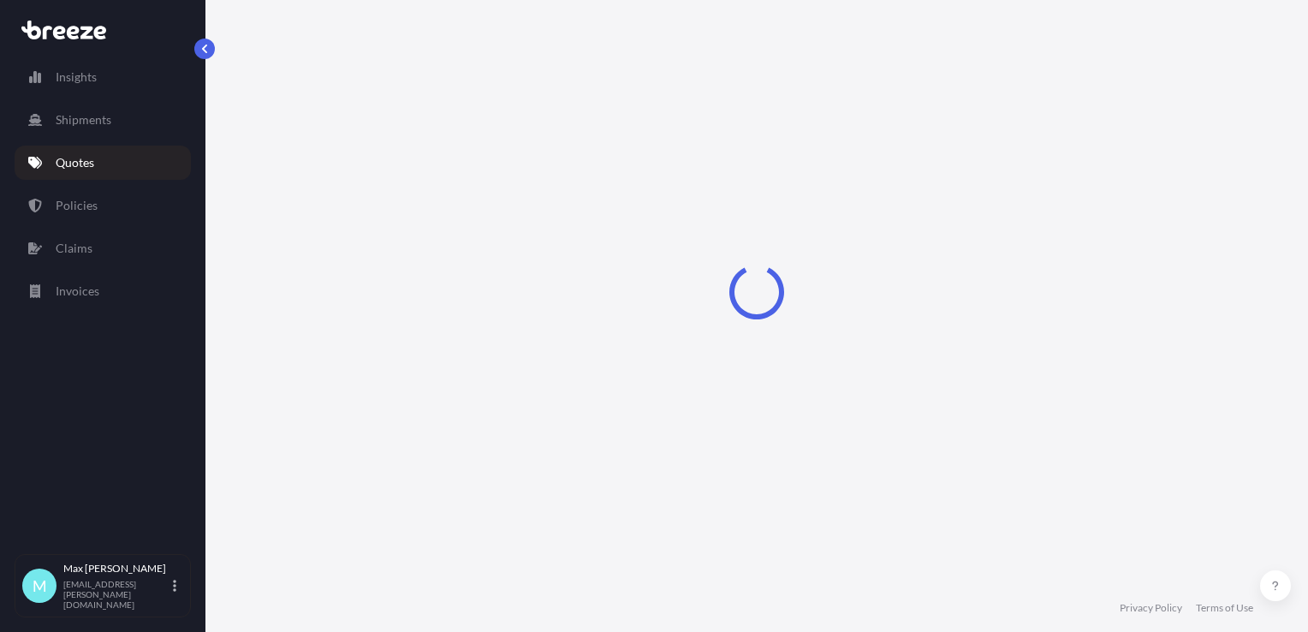
select select "Road"
select select "2"
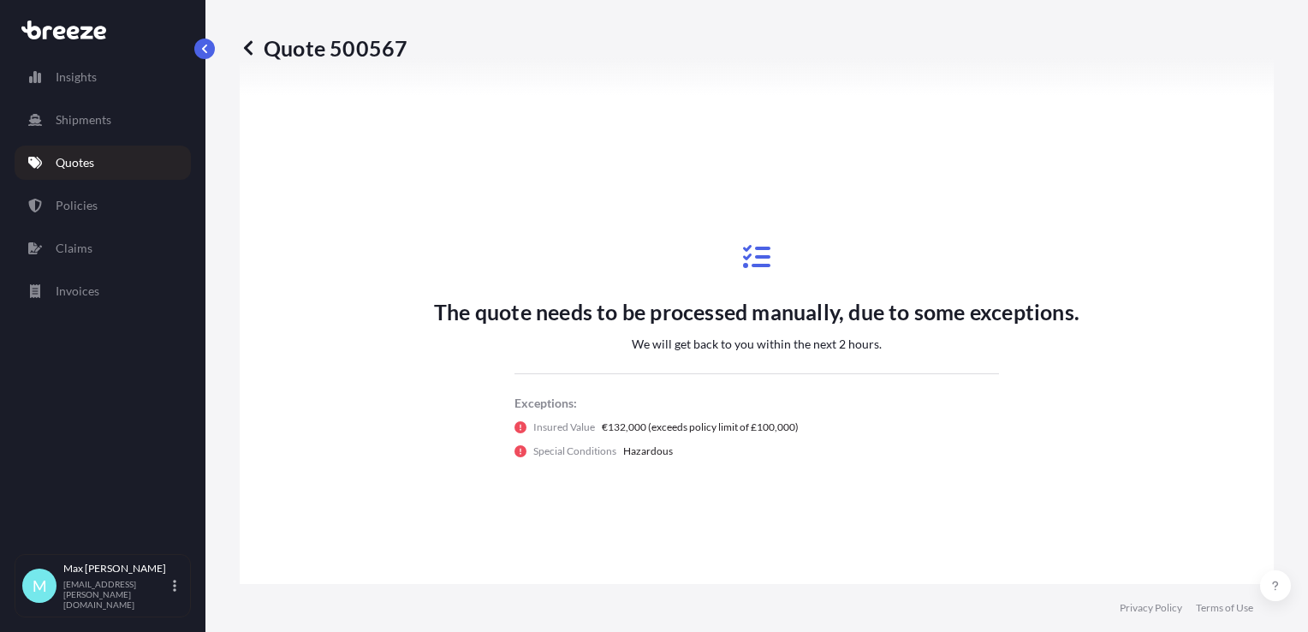
scroll to position [712, 0]
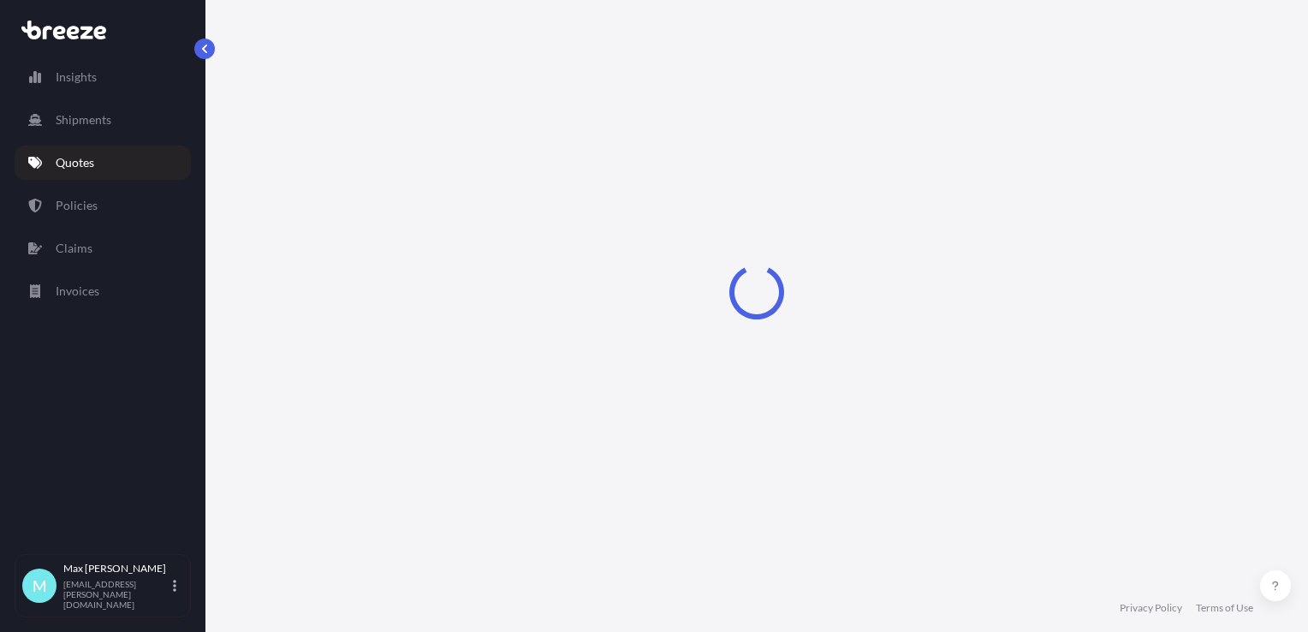
select select "Road"
select select "2"
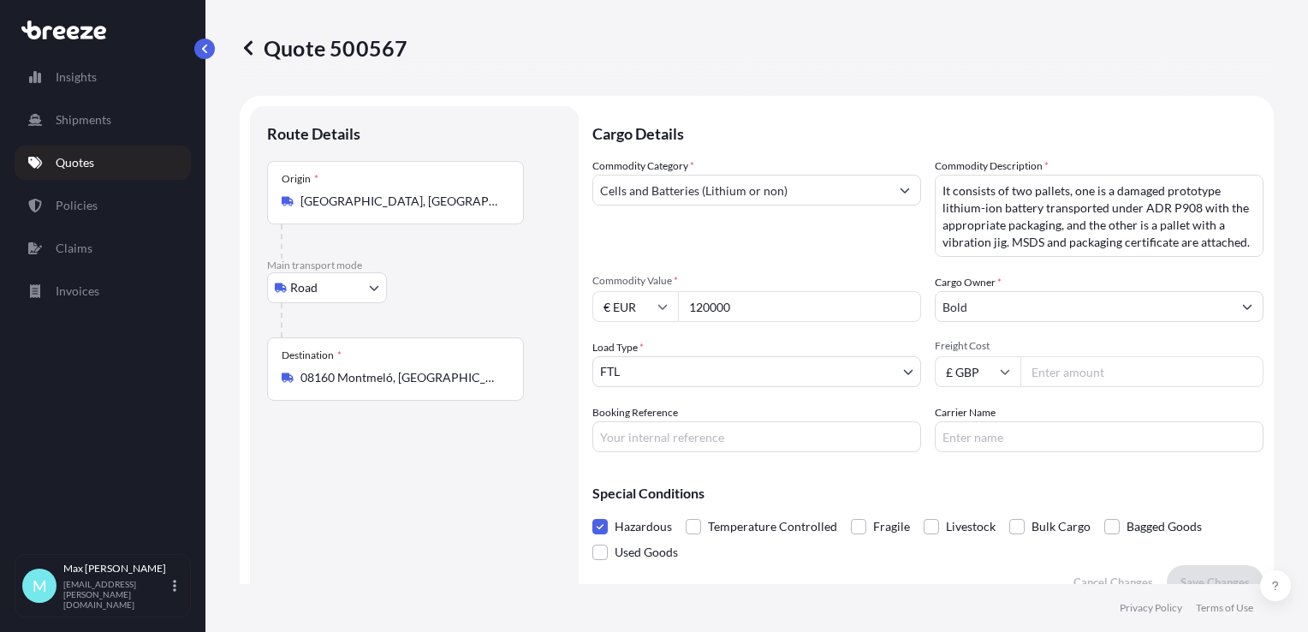
click at [47, 0] on div "Insights Shipments Quotes Policies Claims Invoices M [PERSON_NAME] [EMAIL_ADDRE…" at bounding box center [102, 316] width 205 height 632
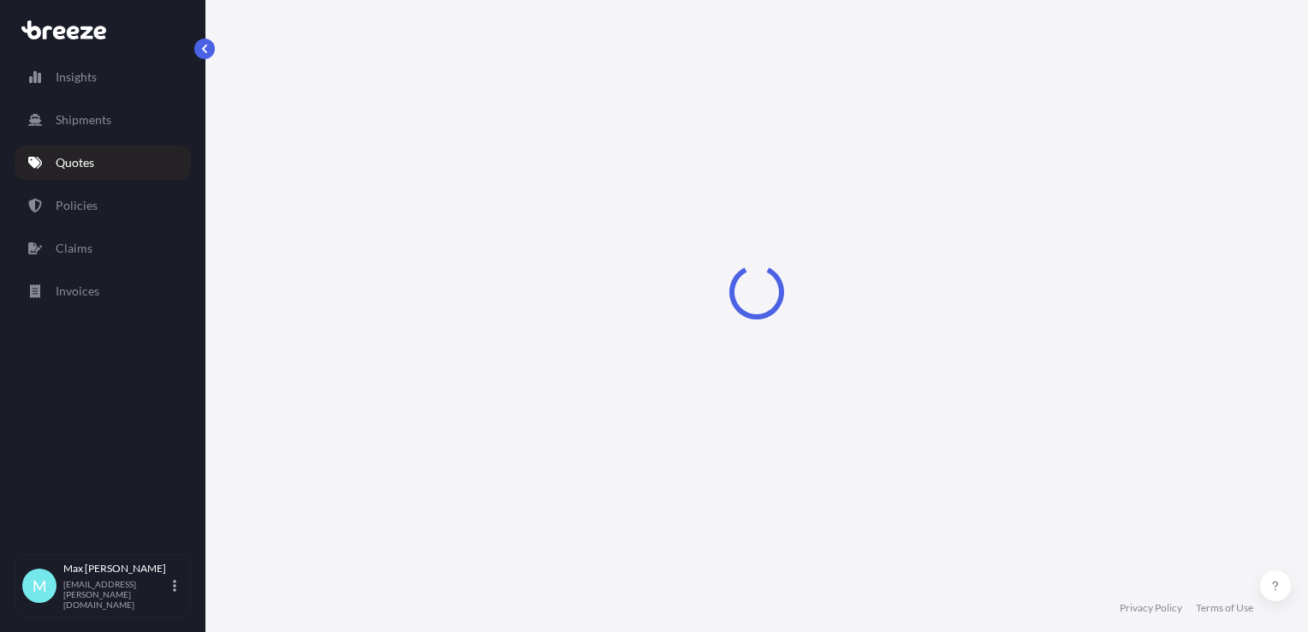
select select "Road"
select select "2"
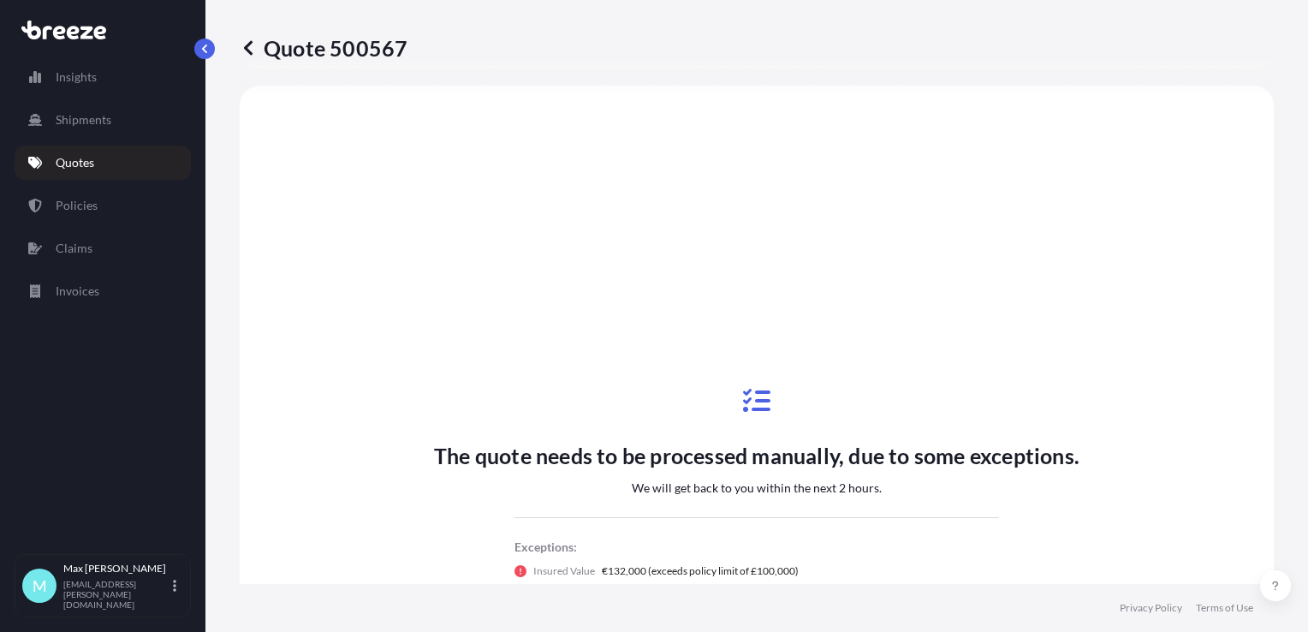
scroll to position [934, 0]
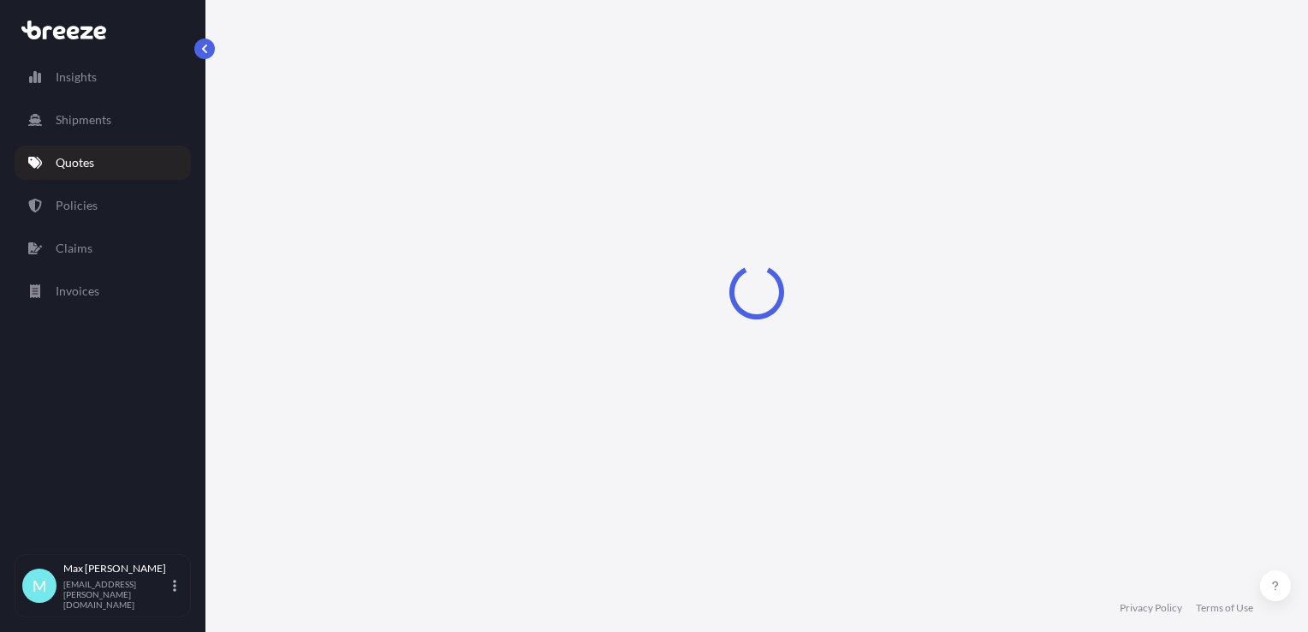
select select "Road"
select select "2"
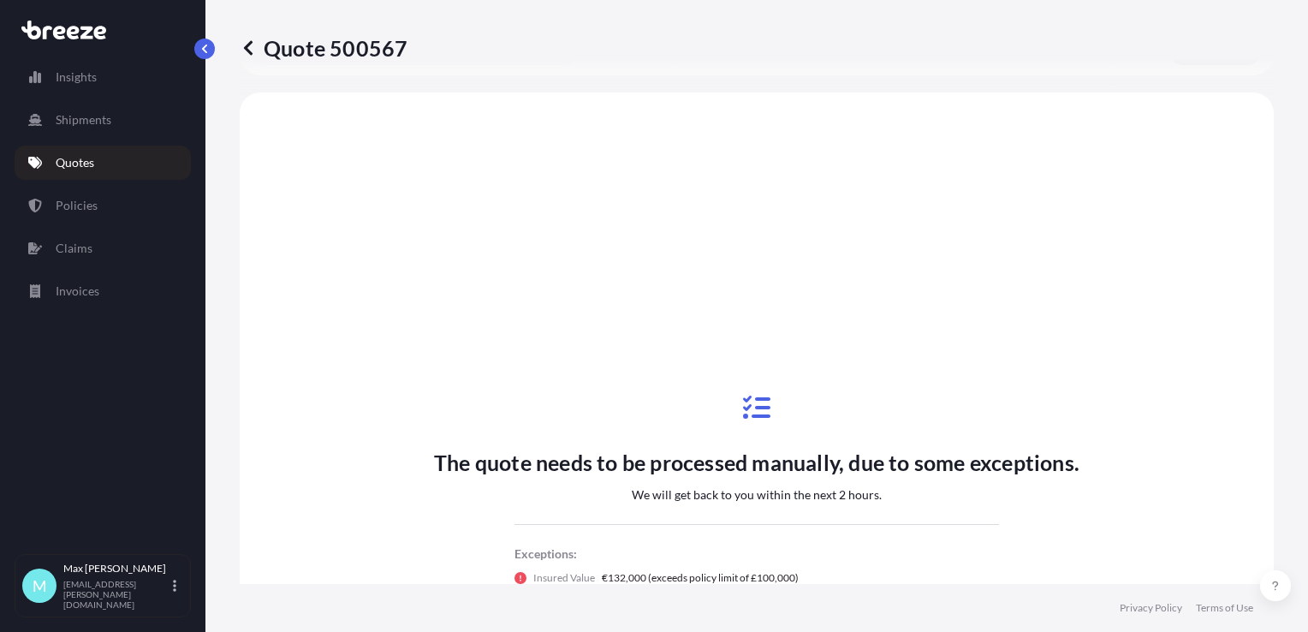
scroll to position [541, 0]
